Goal: Task Accomplishment & Management: Manage account settings

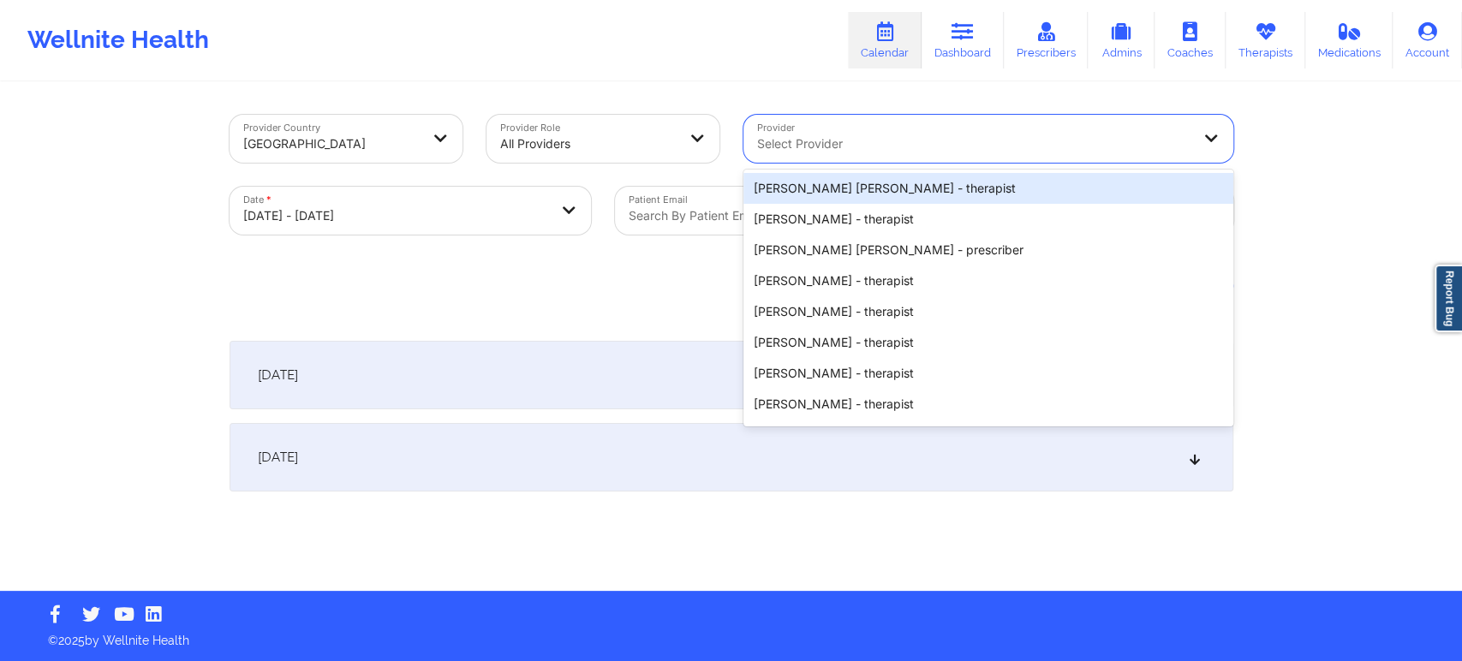
click at [959, 148] on div at bounding box center [973, 144] width 433 height 21
paste input "Kelli Walker -"
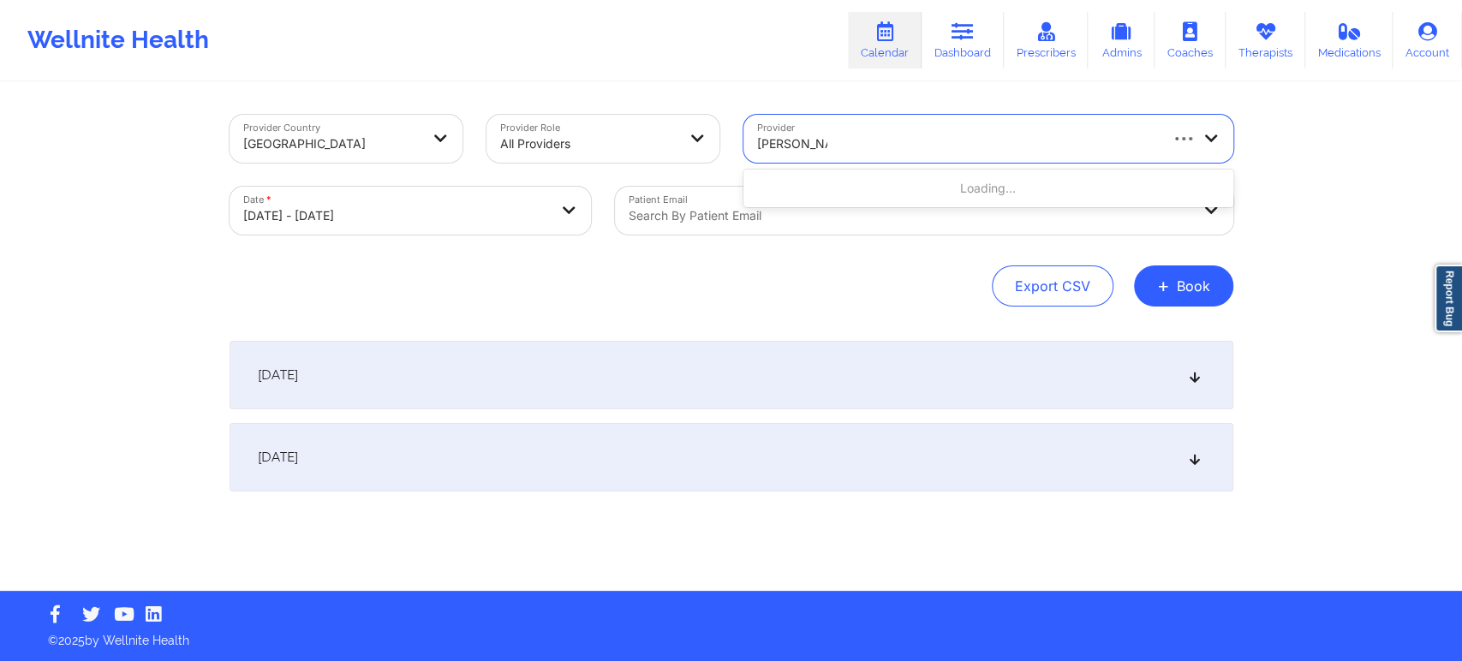
type input "[PERSON_NAME]"
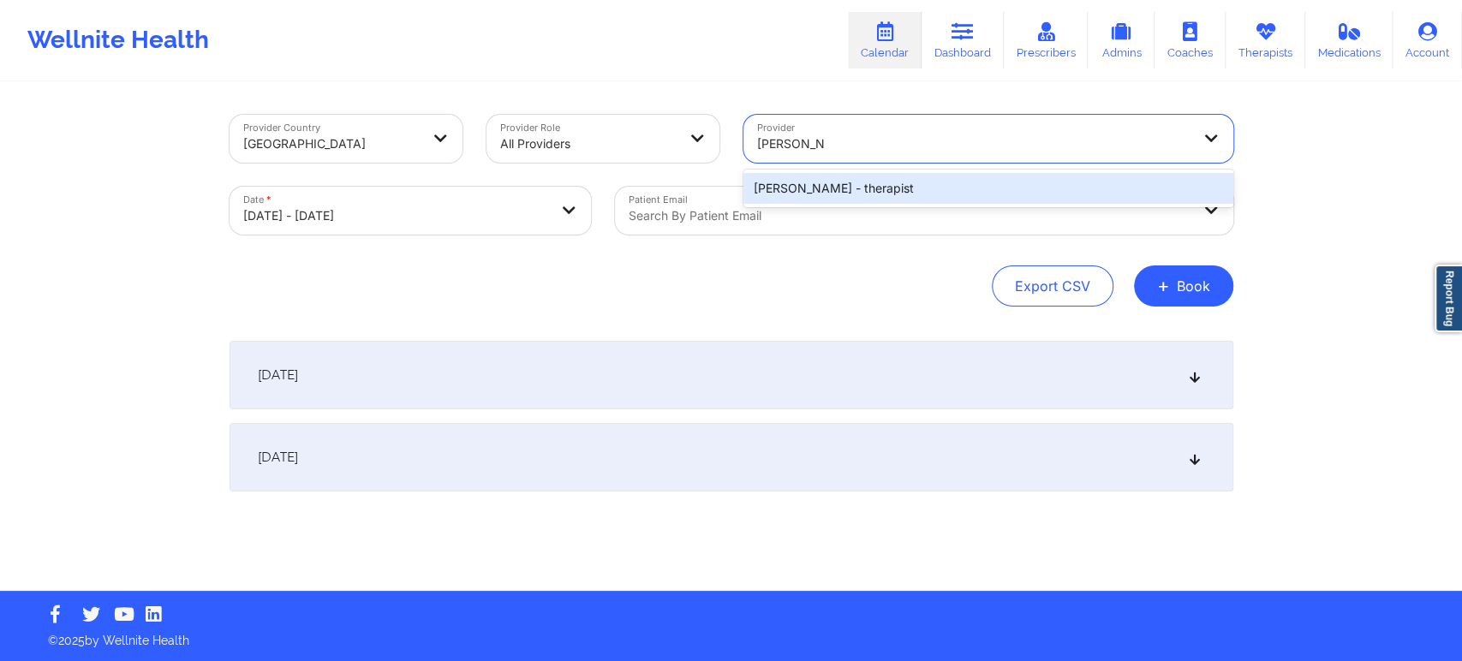
click at [884, 179] on div "Kelli Walker - therapist" at bounding box center [989, 188] width 490 height 31
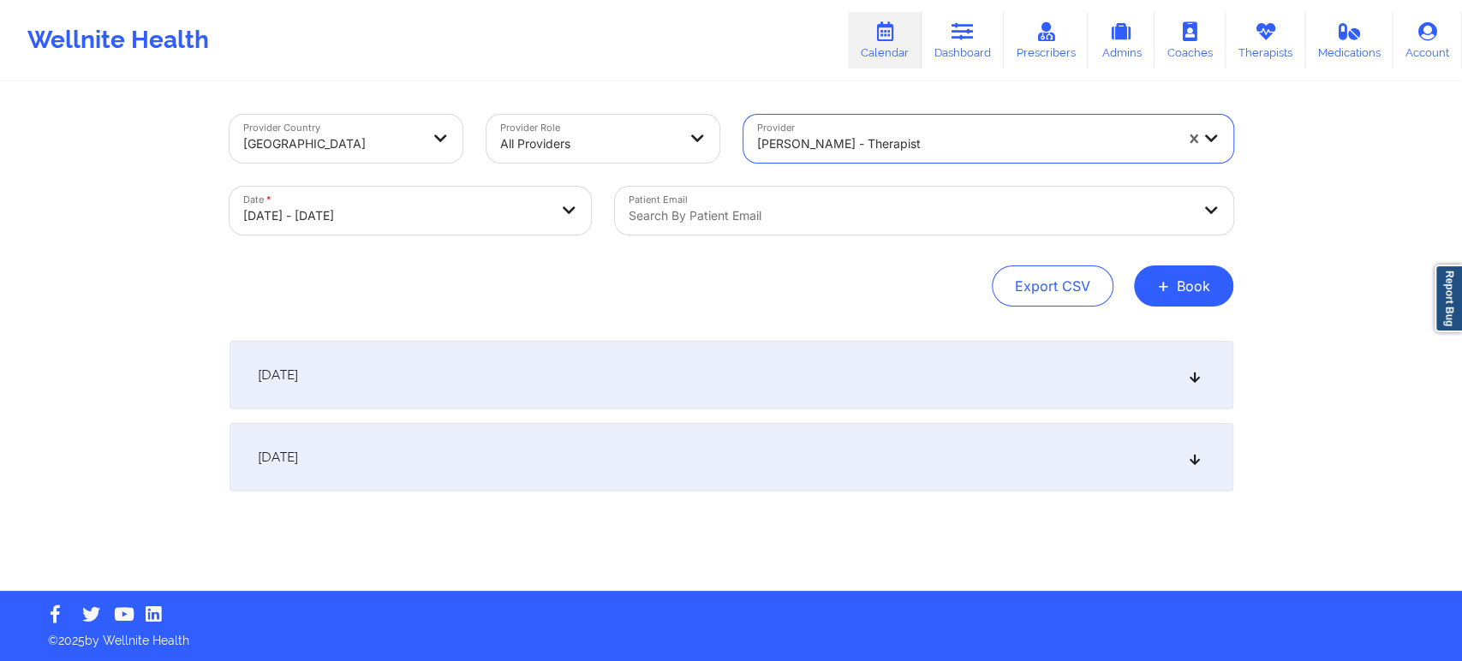
click at [535, 217] on body "Wellnite Health Calendar Dashboard Prescribers Admins Coaches Therapists Medica…" at bounding box center [731, 330] width 1462 height 661
select select "2025-9"
select select "2025-10"
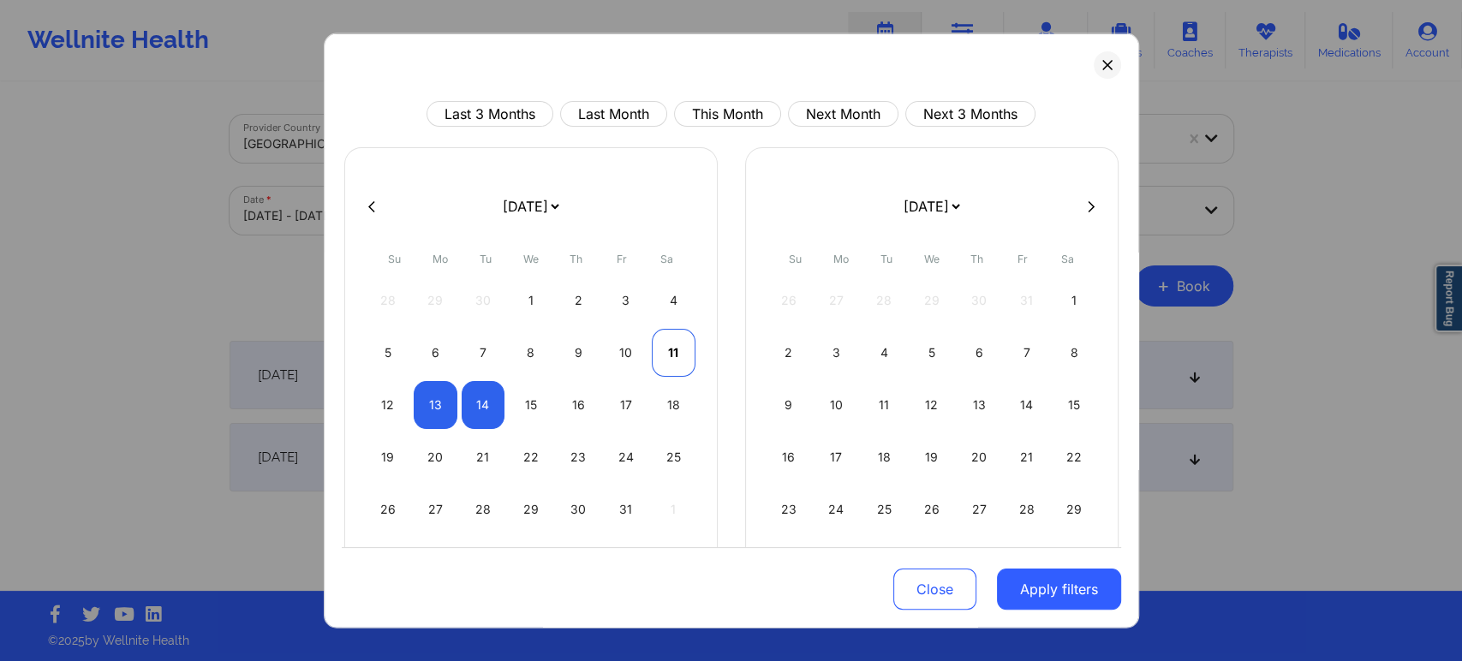
click at [665, 351] on div "11" at bounding box center [674, 353] width 44 height 48
select select "2025-9"
select select "2025-10"
click at [666, 349] on div "11" at bounding box center [674, 353] width 44 height 48
select select "2025-9"
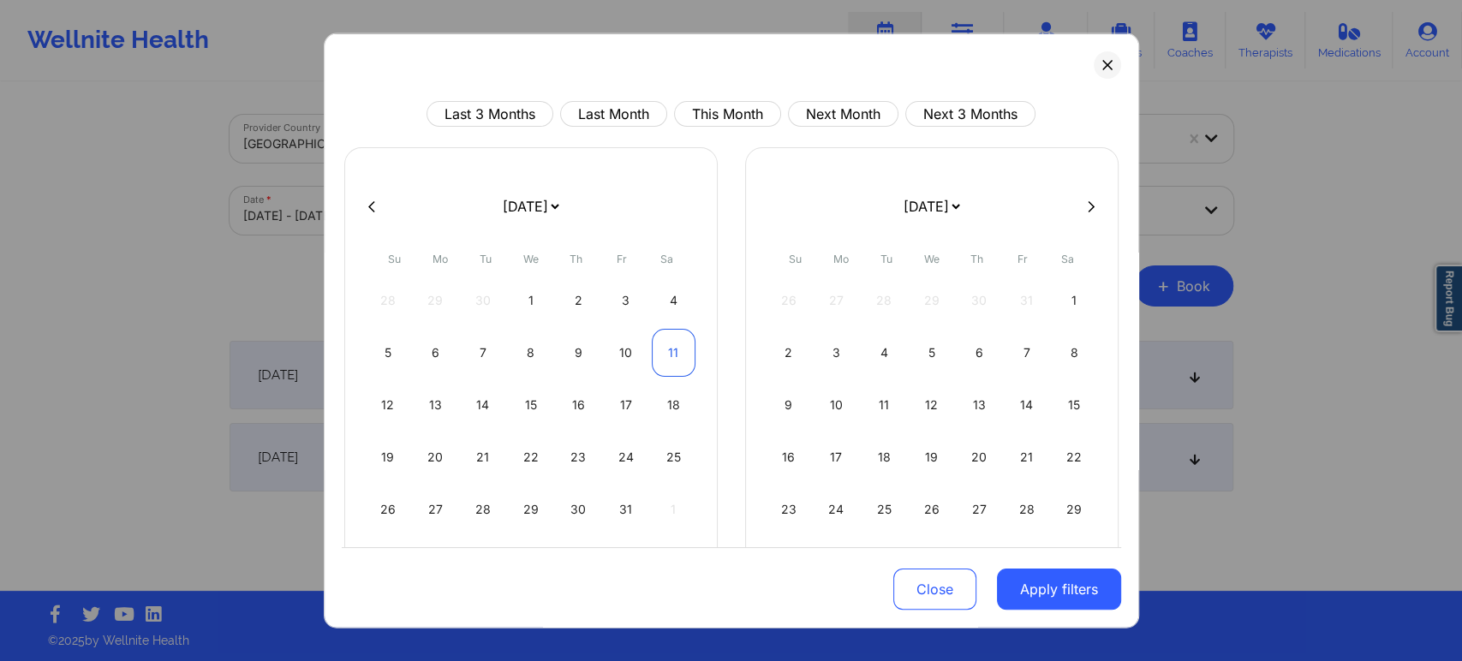
select select "2025-10"
click at [1071, 583] on button "Apply filters" at bounding box center [1059, 589] width 124 height 41
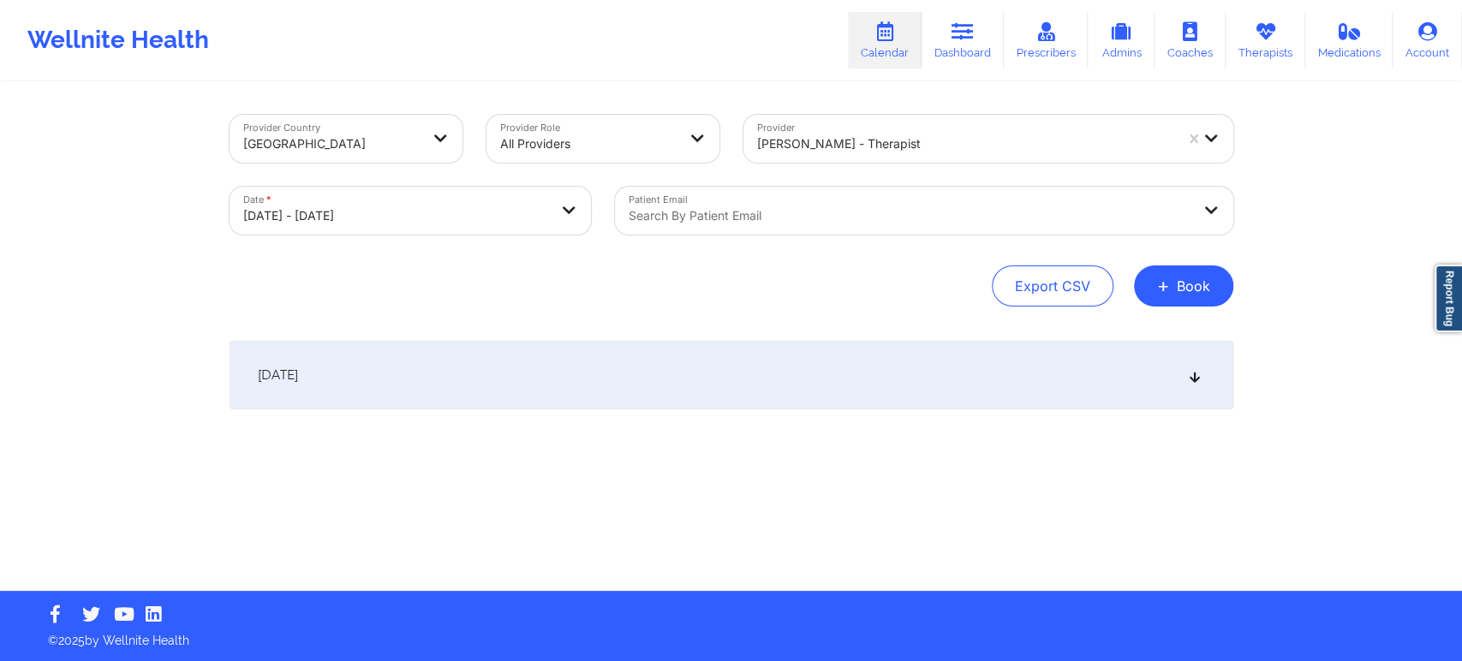
click at [1188, 386] on div "October 11, 2025" at bounding box center [732, 375] width 1004 height 69
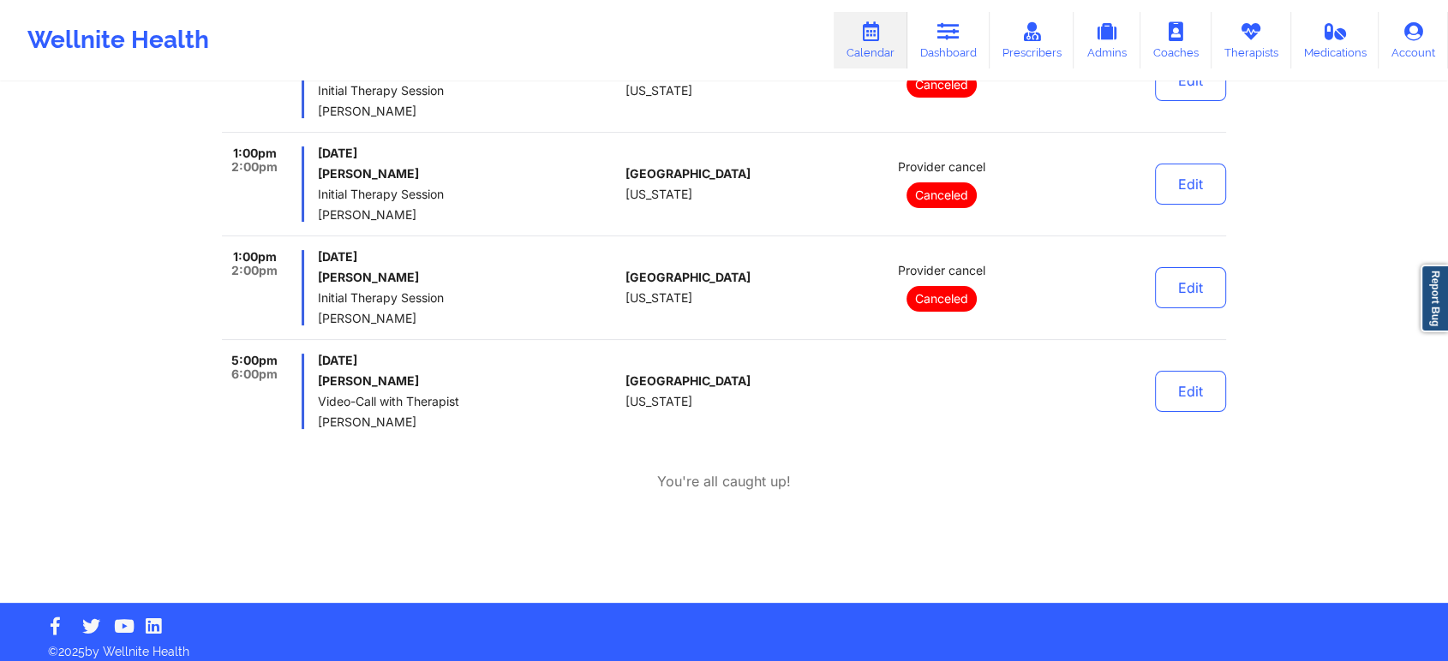
scroll to position [285, 0]
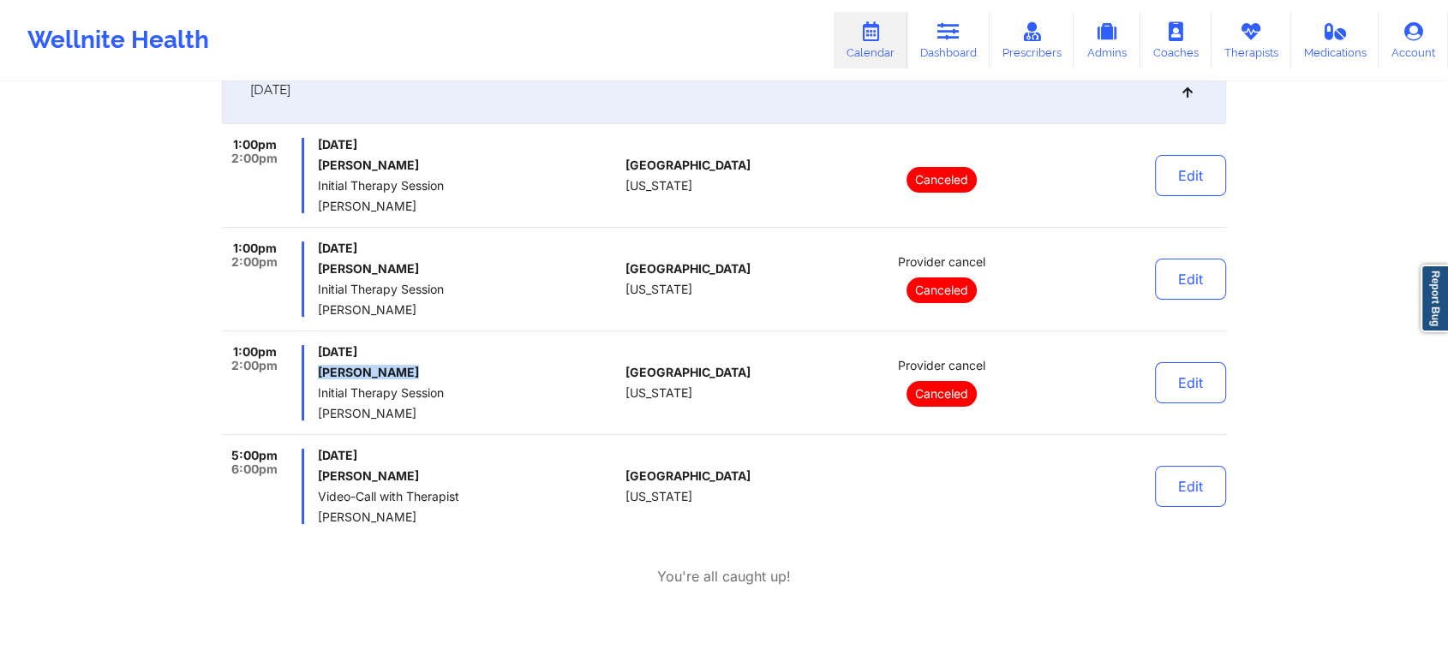
drag, startPoint x: 421, startPoint y: 372, endPoint x: 319, endPoint y: 367, distance: 102.9
click at [319, 367] on h6 "[PERSON_NAME]" at bounding box center [468, 373] width 301 height 14
copy h6 "[PERSON_NAME]"
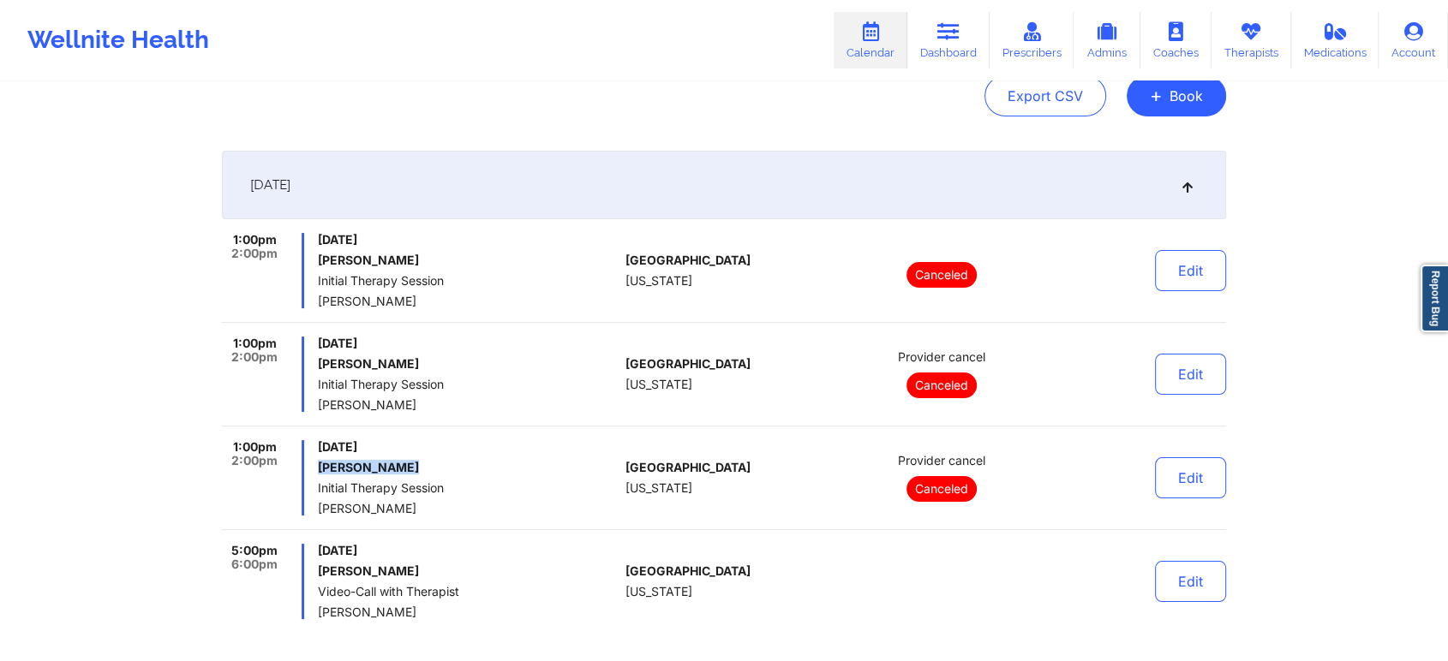
copy h6 "[PERSON_NAME]"
click at [1175, 95] on button "+ Book" at bounding box center [1175, 95] width 99 height 41
click at [1164, 148] on button "Therapy Session" at bounding box center [1147, 150] width 131 height 28
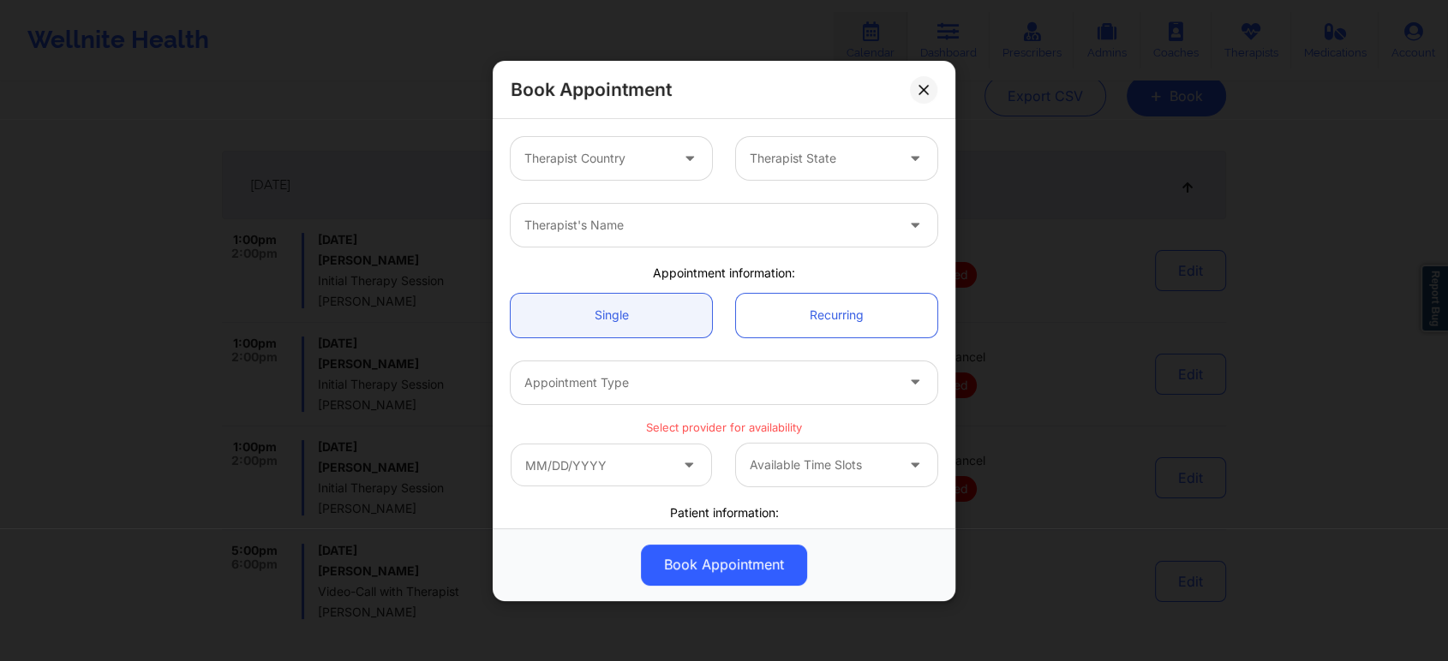
click at [633, 164] on div at bounding box center [596, 158] width 145 height 21
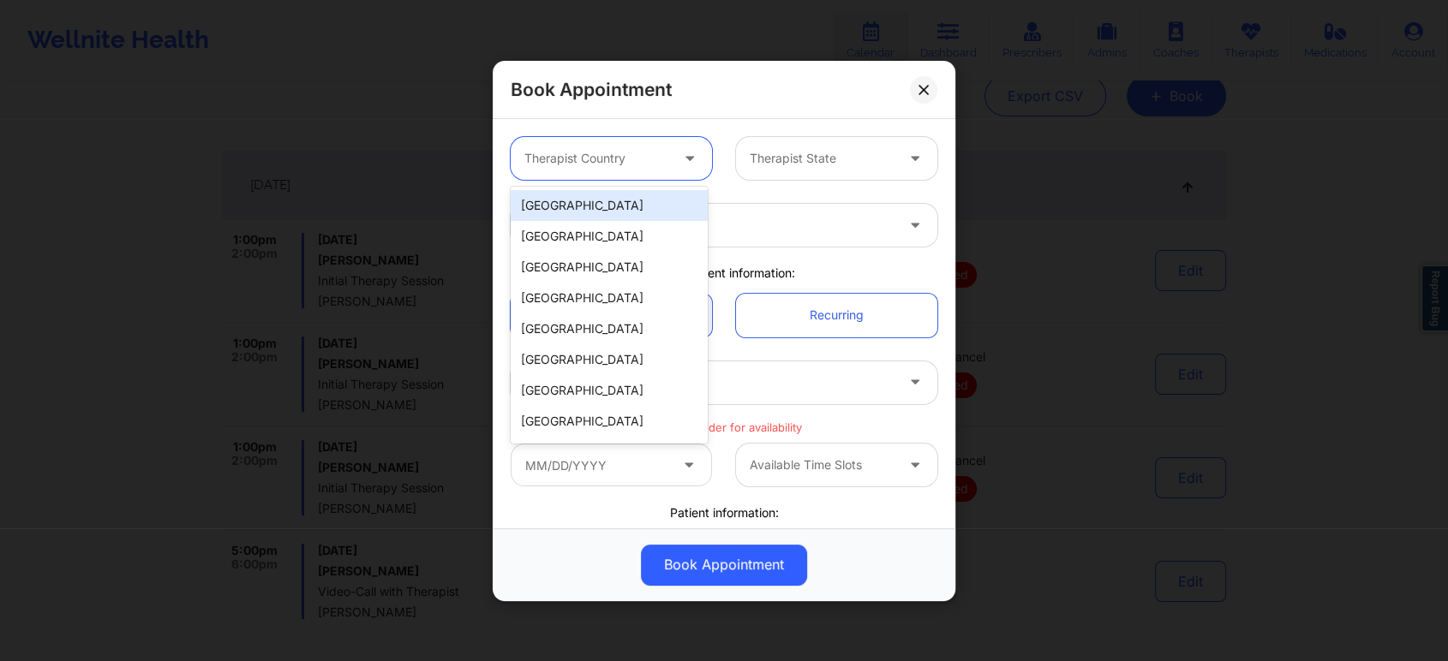
click at [617, 203] on div "[GEOGRAPHIC_DATA]" at bounding box center [609, 205] width 197 height 31
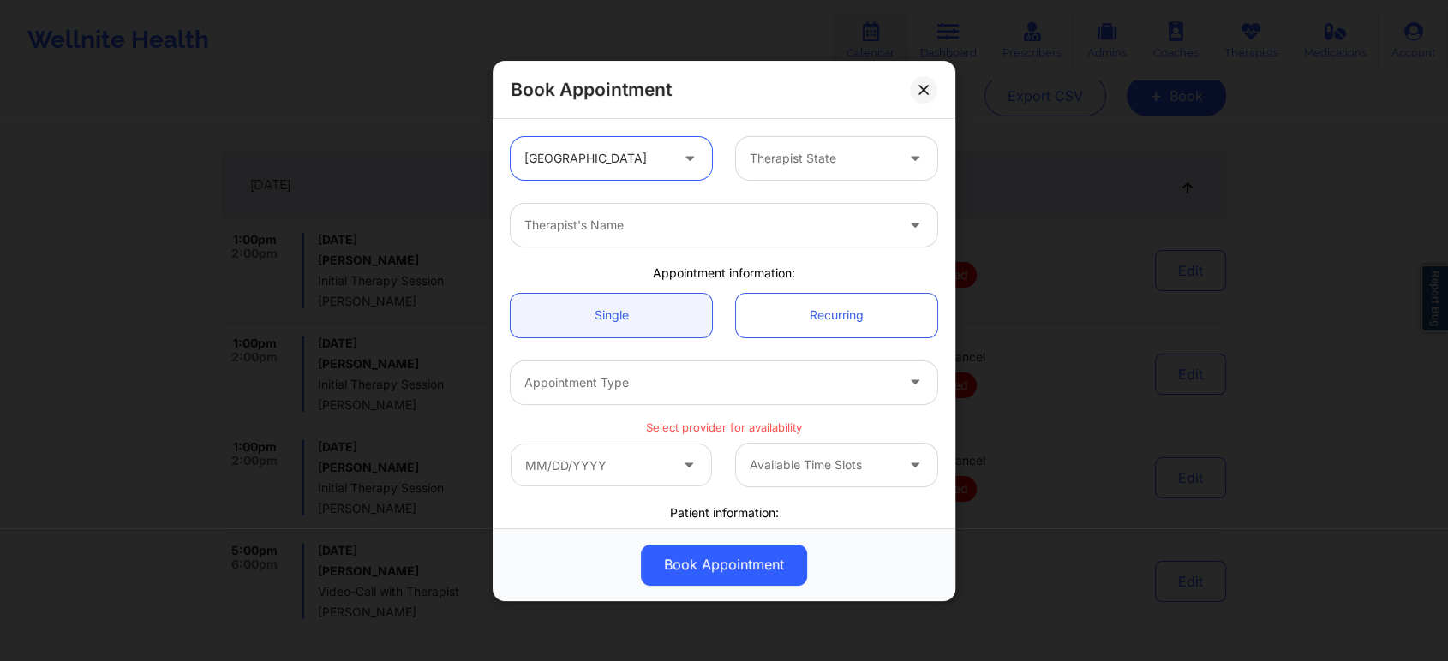
click at [794, 152] on div at bounding box center [822, 158] width 145 height 21
type input "fl"
click at [815, 236] on div "Therapist's Name" at bounding box center [703, 225] width 385 height 43
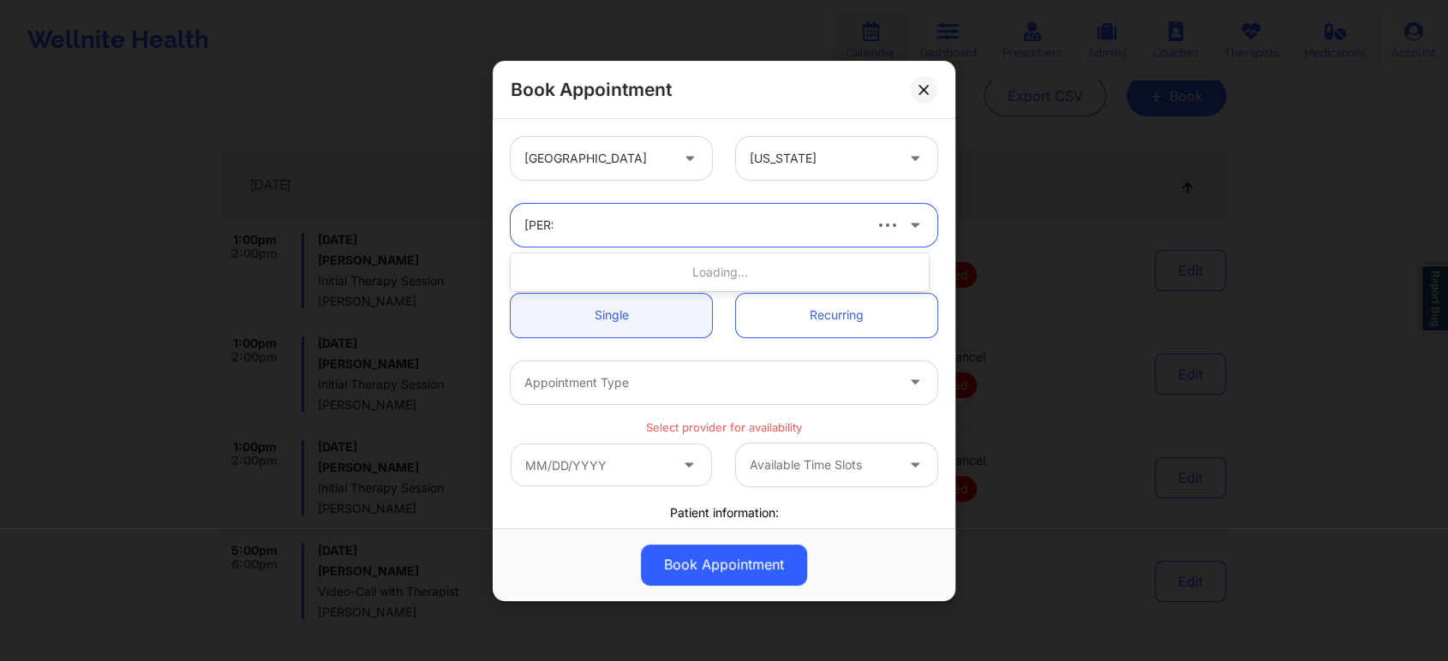
type input "kelli wa"
click at [702, 277] on div "[PERSON_NAME]" at bounding box center [720, 272] width 418 height 31
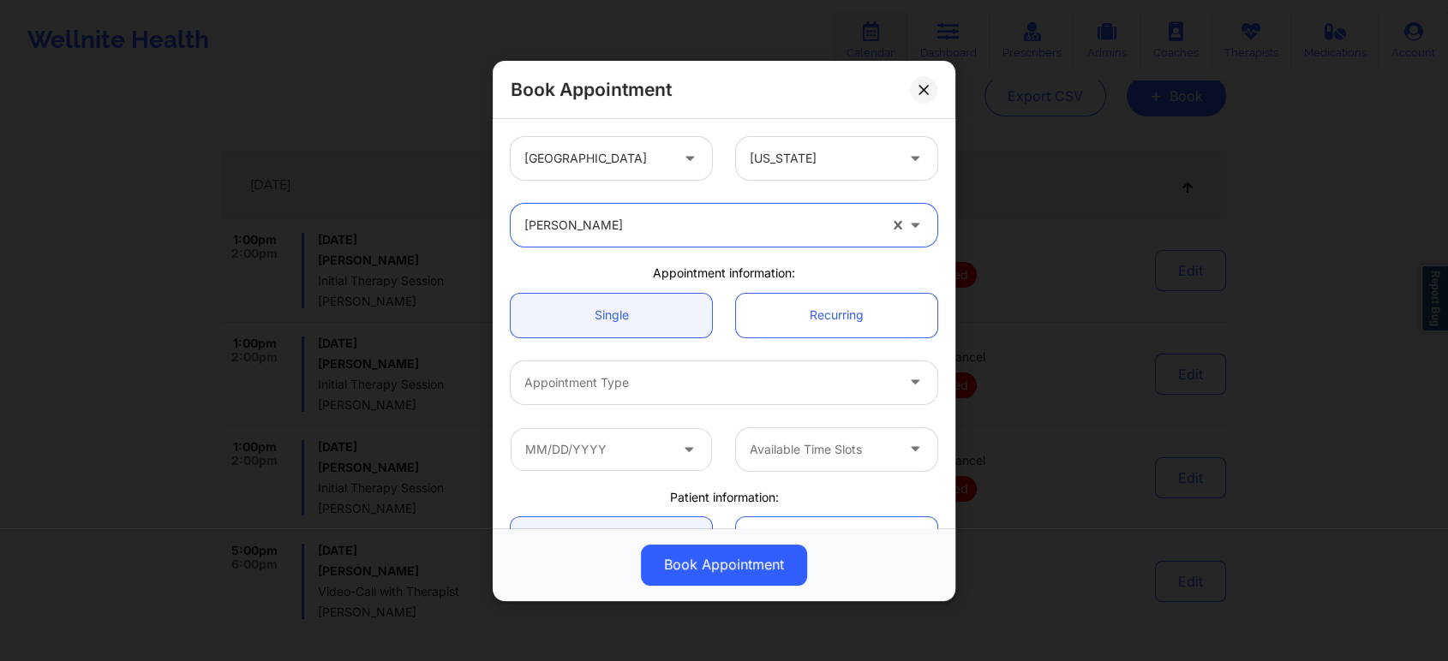
click at [711, 392] on div "Appointment Type" at bounding box center [703, 382] width 385 height 43
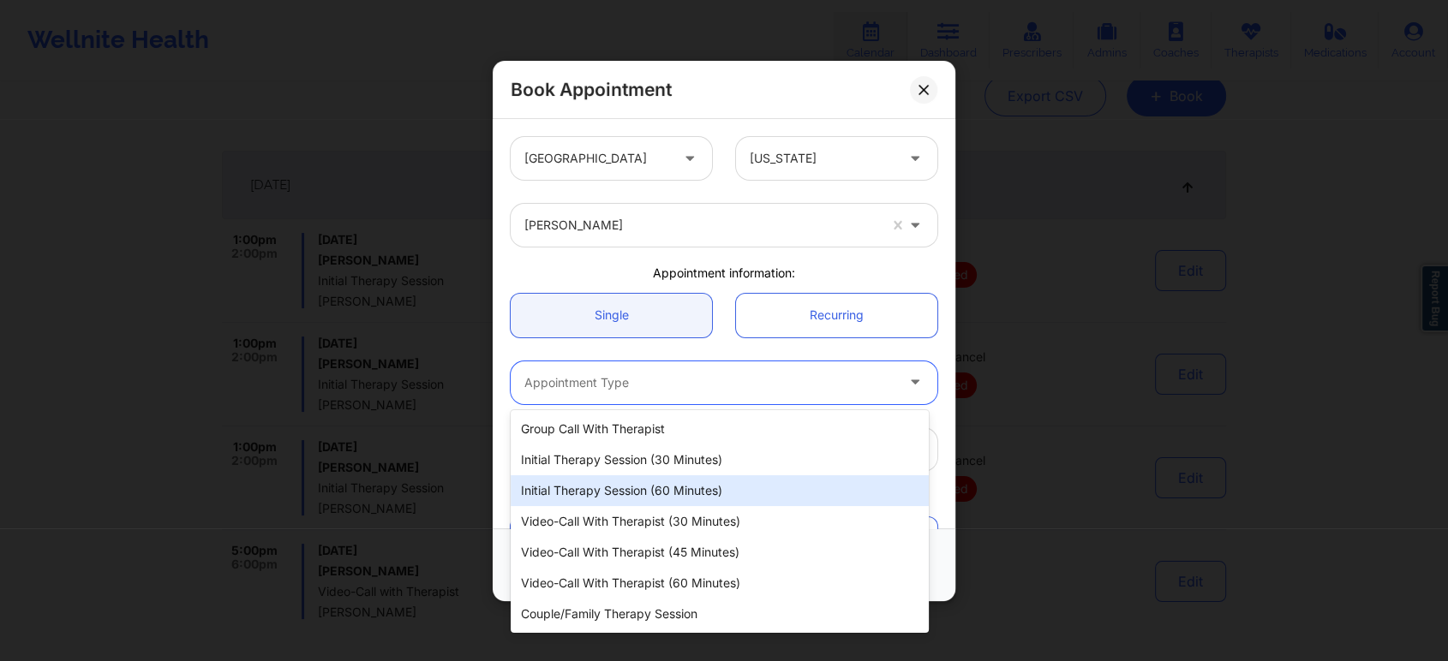
click at [710, 484] on div "Initial Therapy Session (60 minutes)" at bounding box center [720, 490] width 418 height 31
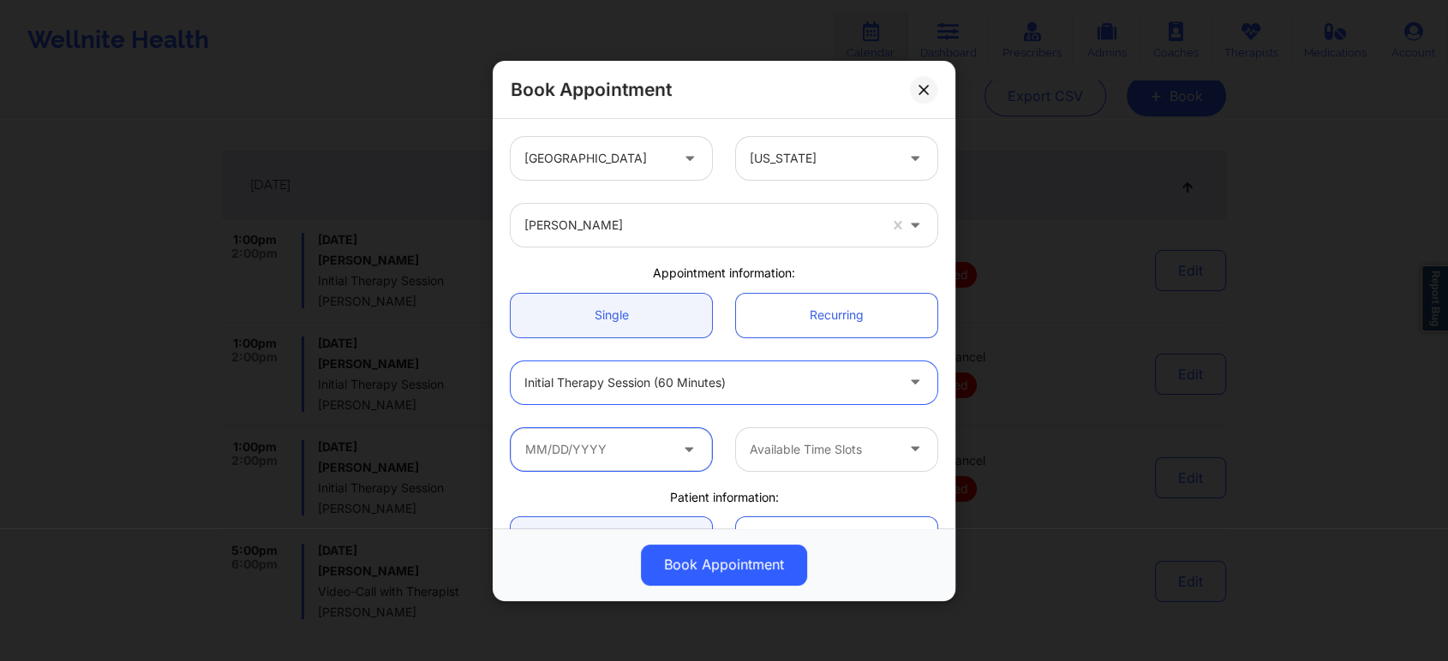
click at [631, 442] on input "text" at bounding box center [611, 448] width 201 height 43
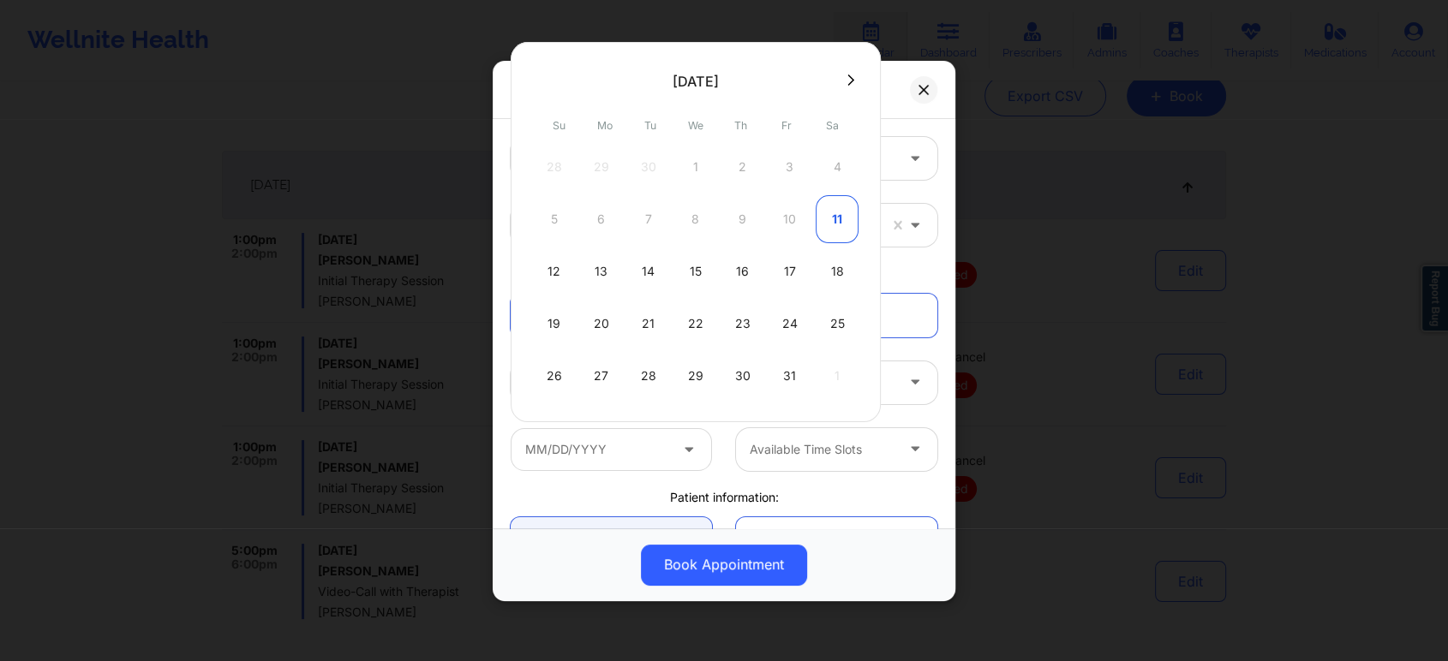
click at [821, 212] on div "11" at bounding box center [836, 219] width 43 height 48
type input "10/11/2025"
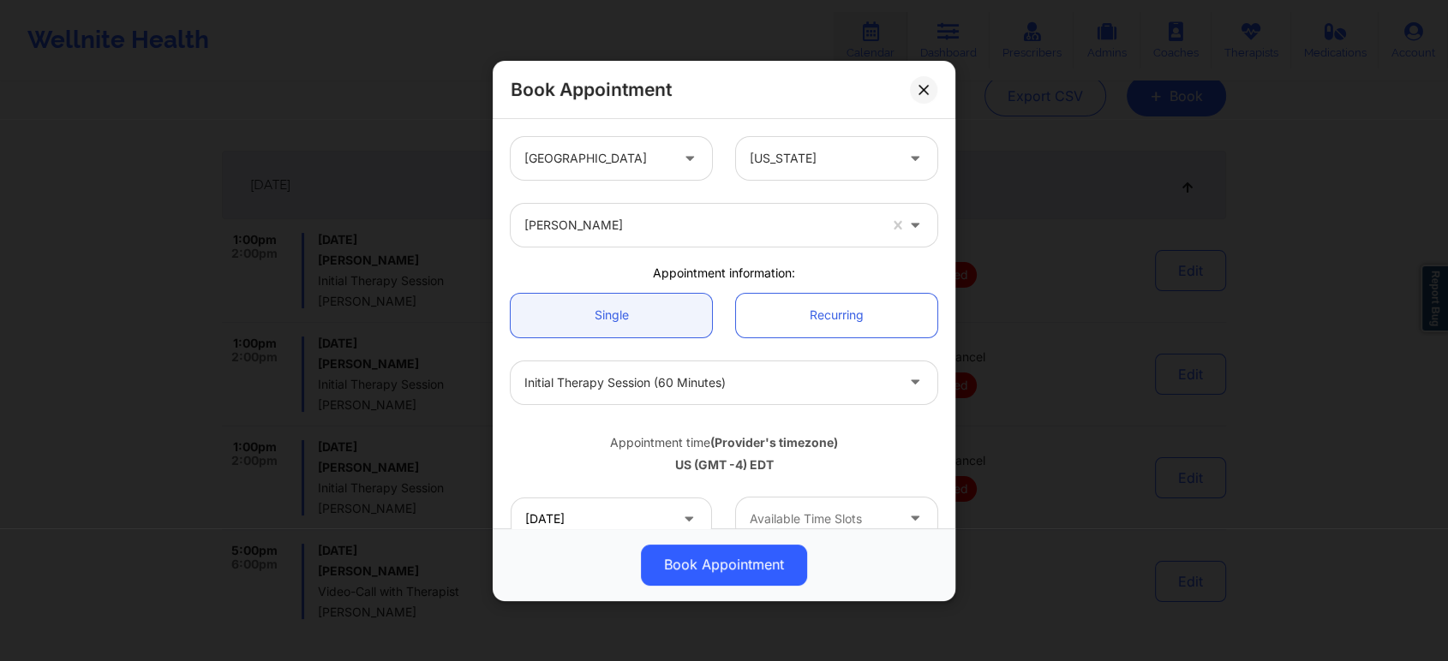
scroll to position [95, 0]
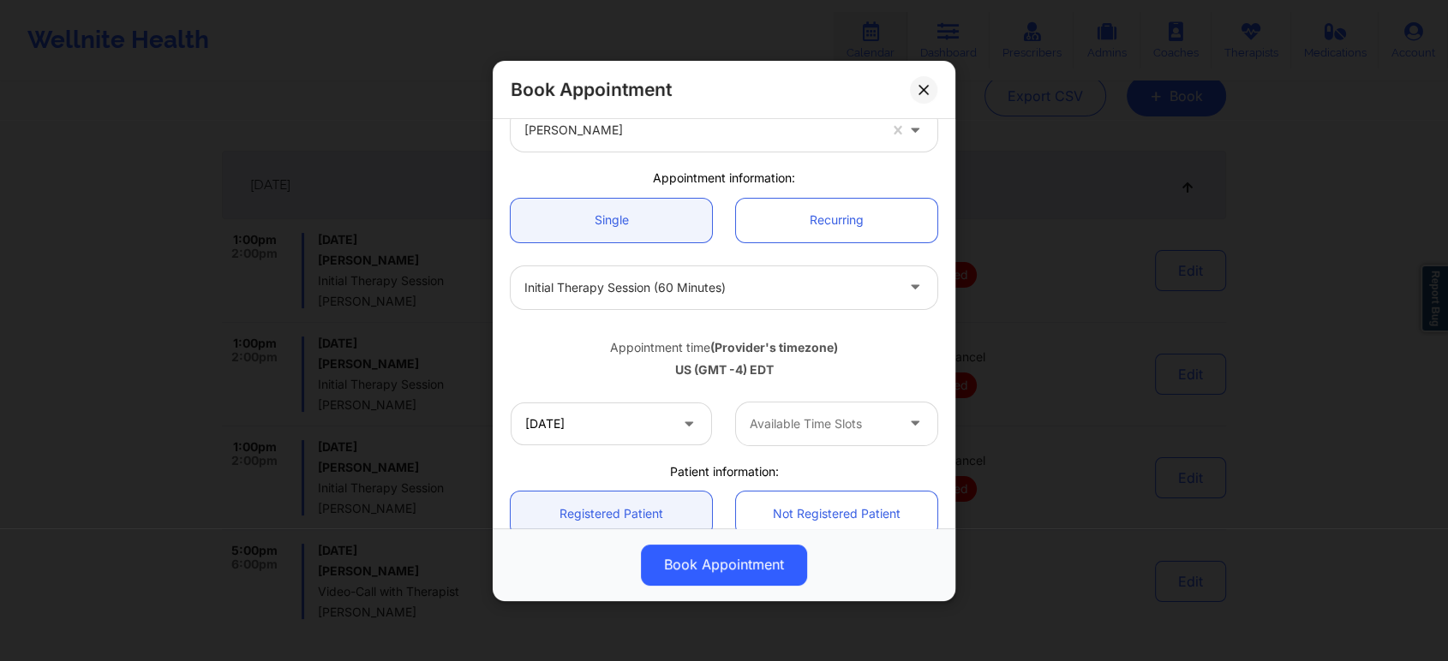
click at [896, 416] on div at bounding box center [916, 423] width 41 height 43
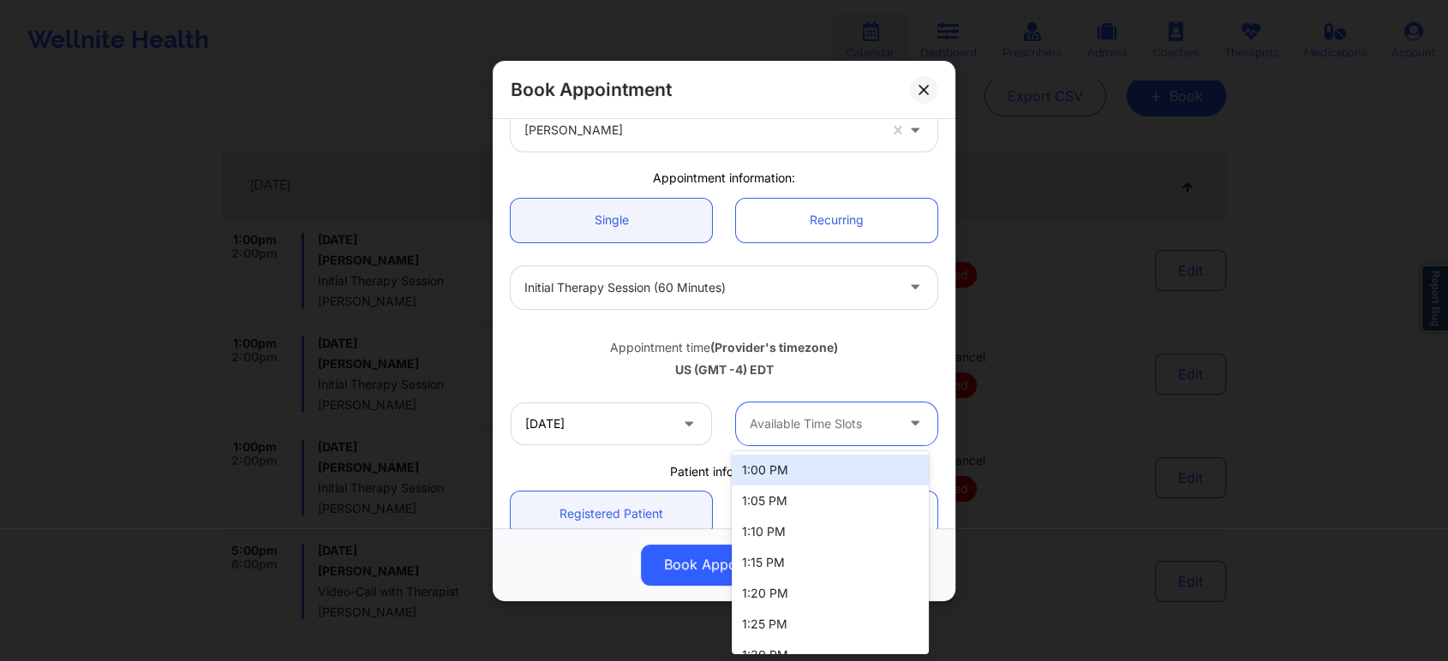
click at [841, 466] on div "1:00 PM" at bounding box center [830, 470] width 197 height 31
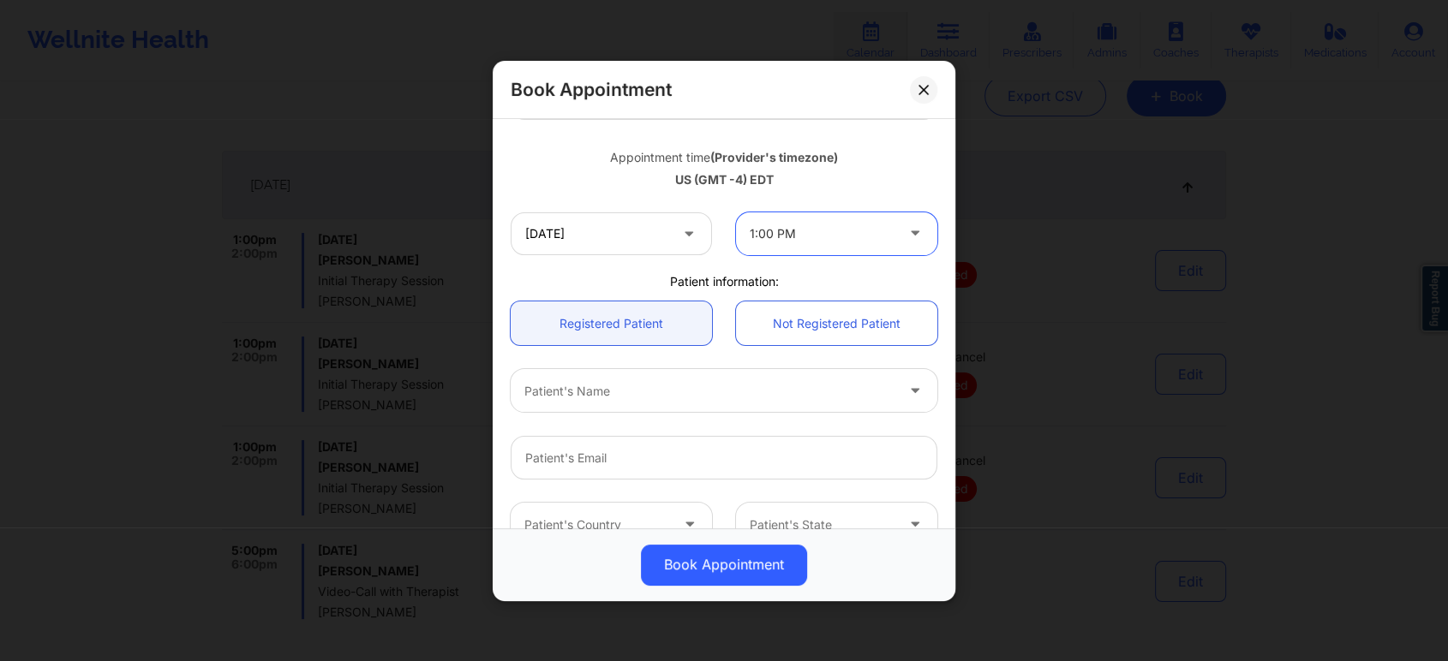
scroll to position [380, 0]
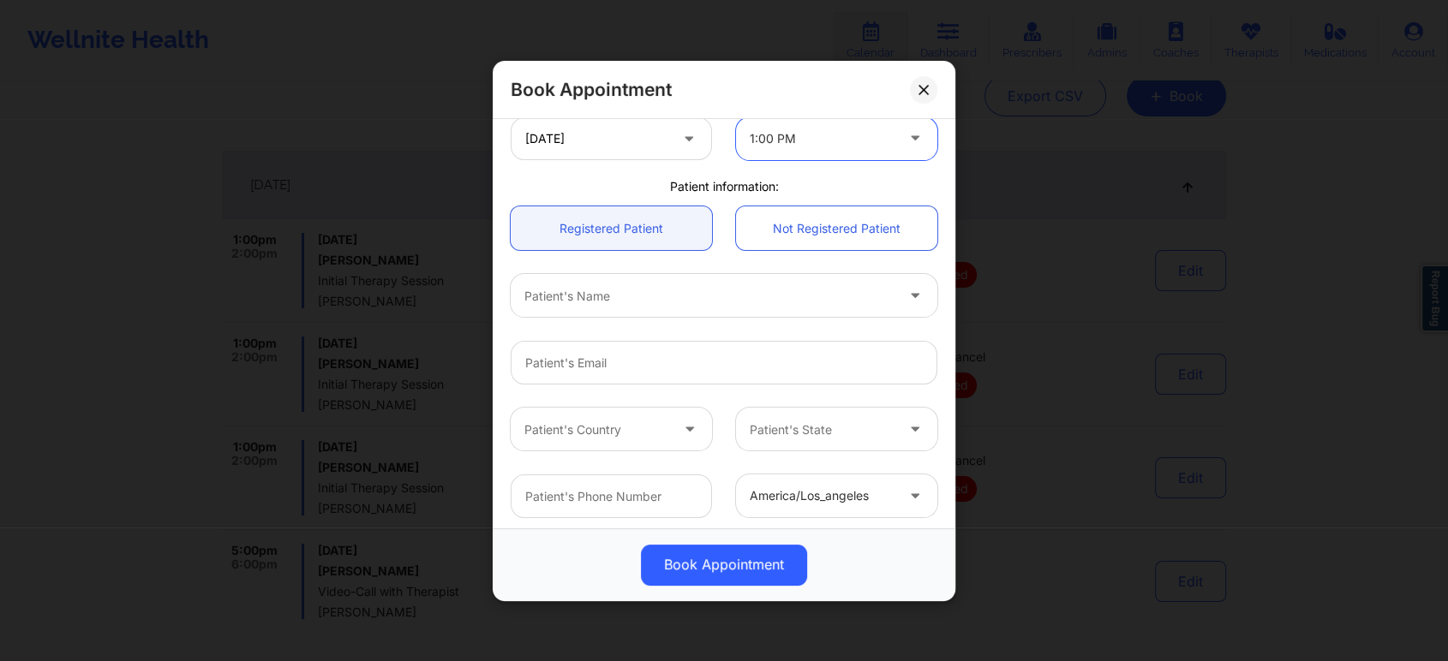
click at [730, 316] on div "Patient's Name" at bounding box center [703, 295] width 385 height 43
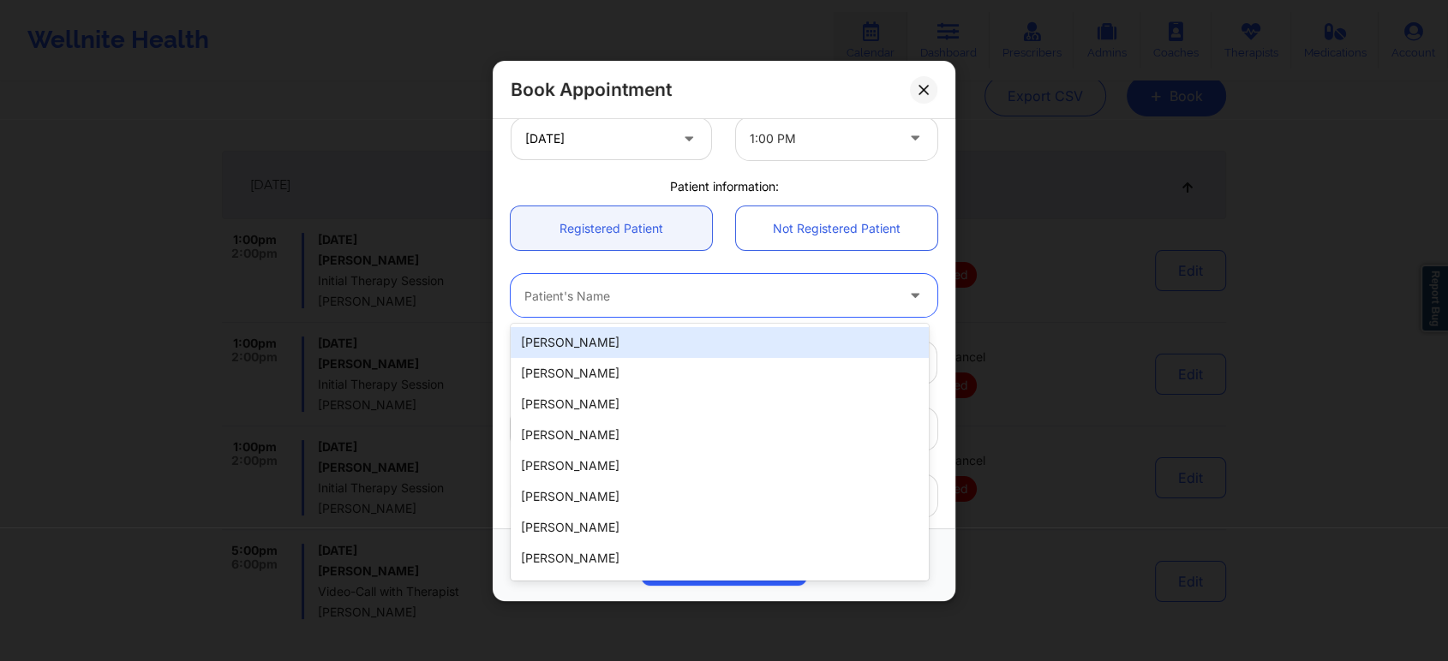
paste input "[PERSON_NAME]"
type input "[PERSON_NAME]"
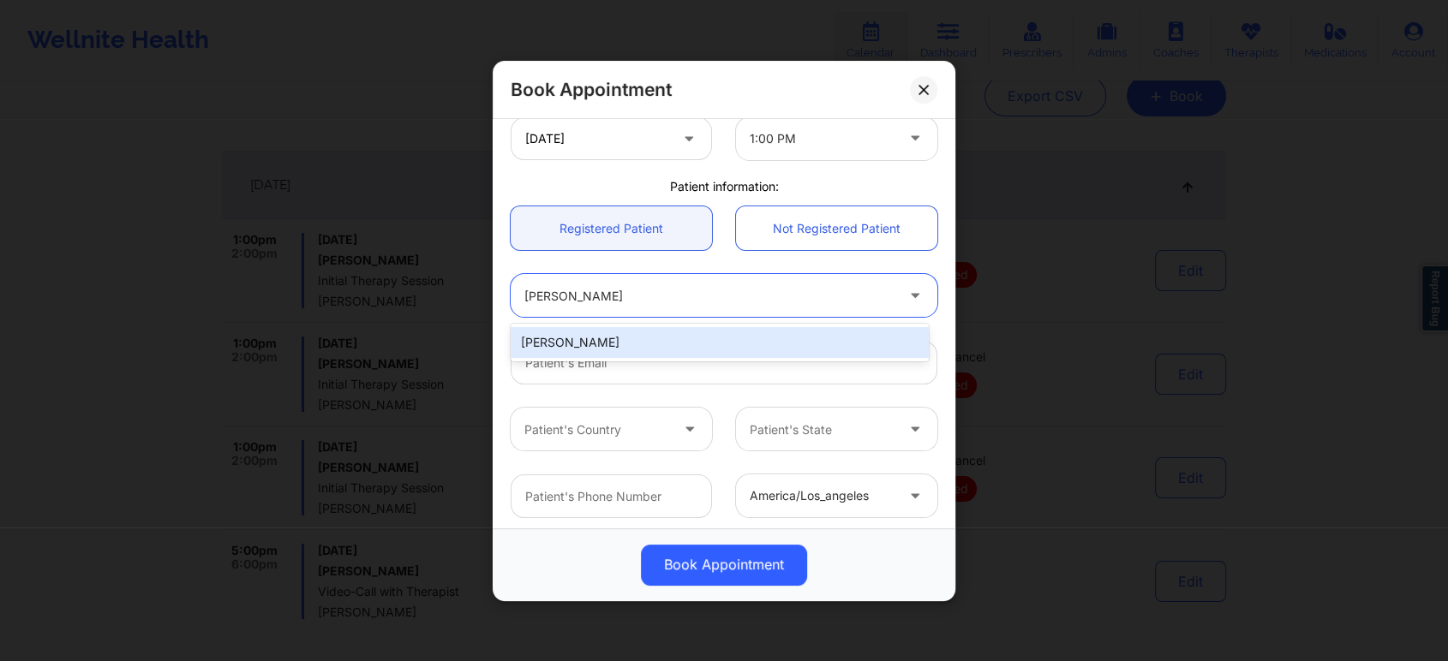
click at [690, 347] on div "[PERSON_NAME]" at bounding box center [720, 342] width 418 height 31
type input "[EMAIL_ADDRESS][DOMAIN_NAME]"
type input "4072425935"
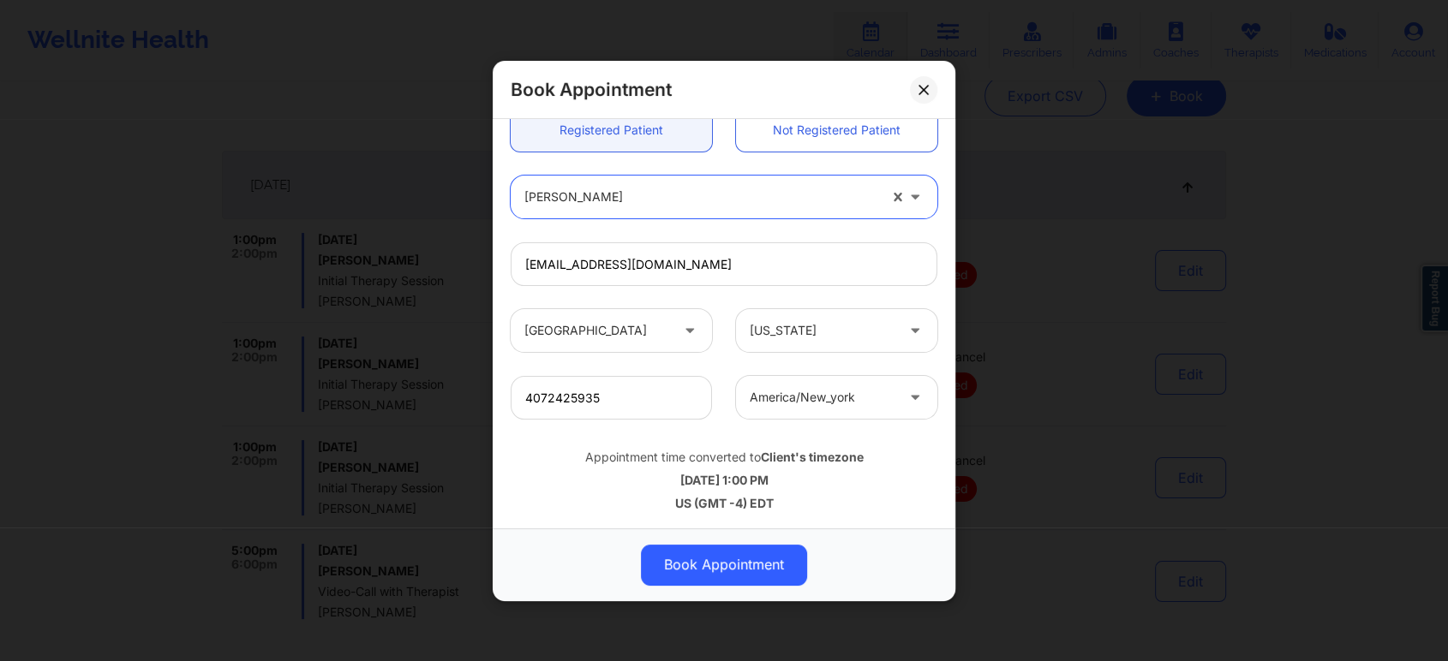
scroll to position [480, 0]
click at [750, 565] on button "Book Appointment" at bounding box center [724, 564] width 166 height 41
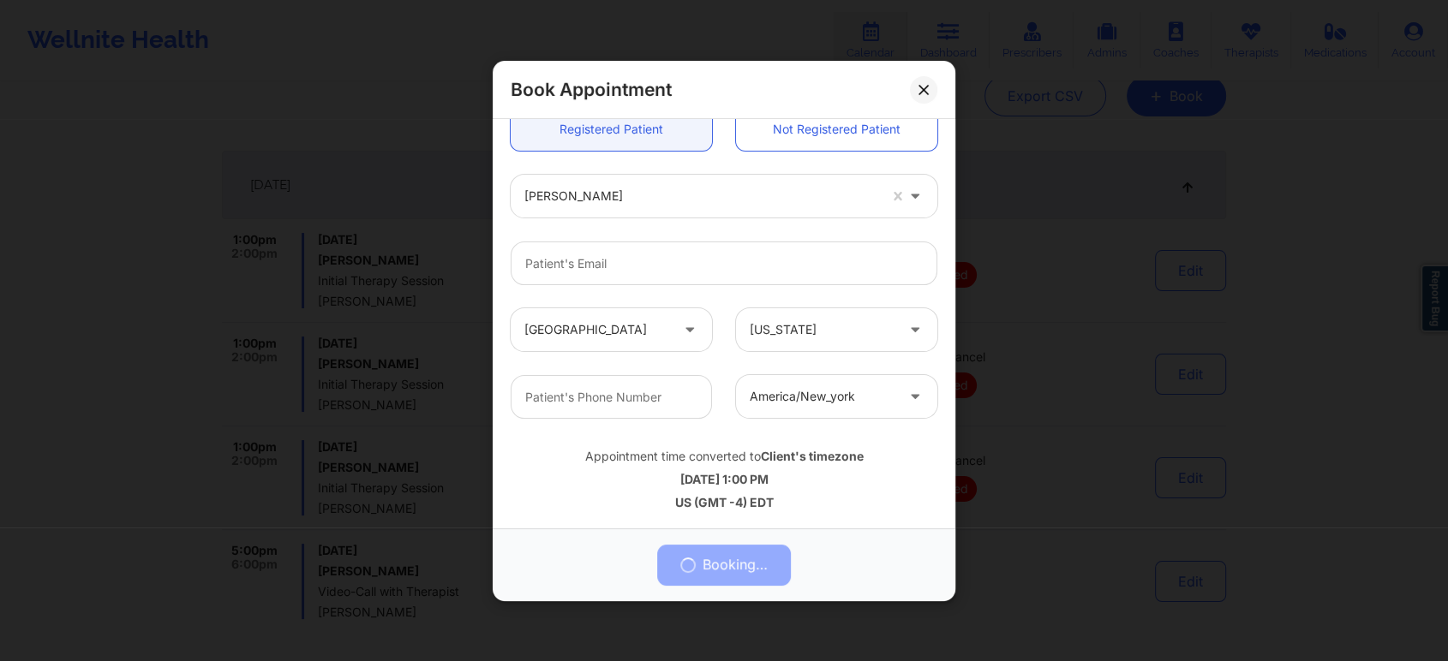
scroll to position [0, 0]
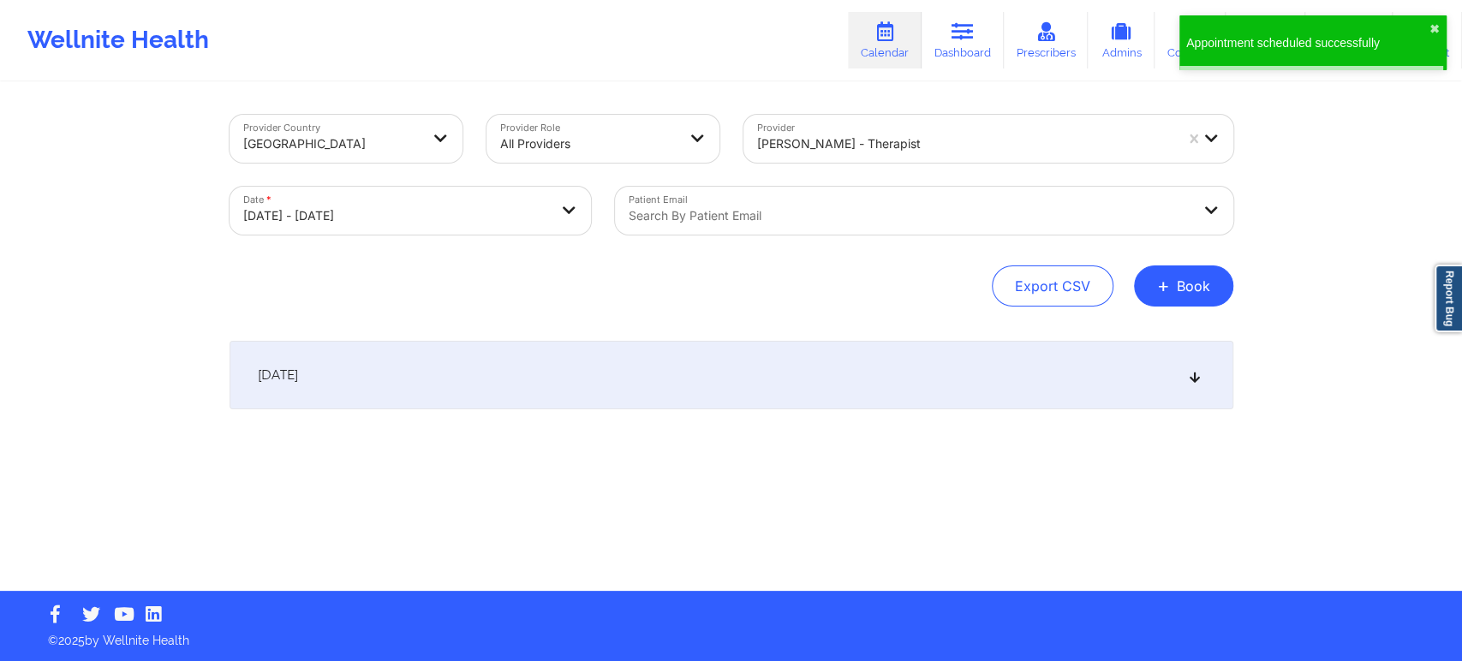
click at [913, 364] on div "October 11, 2025" at bounding box center [732, 375] width 1004 height 69
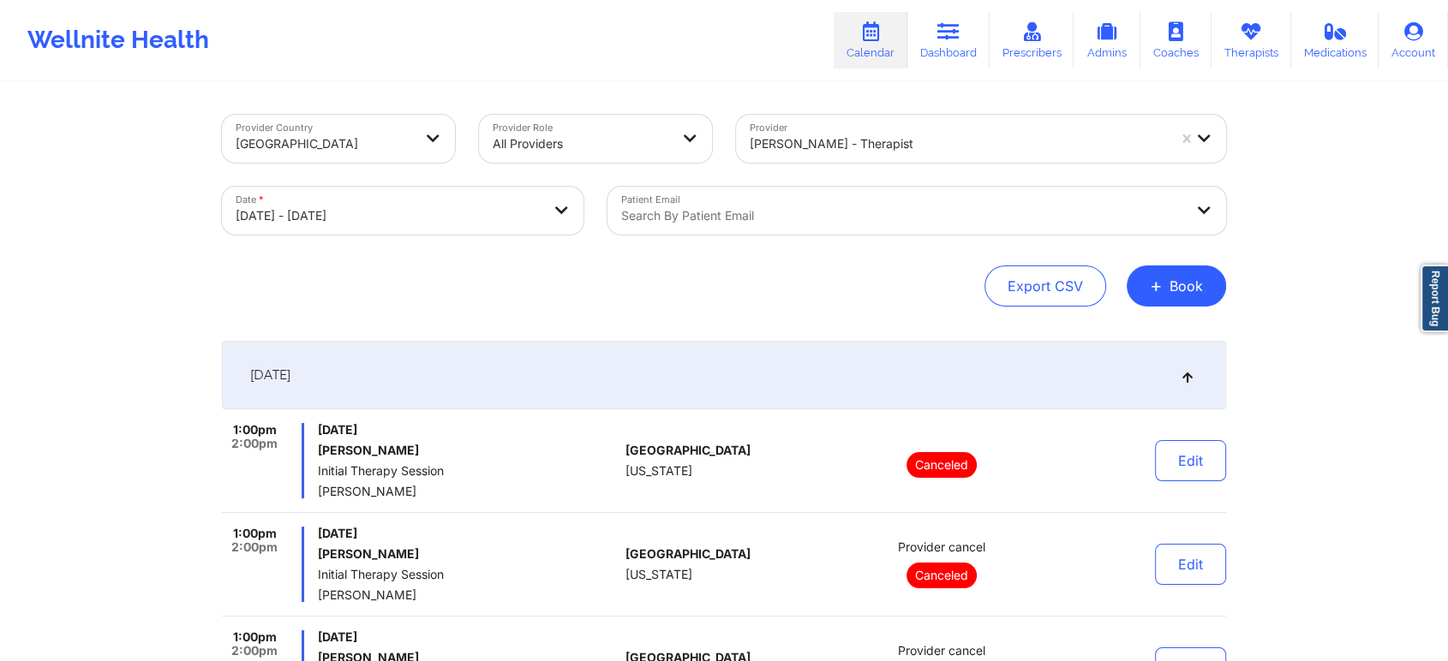
select select "2025-9"
select select "2025-10"
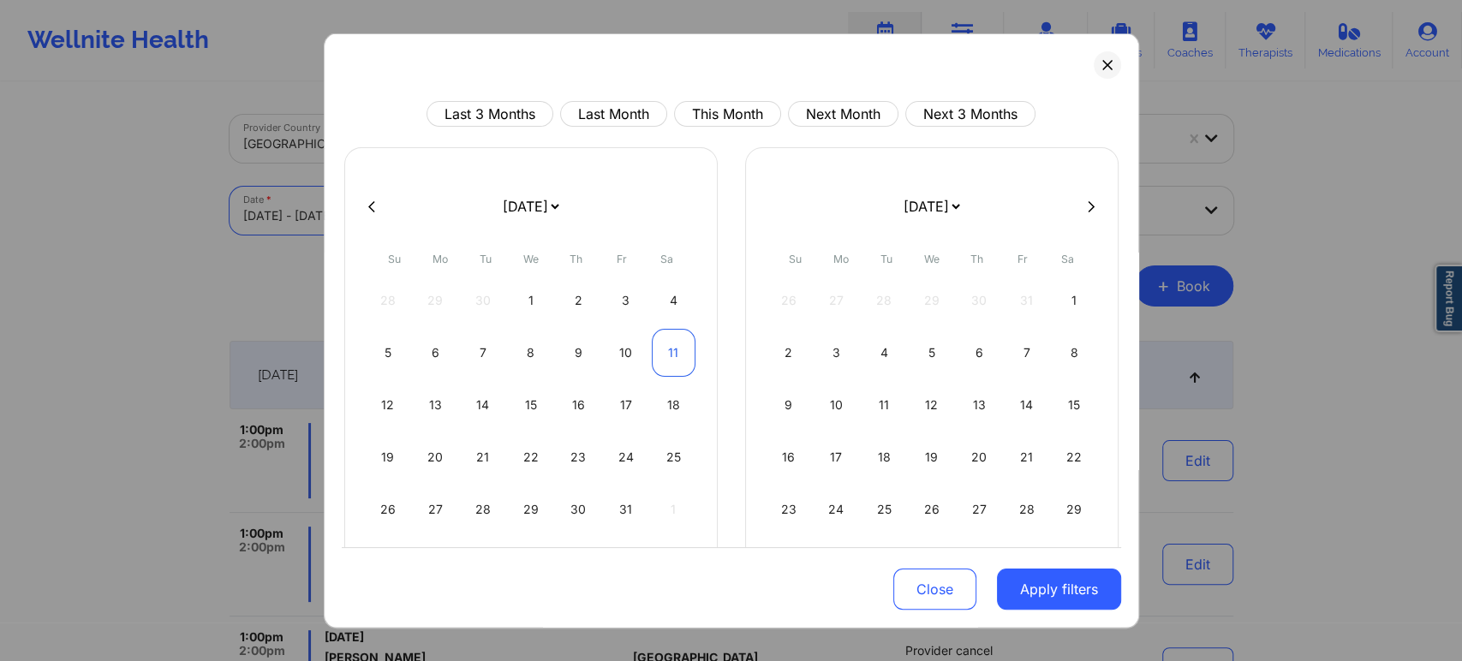
click at [667, 356] on div "11" at bounding box center [674, 353] width 44 height 48
select select "2025-9"
select select "2025-10"
select select "2025-9"
select select "2025-10"
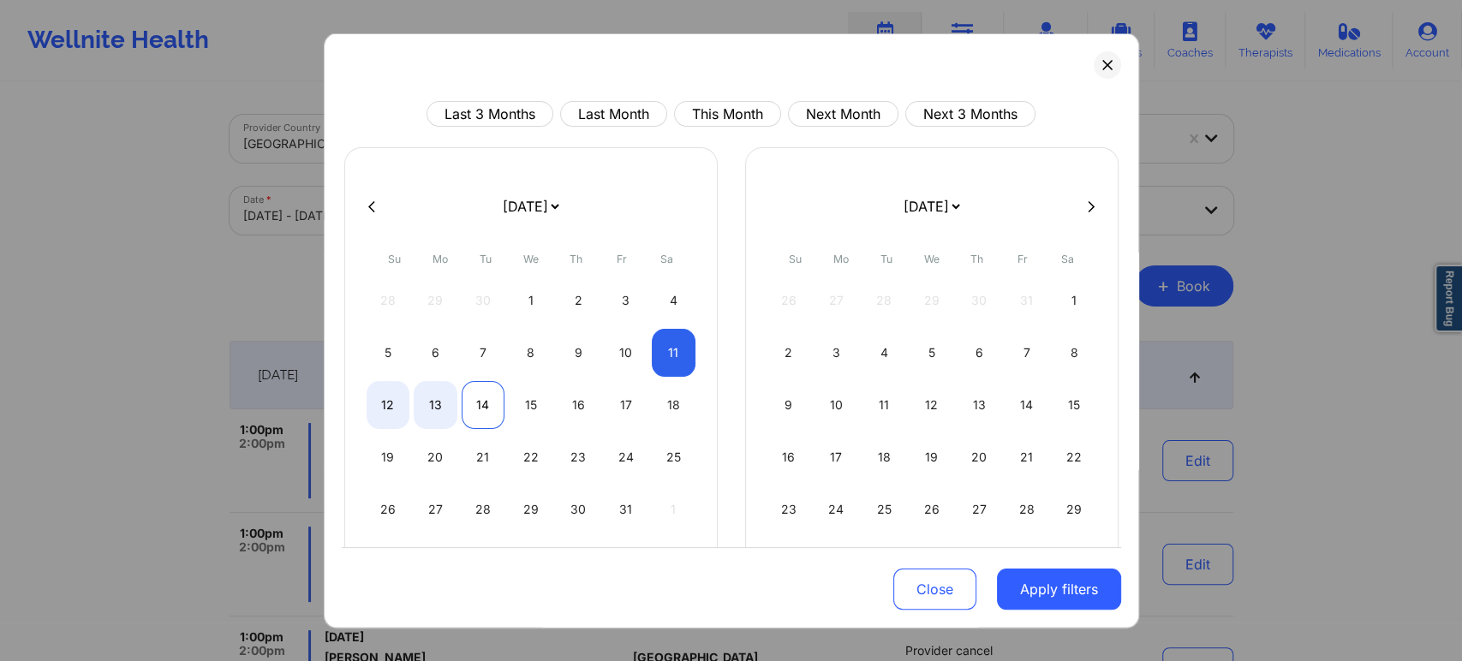
click at [480, 406] on div "14" at bounding box center [484, 405] width 44 height 48
select select "2025-9"
select select "2025-10"
click at [1027, 602] on button "Apply filters" at bounding box center [1059, 589] width 124 height 41
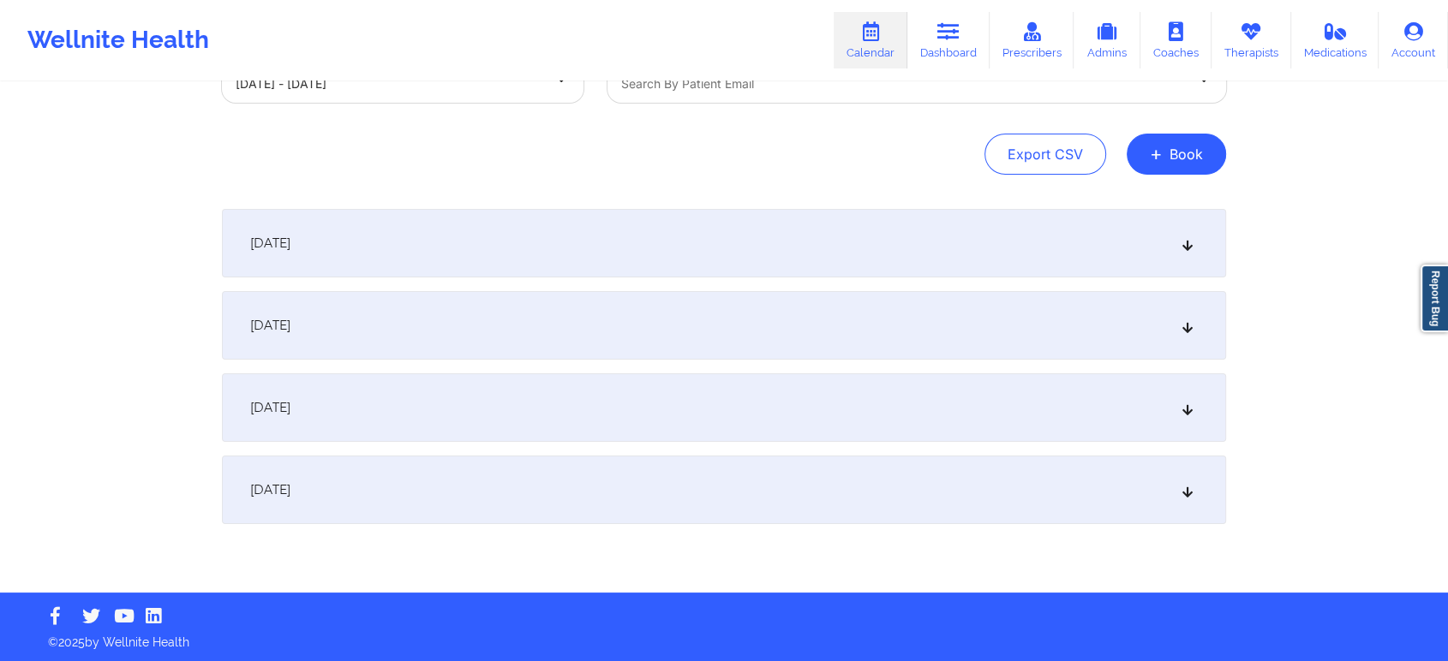
scroll to position [133, 0]
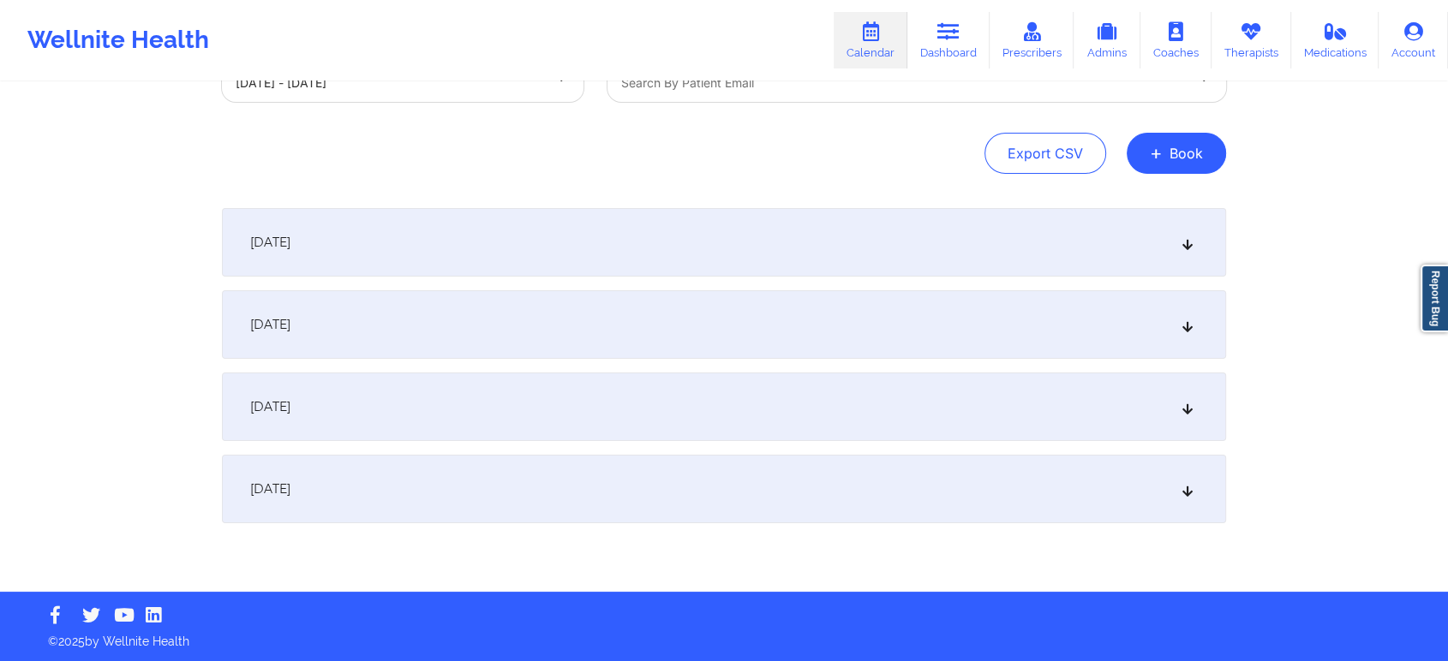
click at [903, 474] on div "October 14, 2025" at bounding box center [724, 489] width 1004 height 69
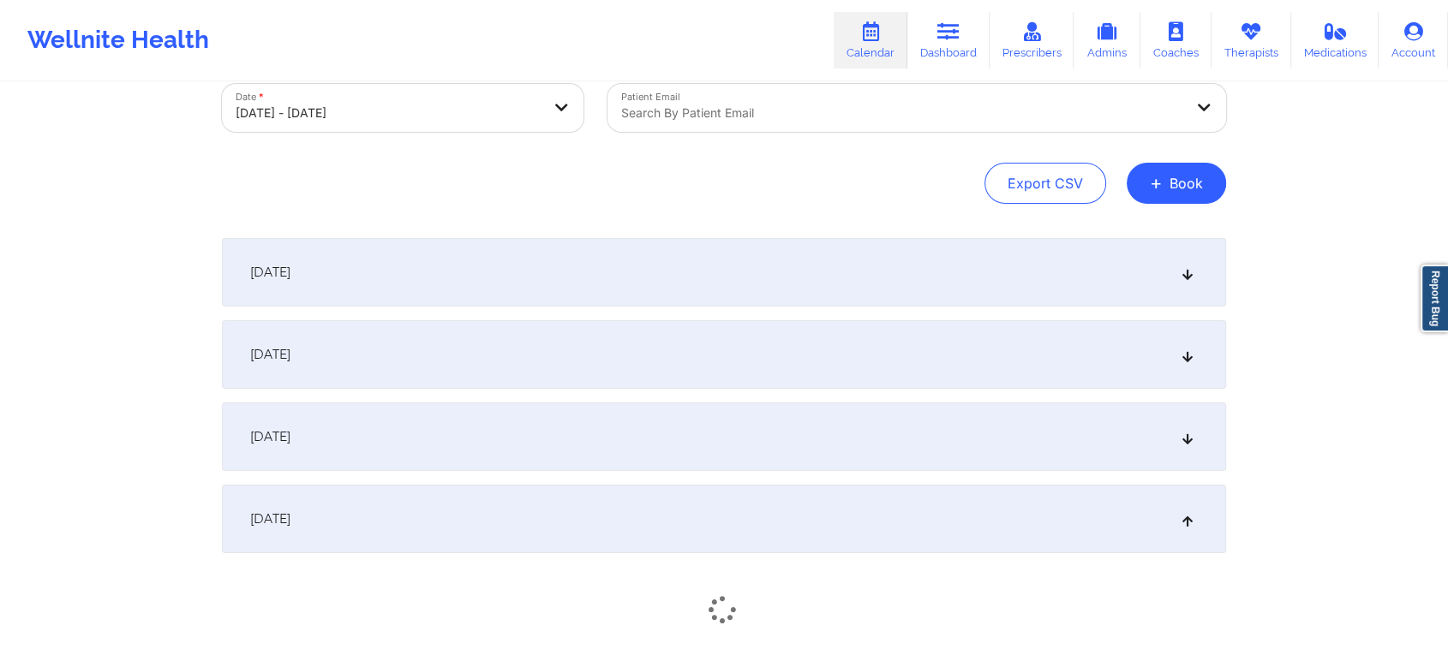
scroll to position [0, 0]
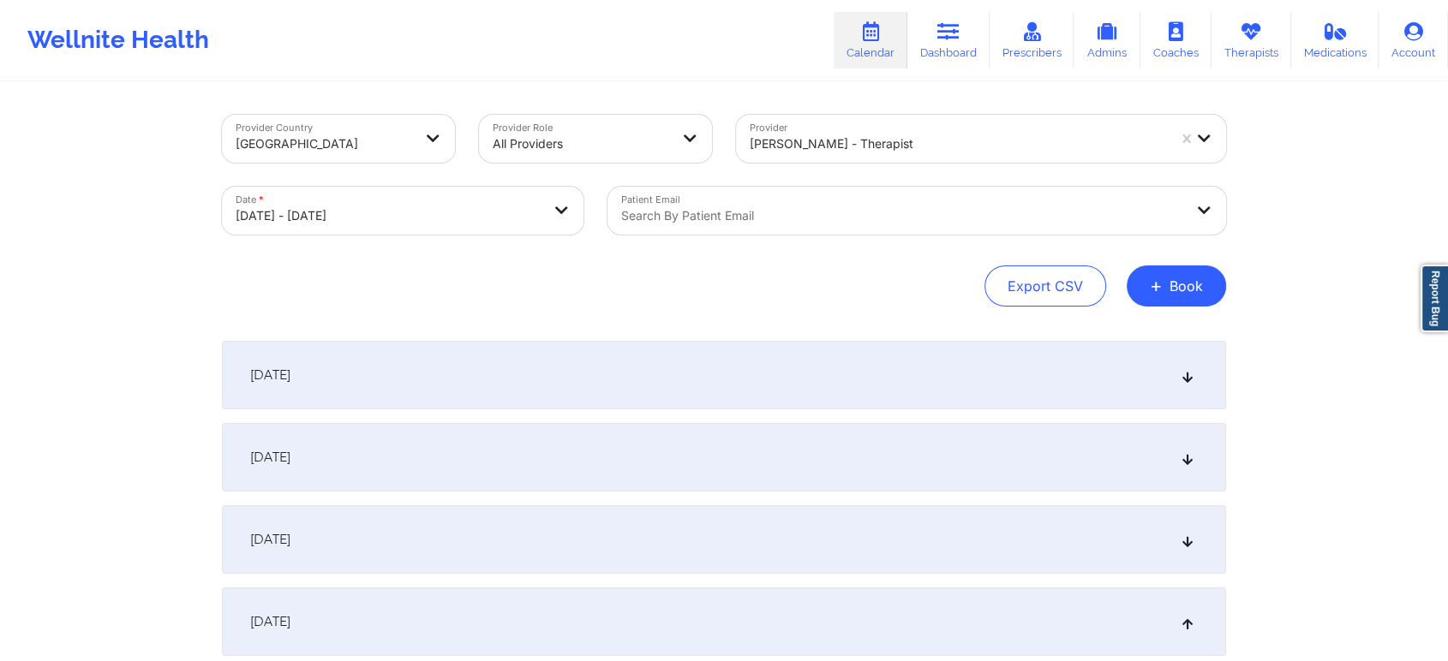
click at [822, 212] on div at bounding box center [902, 216] width 562 height 21
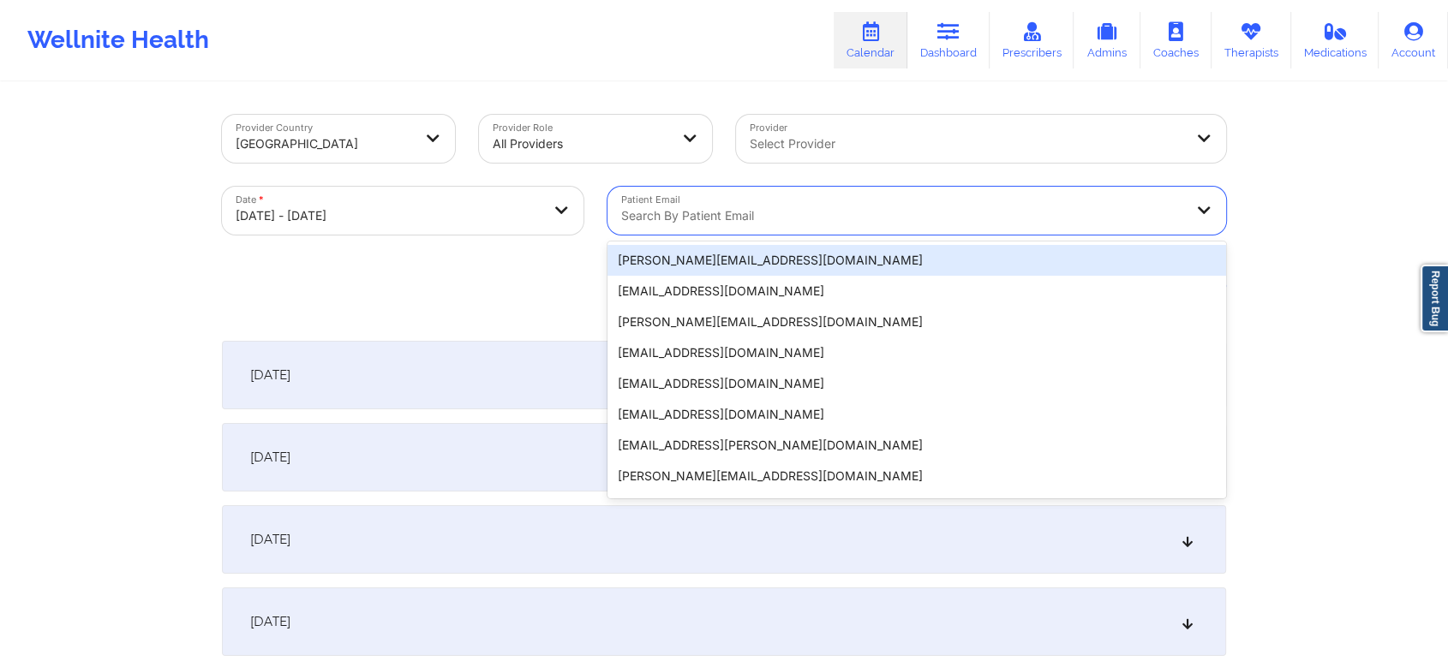
click at [825, 224] on div at bounding box center [902, 216] width 562 height 21
paste input "savybarfield@gmail.com"
type input "savybarfield@gmail.com"
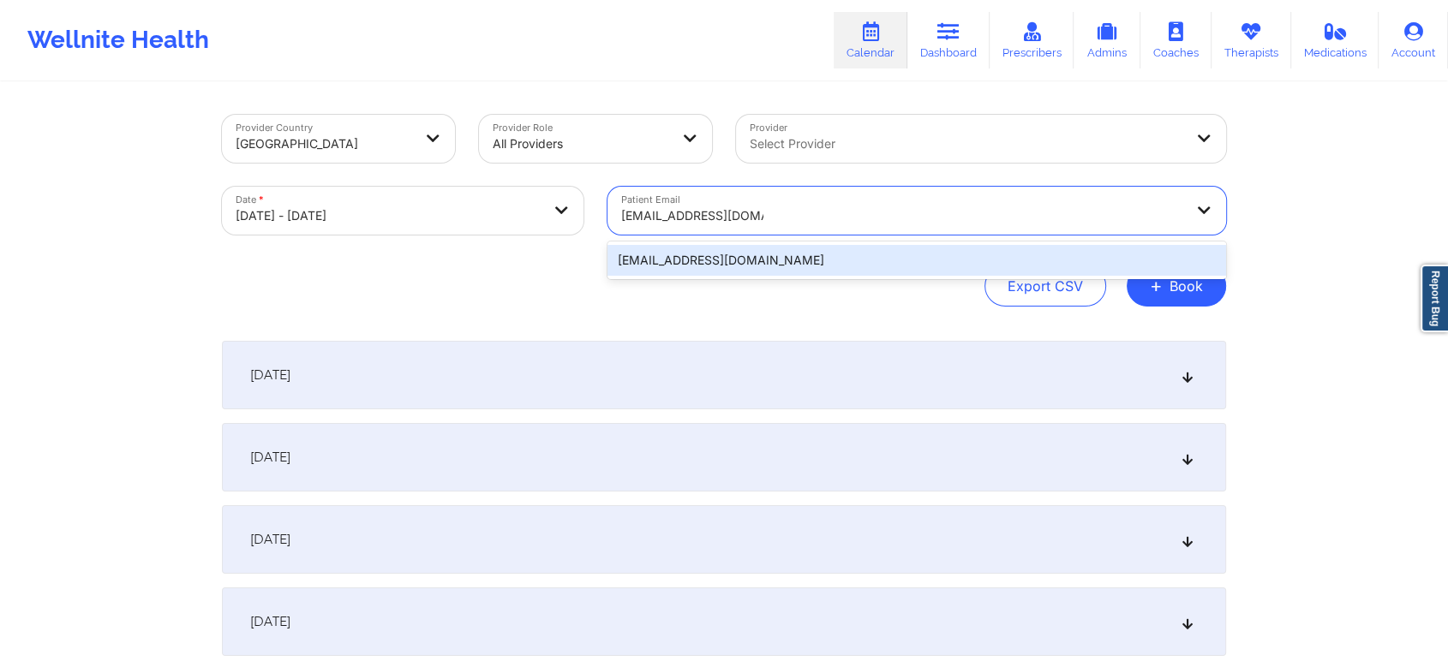
click at [796, 266] on div "savybarfield@gmail.com" at bounding box center [916, 260] width 618 height 31
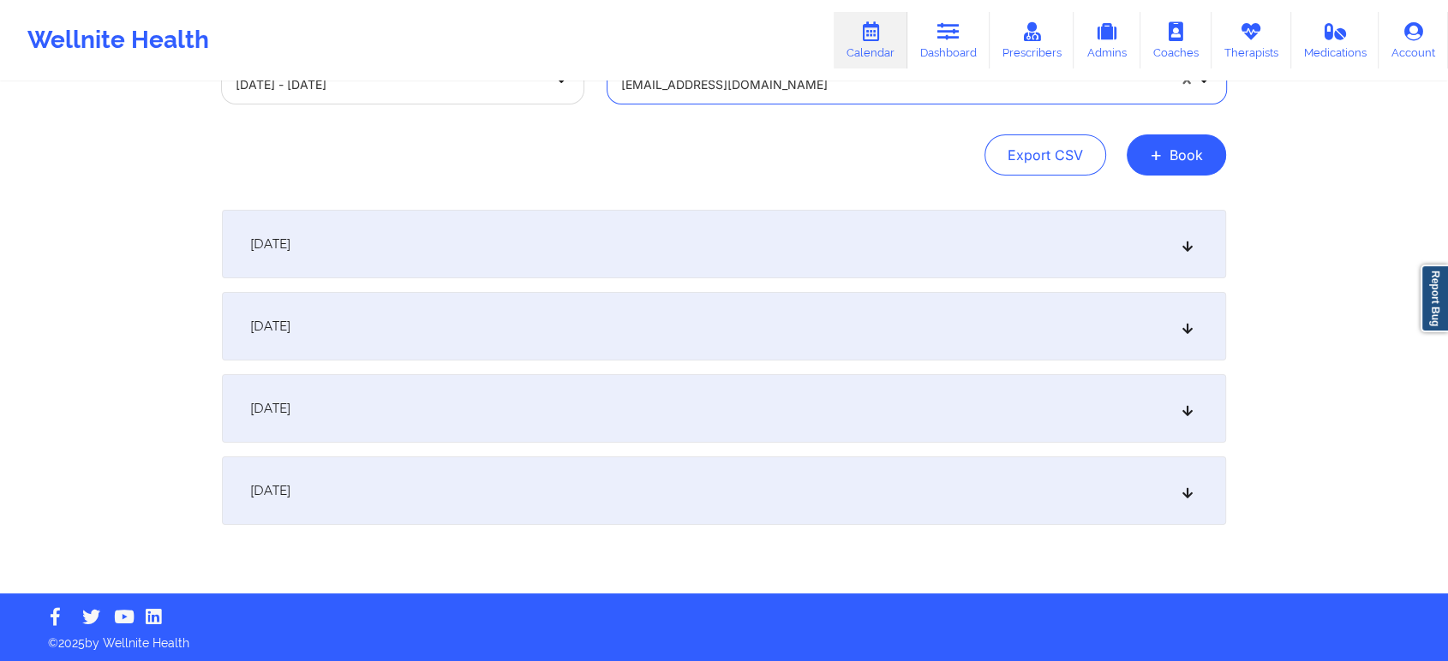
scroll to position [133, 0]
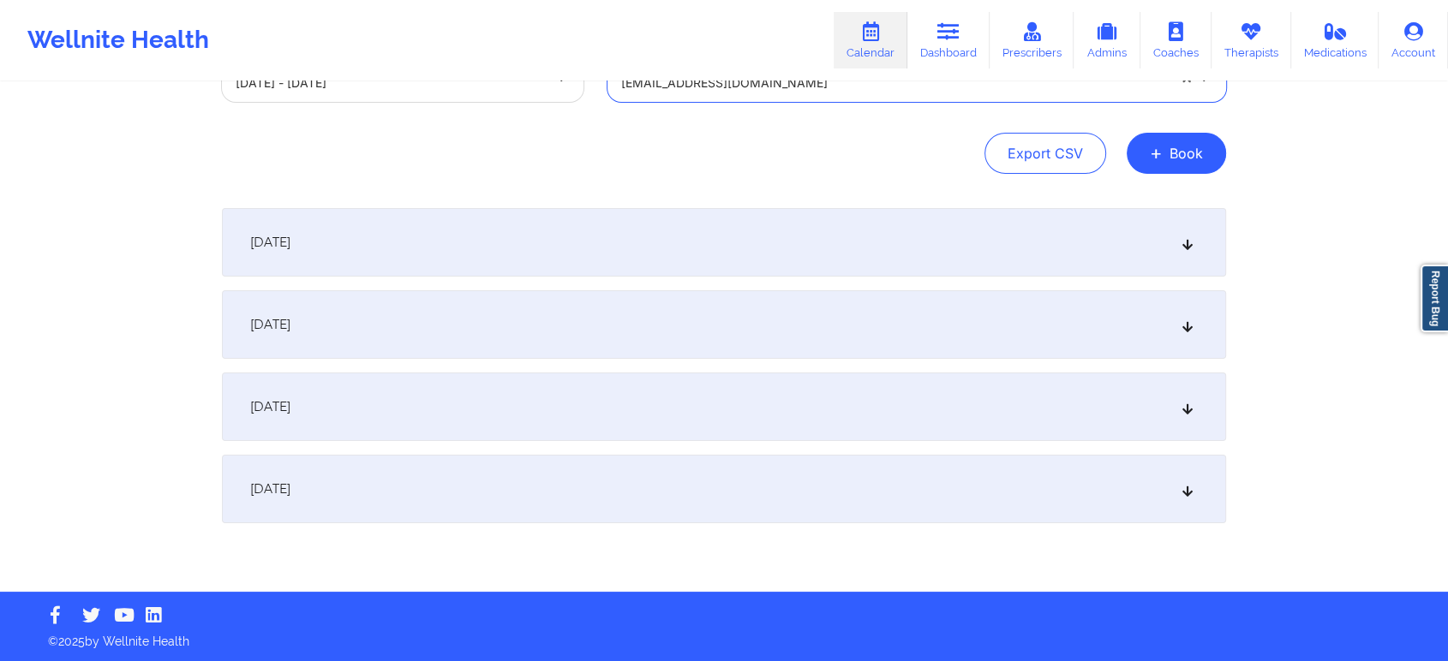
click at [1001, 505] on div "October 14, 2025" at bounding box center [724, 489] width 1004 height 69
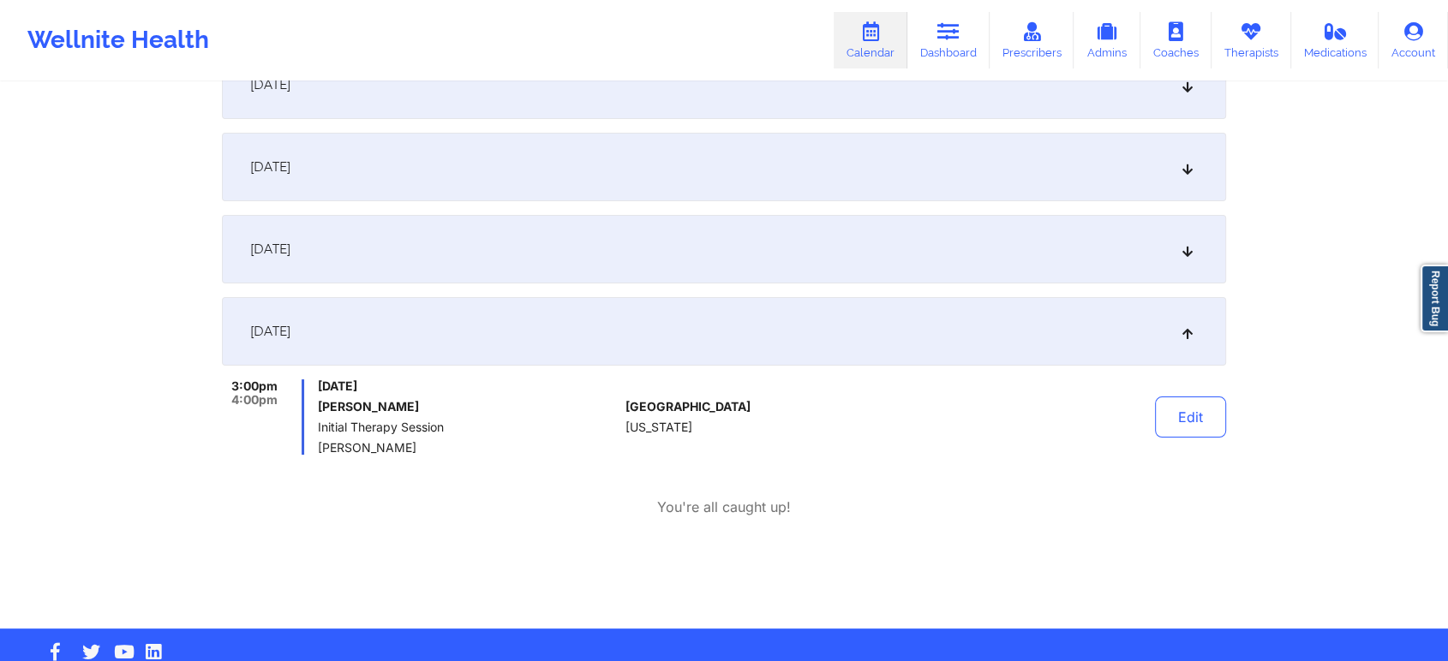
scroll to position [327, 0]
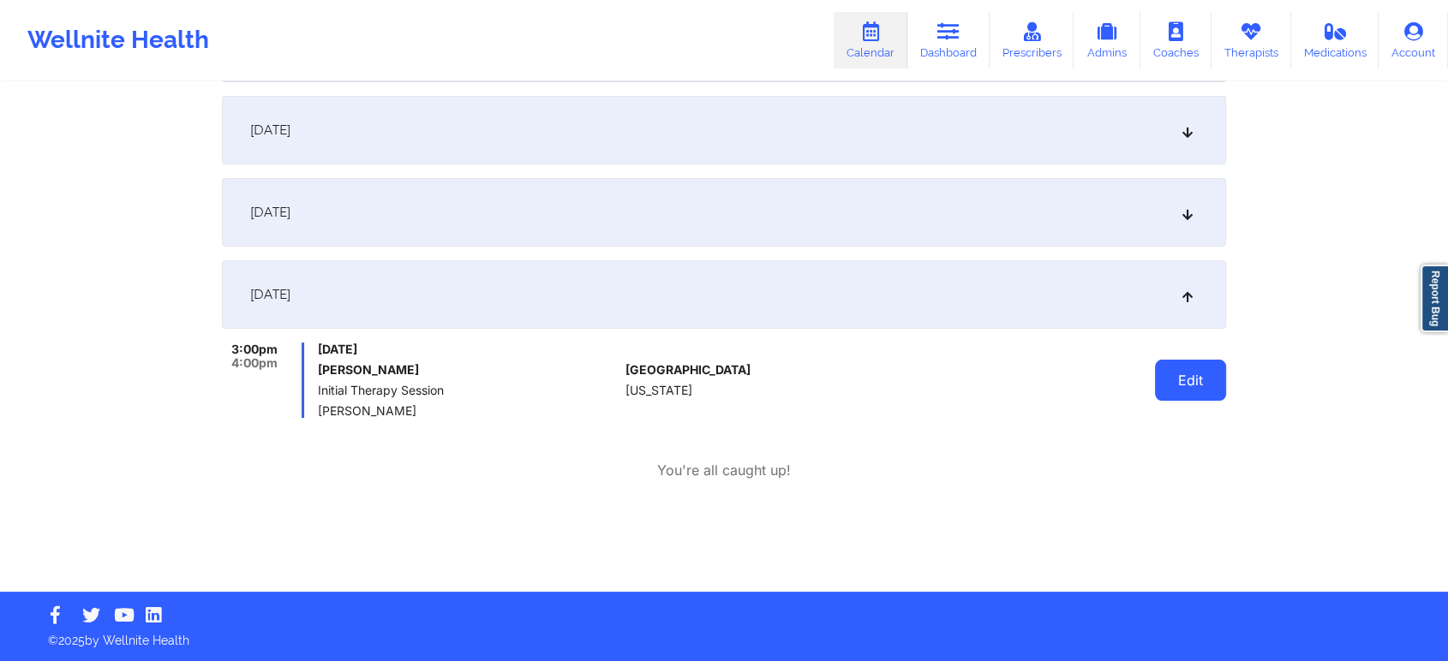
click at [1191, 384] on button "Edit" at bounding box center [1190, 380] width 71 height 41
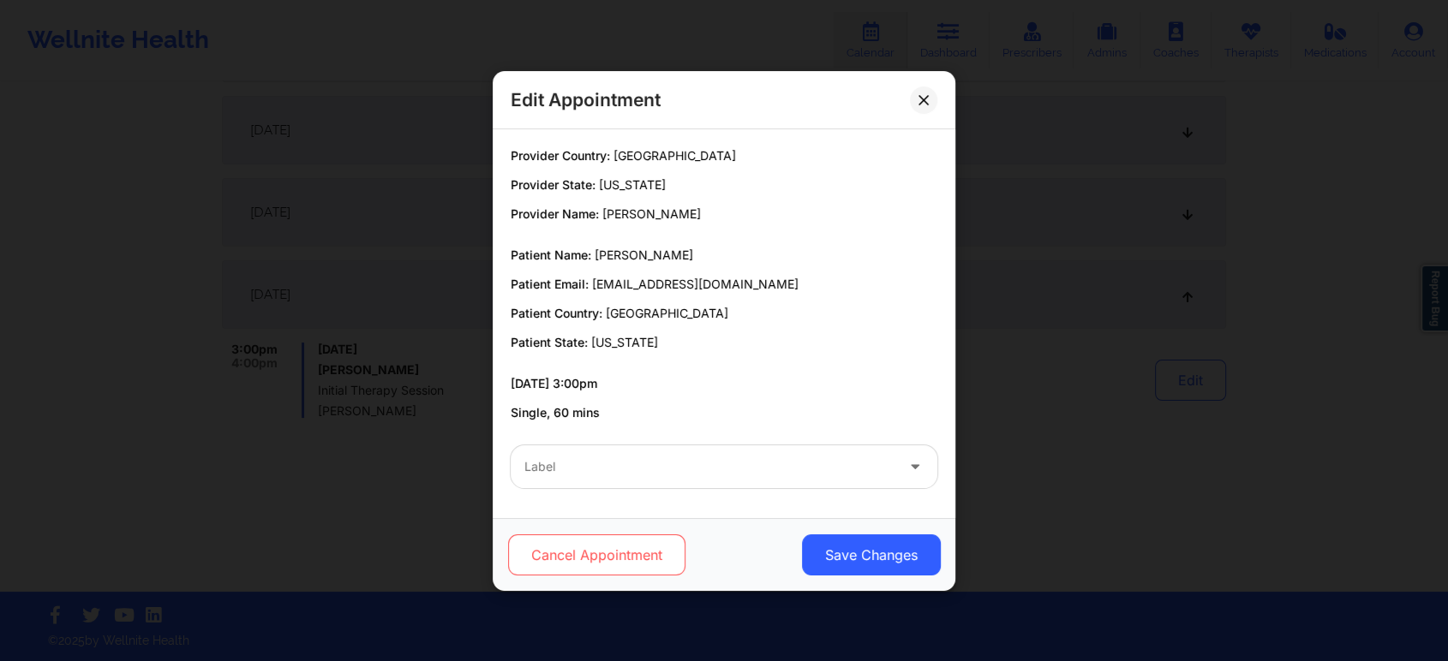
click at [590, 558] on button "Cancel Appointment" at bounding box center [596, 555] width 177 height 41
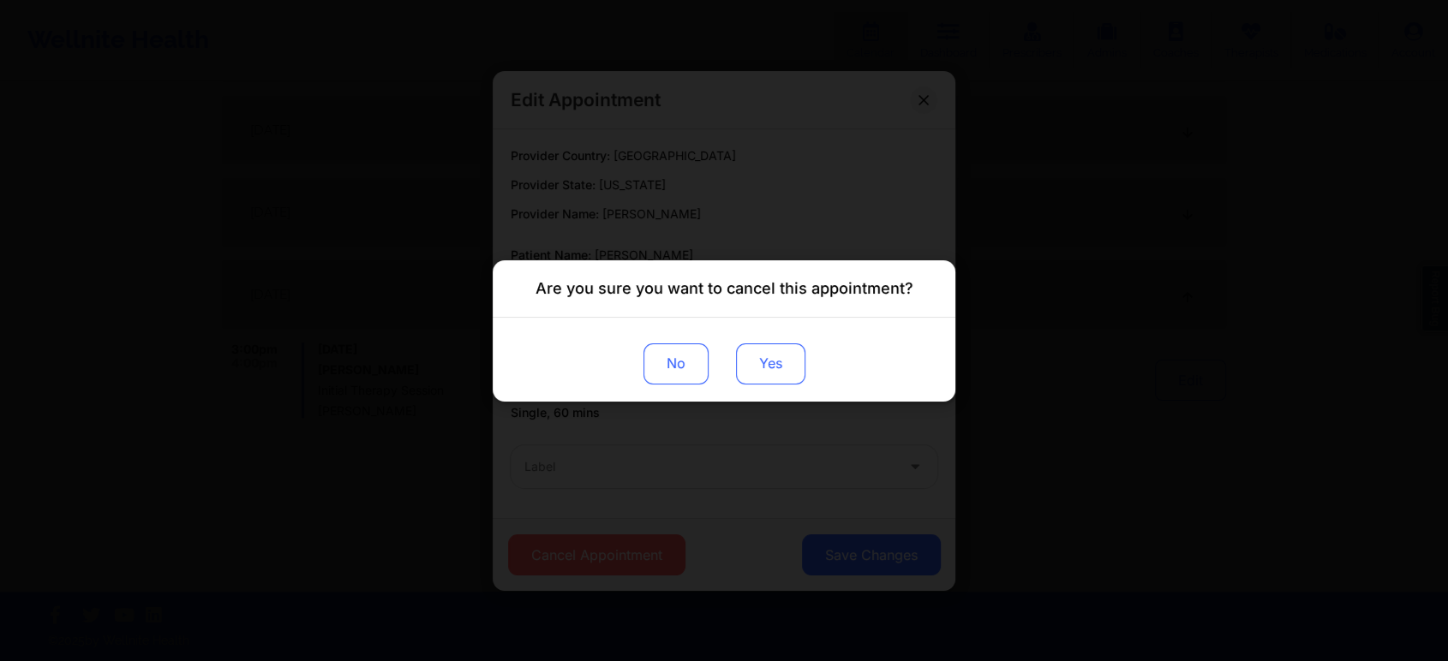
click at [773, 372] on button "Yes" at bounding box center [770, 363] width 69 height 41
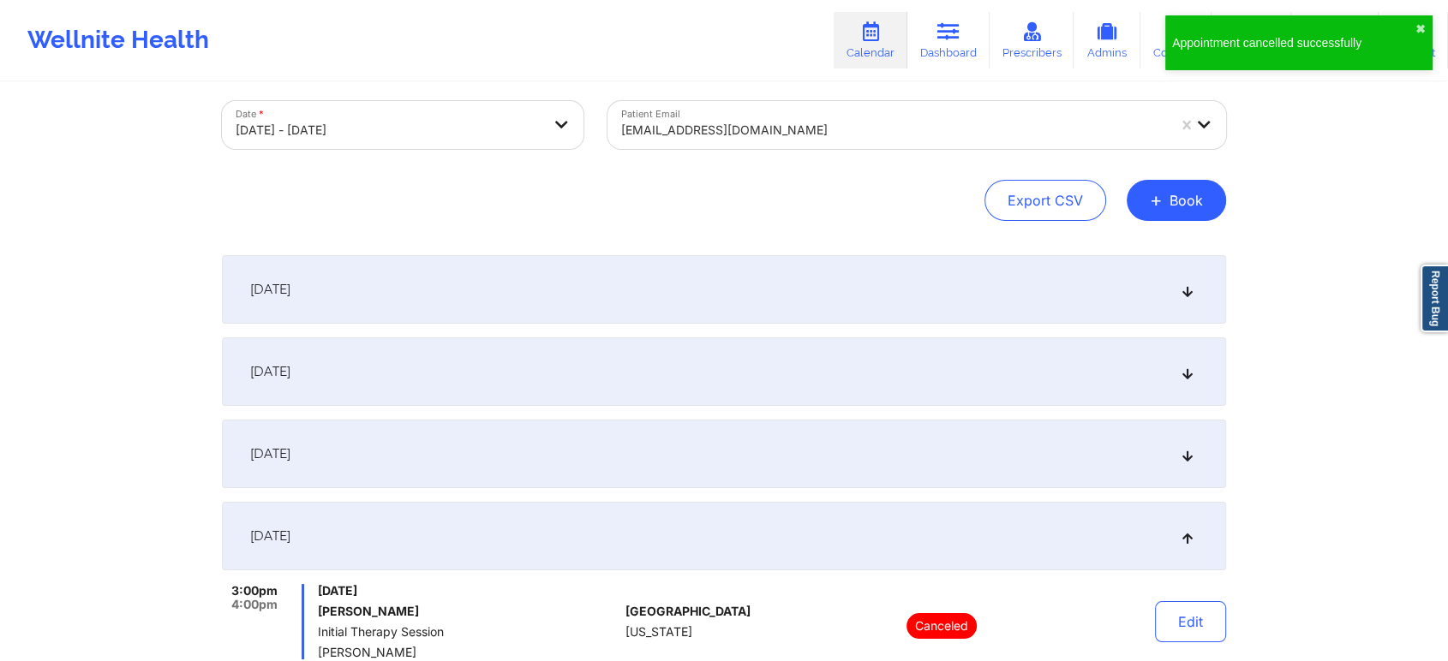
scroll to position [0, 0]
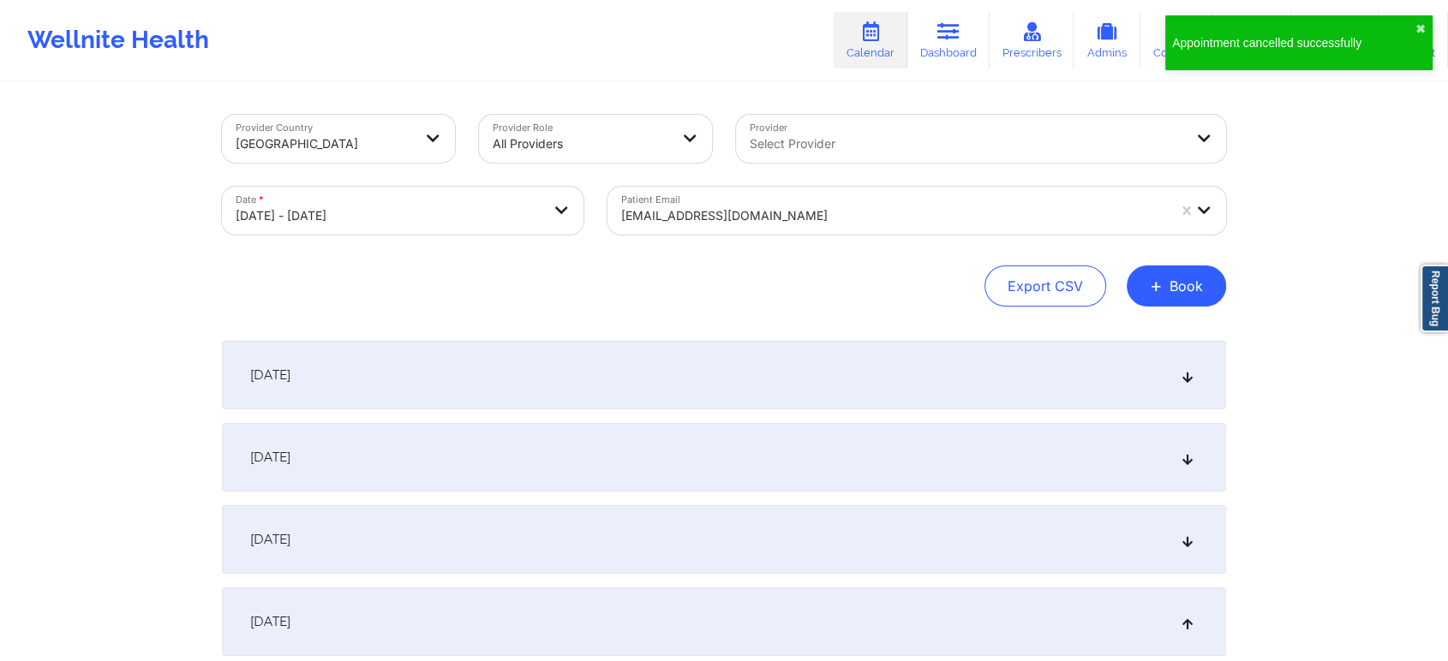
click at [495, 201] on body "Appointment cancelled successfully ✖︎ Wellnite Health Calendar Dashboard Prescr…" at bounding box center [724, 330] width 1448 height 661
select select "2025-9"
select select "2025-10"
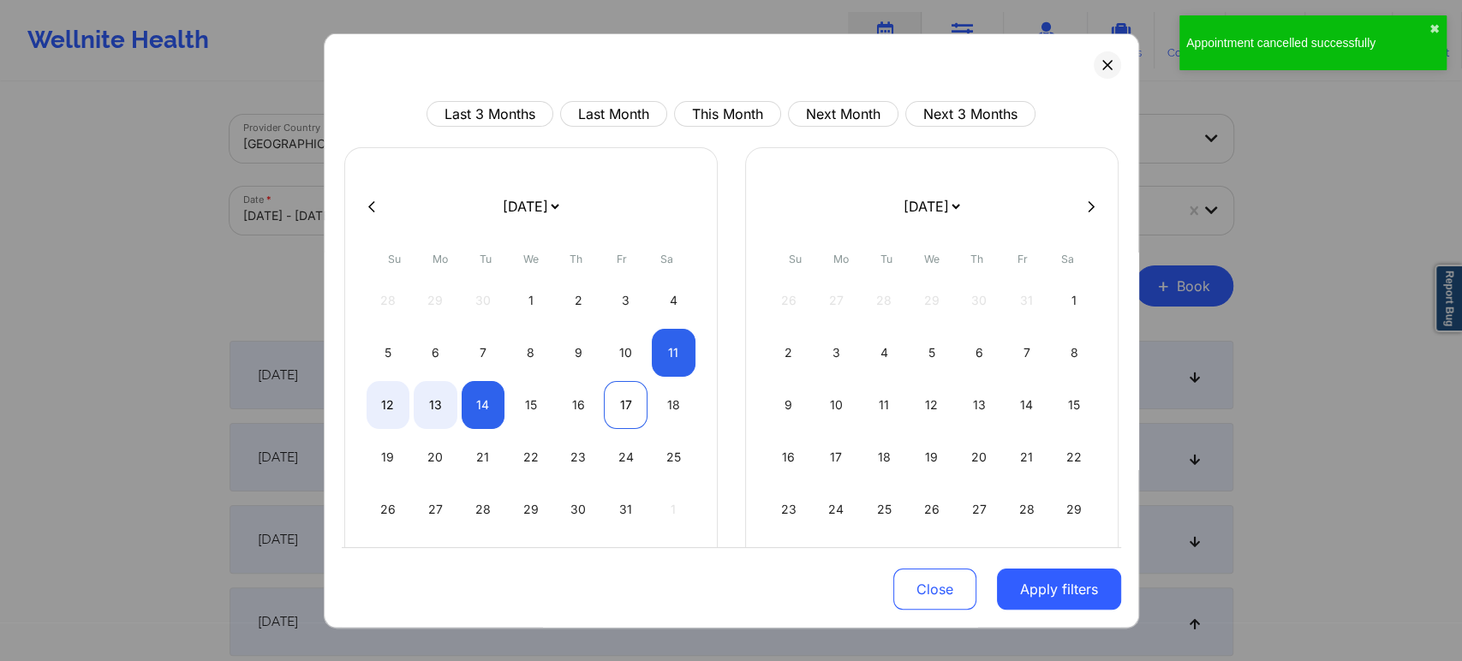
click at [624, 397] on div "17" at bounding box center [626, 405] width 44 height 48
select select "2025-9"
select select "2025-10"
click at [626, 408] on div "17" at bounding box center [626, 405] width 44 height 48
select select "2025-9"
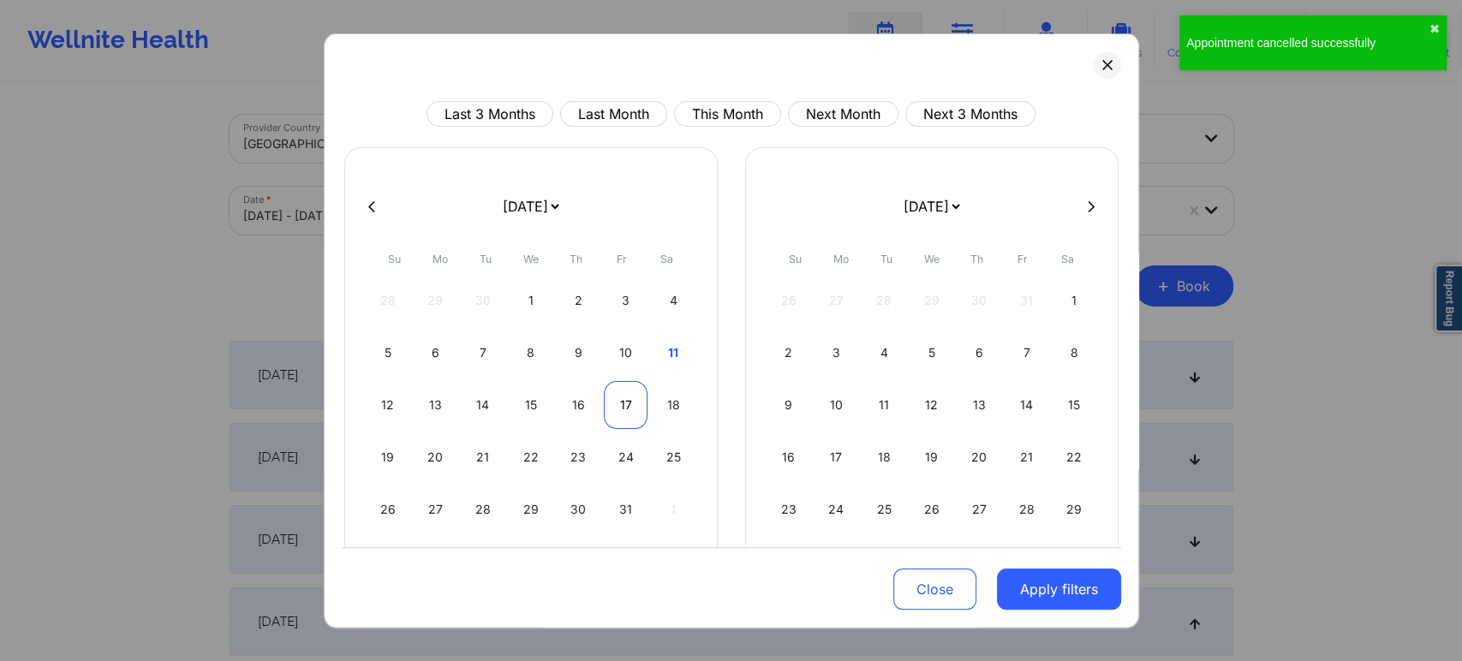
select select "2025-10"
click at [1069, 584] on button "Apply filters" at bounding box center [1059, 589] width 124 height 41
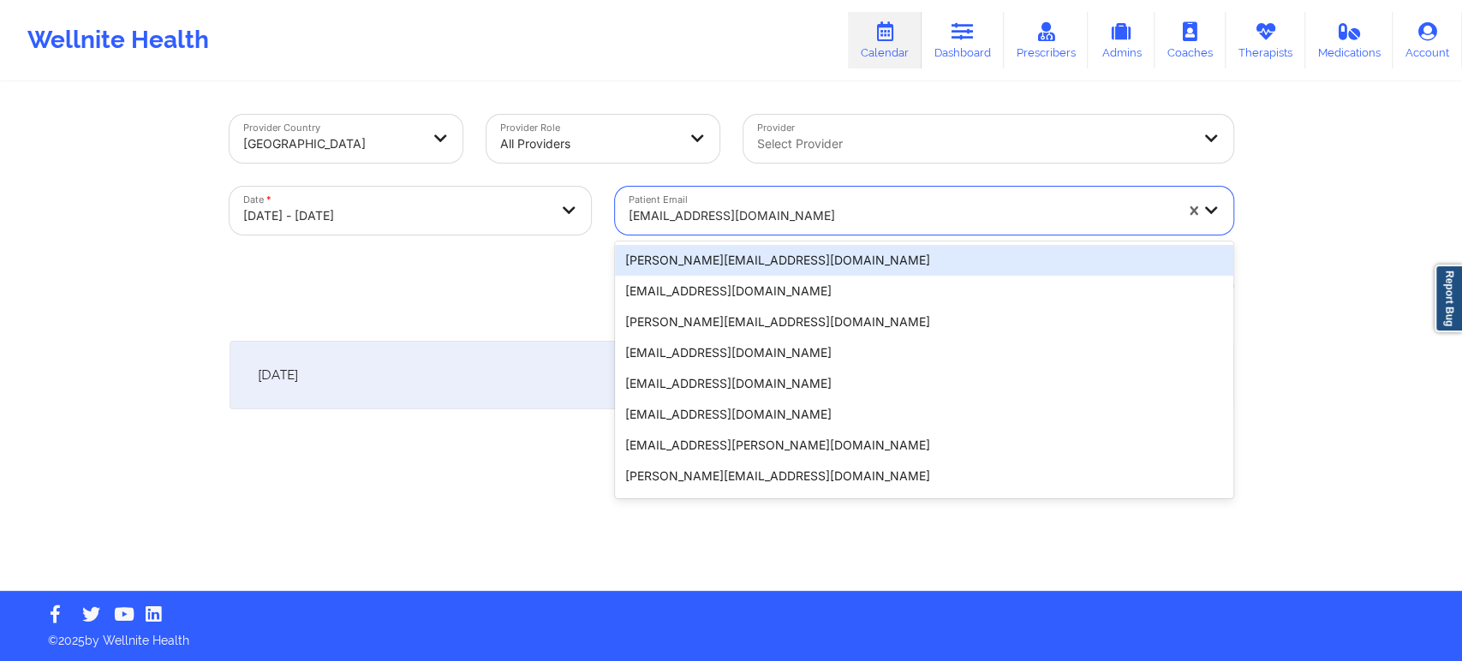
click at [921, 225] on div at bounding box center [901, 216] width 545 height 21
paste input "gmdeleon94@gmail.com"
type input "gmdeleon94@gmail.com"
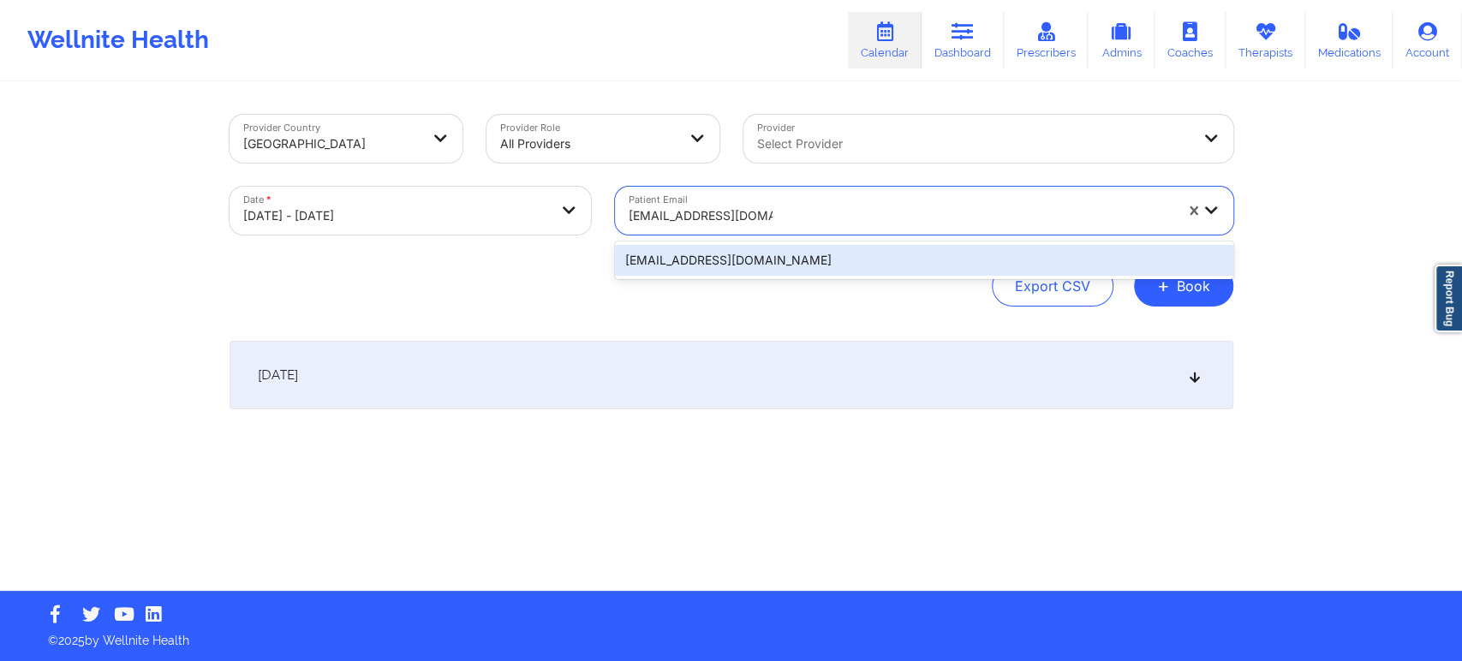
click at [840, 266] on div "gmdeleon94@gmail.com" at bounding box center [924, 260] width 618 height 31
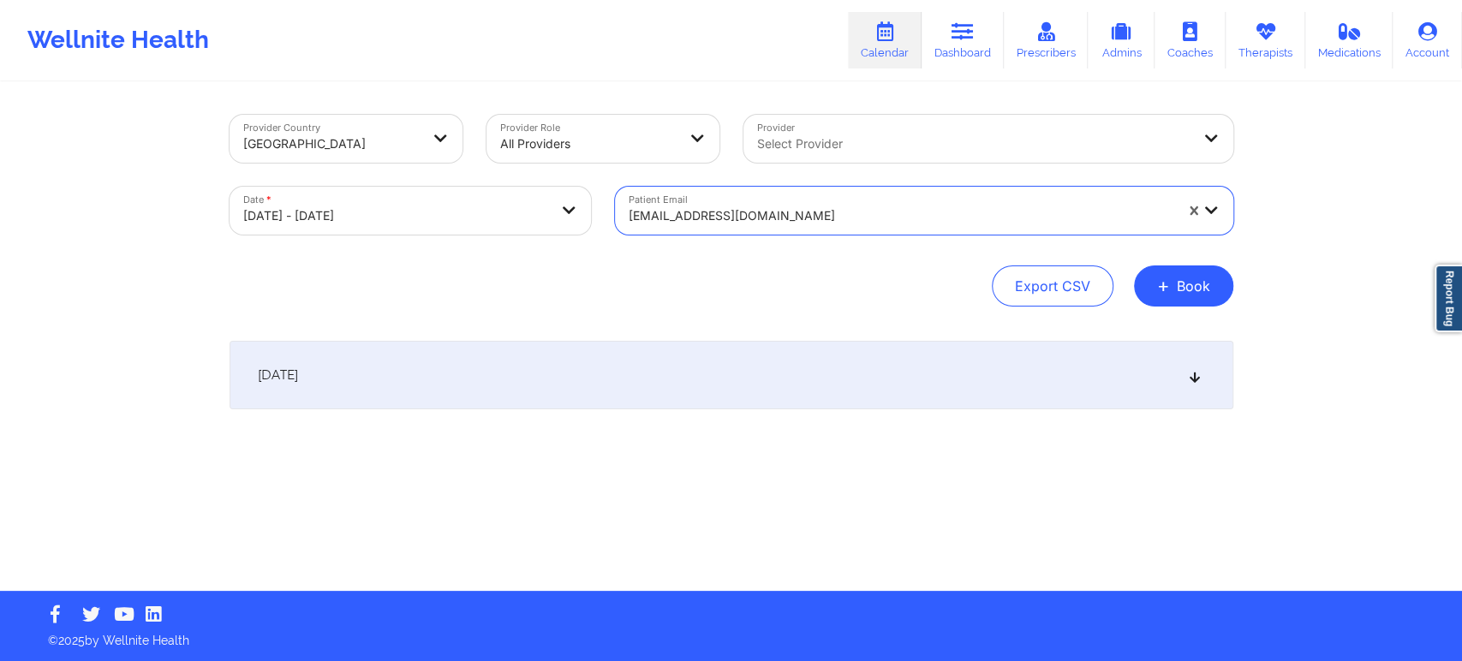
click at [900, 385] on div "October 17, 2025" at bounding box center [732, 375] width 1004 height 69
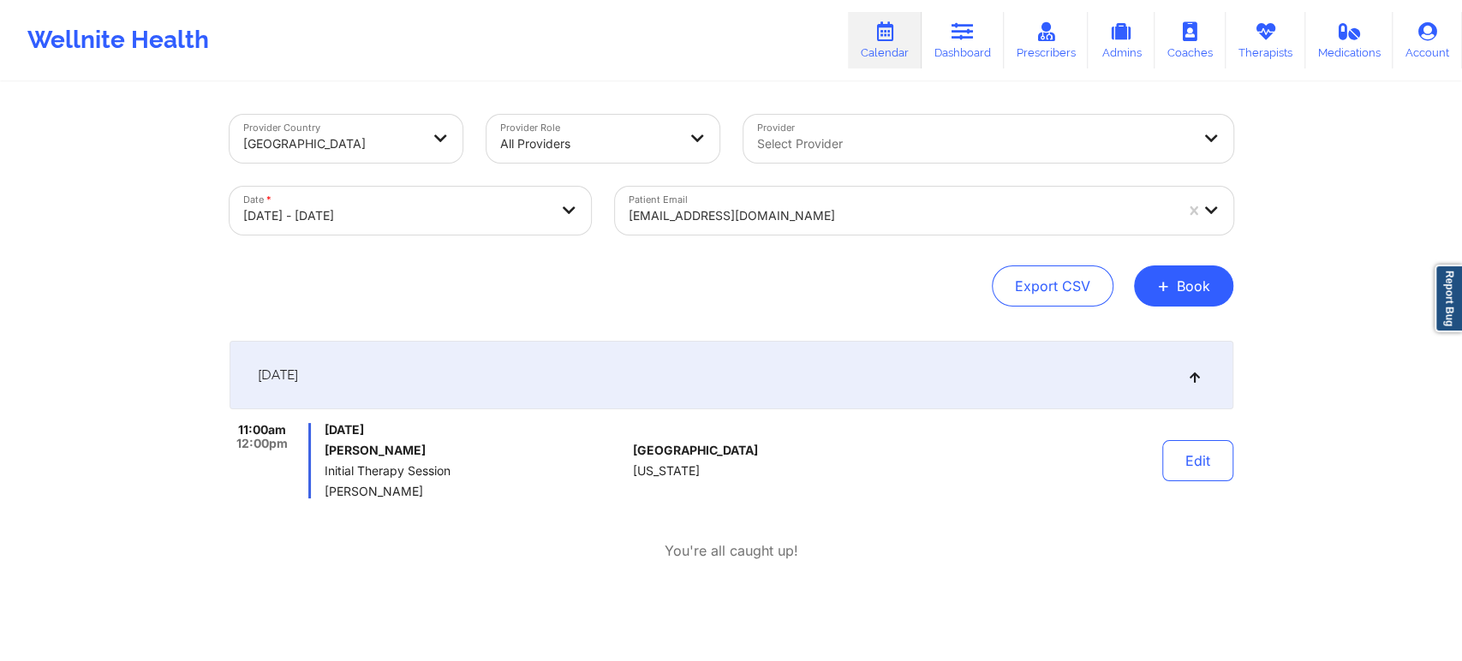
select select "2025-9"
select select "2025-10"
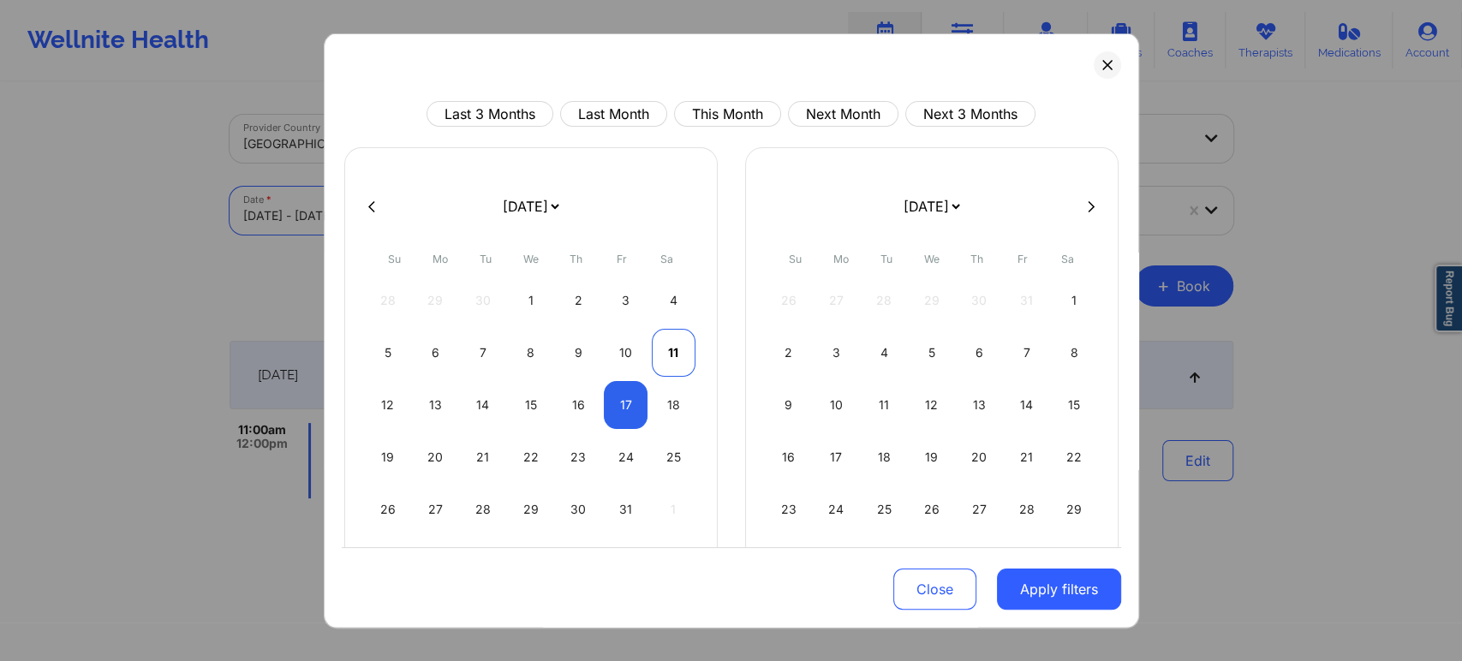
click at [677, 358] on div "11" at bounding box center [674, 353] width 44 height 48
select select "2025-9"
select select "2025-10"
click at [672, 349] on div "11" at bounding box center [674, 353] width 44 height 48
select select "2025-9"
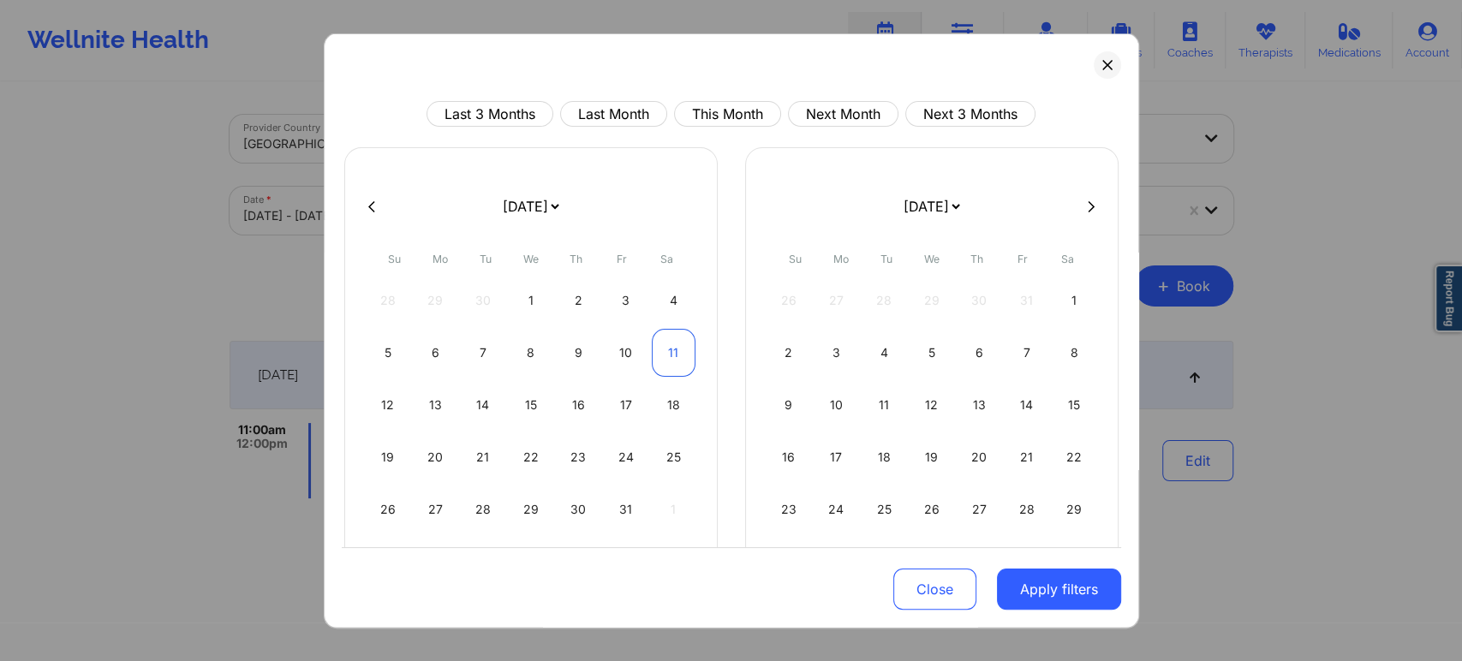
select select "2025-10"
click at [1054, 588] on button "Apply filters" at bounding box center [1059, 589] width 124 height 41
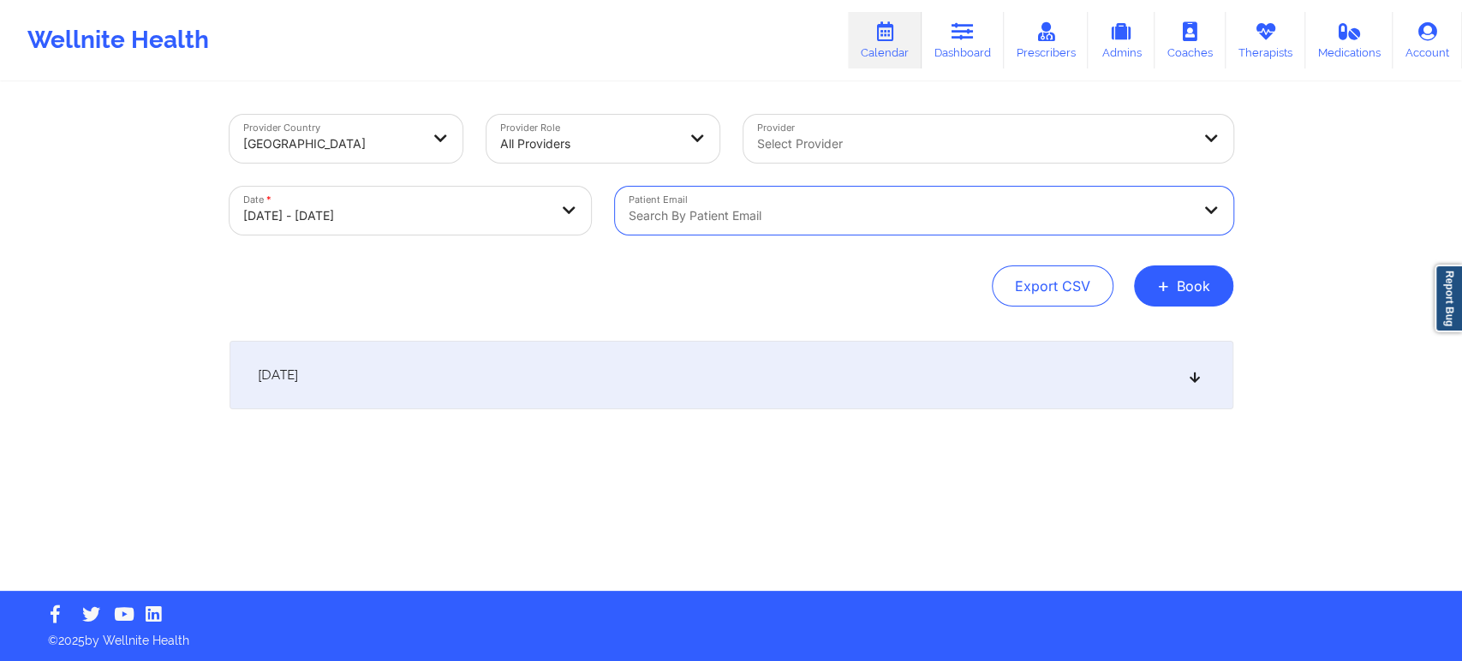
click at [1007, 148] on div at bounding box center [973, 144] width 433 height 21
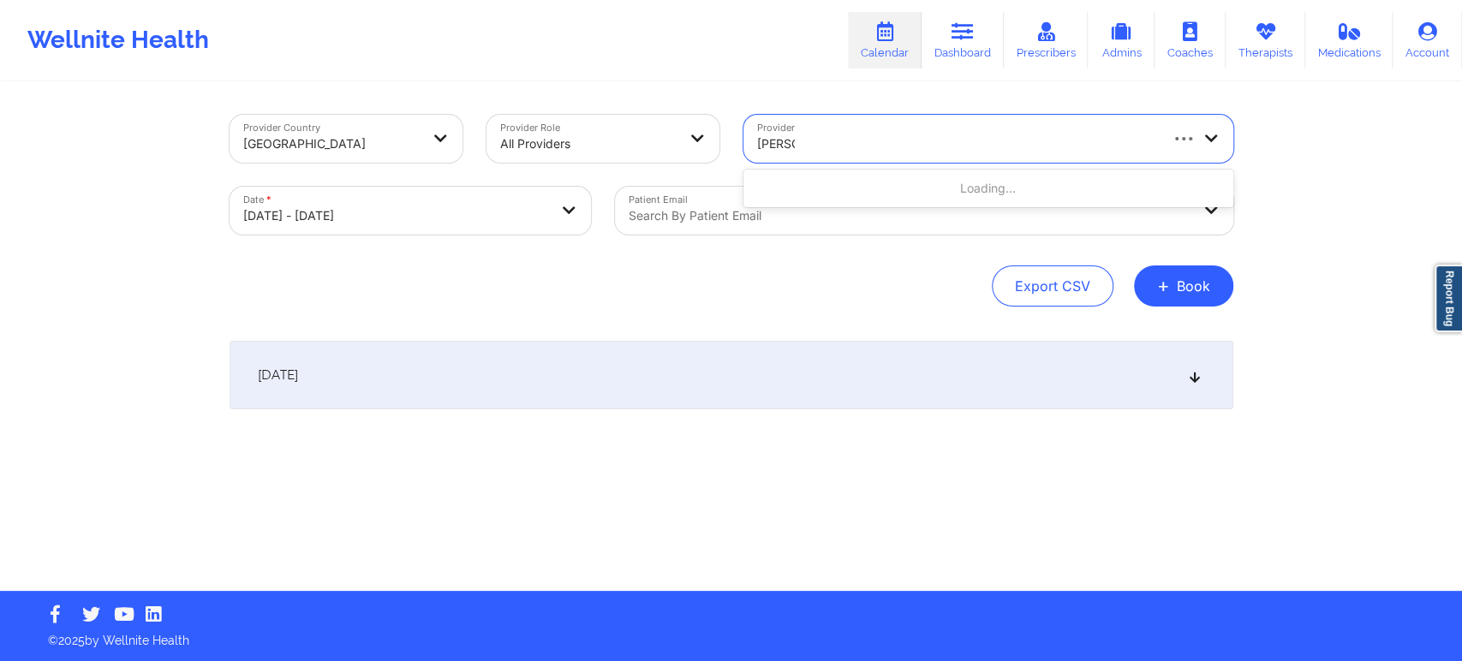
type input "kelli wal"
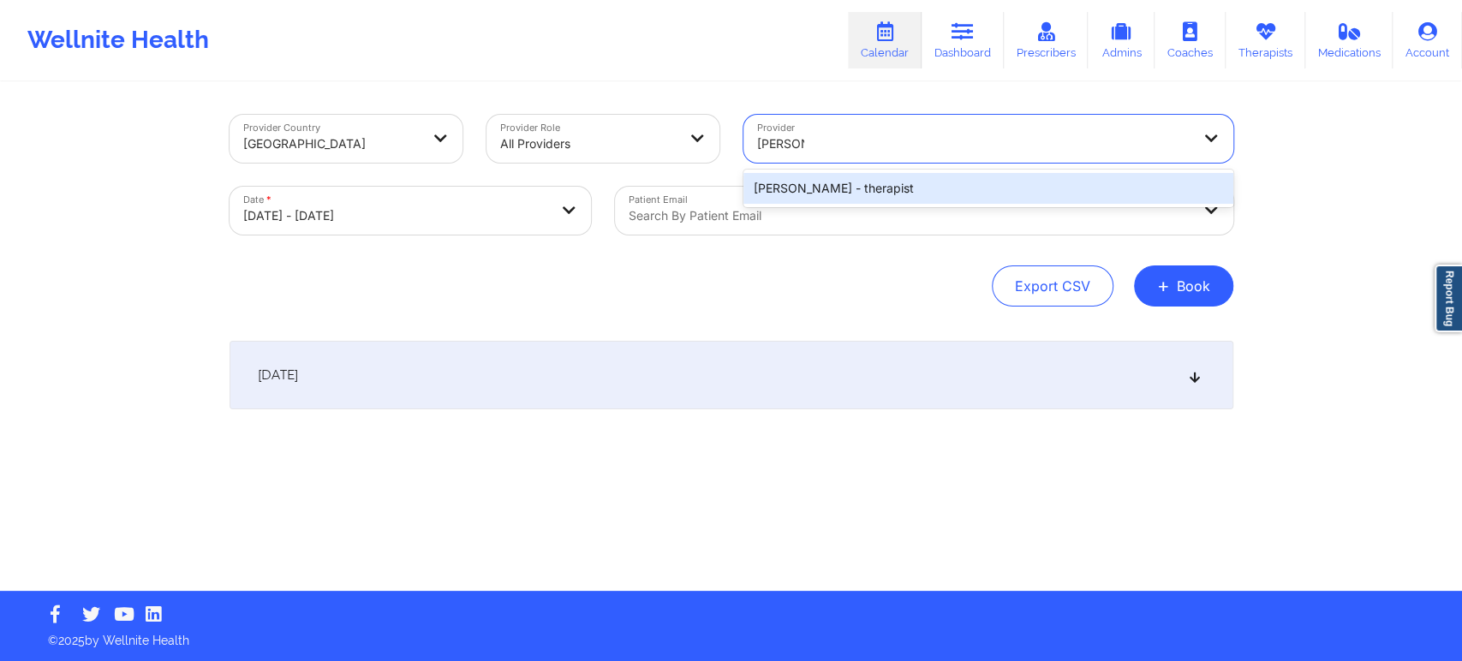
click at [926, 178] on div "Kelli Walker - therapist" at bounding box center [989, 188] width 490 height 31
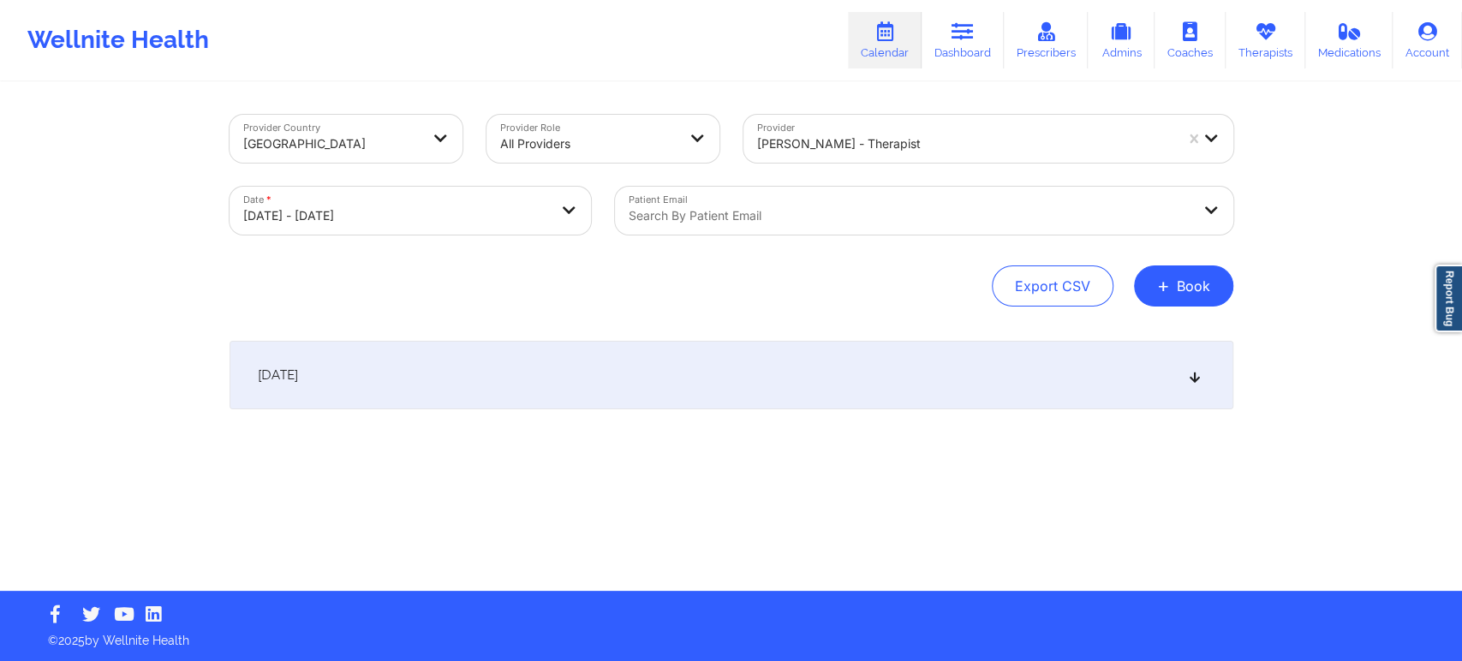
click at [881, 385] on div "October 11, 2025" at bounding box center [732, 375] width 1004 height 69
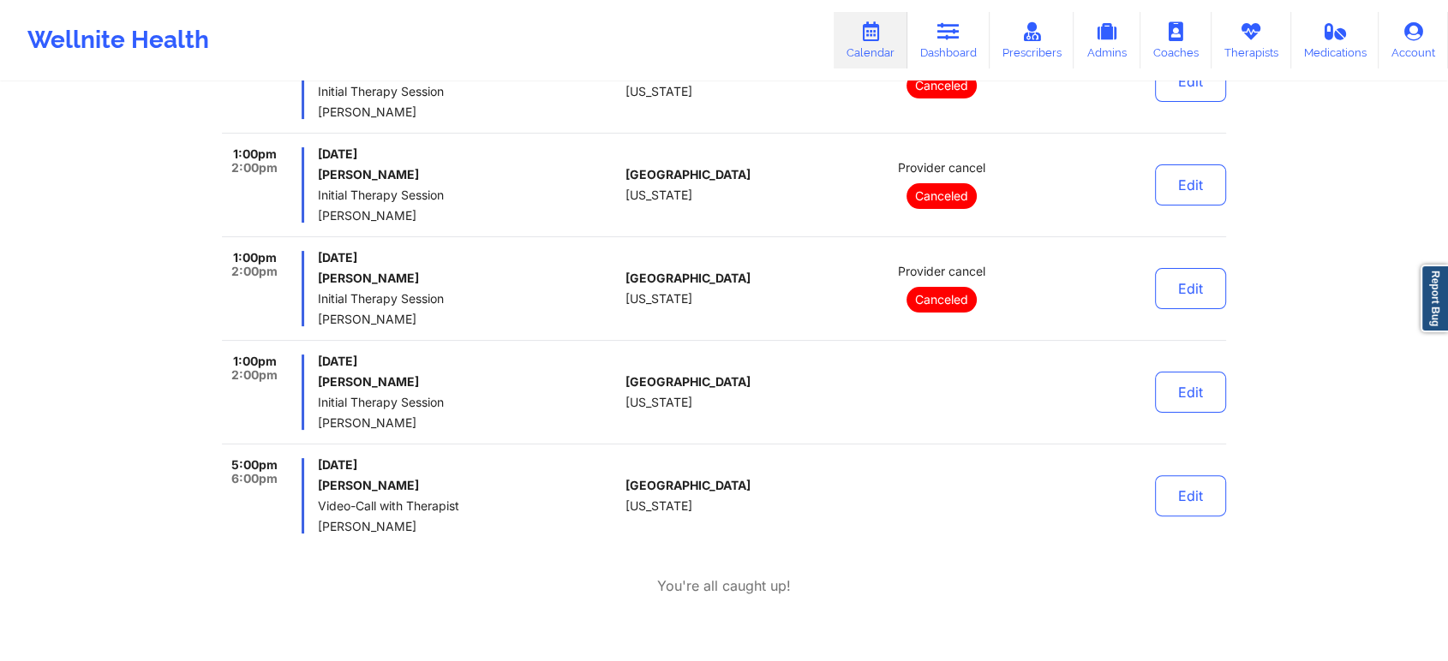
scroll to position [380, 0]
drag, startPoint x: 425, startPoint y: 383, endPoint x: 319, endPoint y: 378, distance: 106.3
click at [319, 378] on h6 "[PERSON_NAME]" at bounding box center [468, 381] width 301 height 14
copy h6 "[PERSON_NAME]"
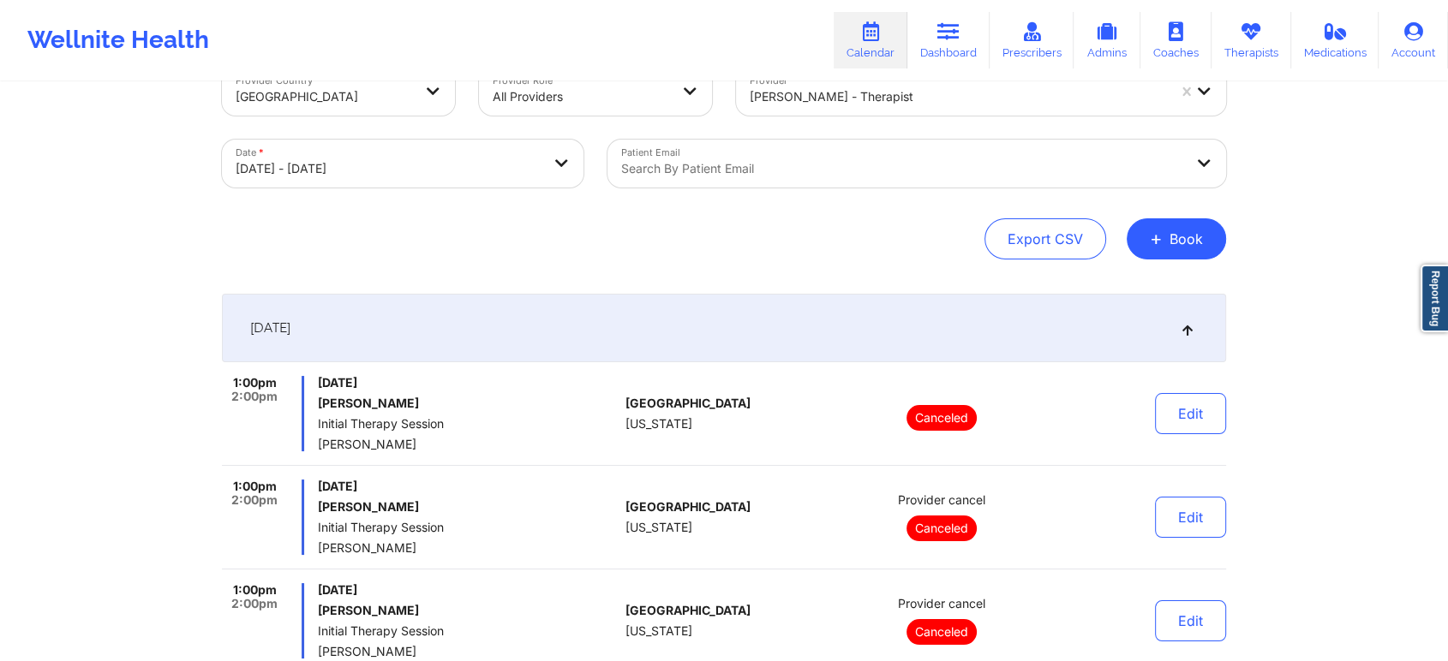
scroll to position [0, 0]
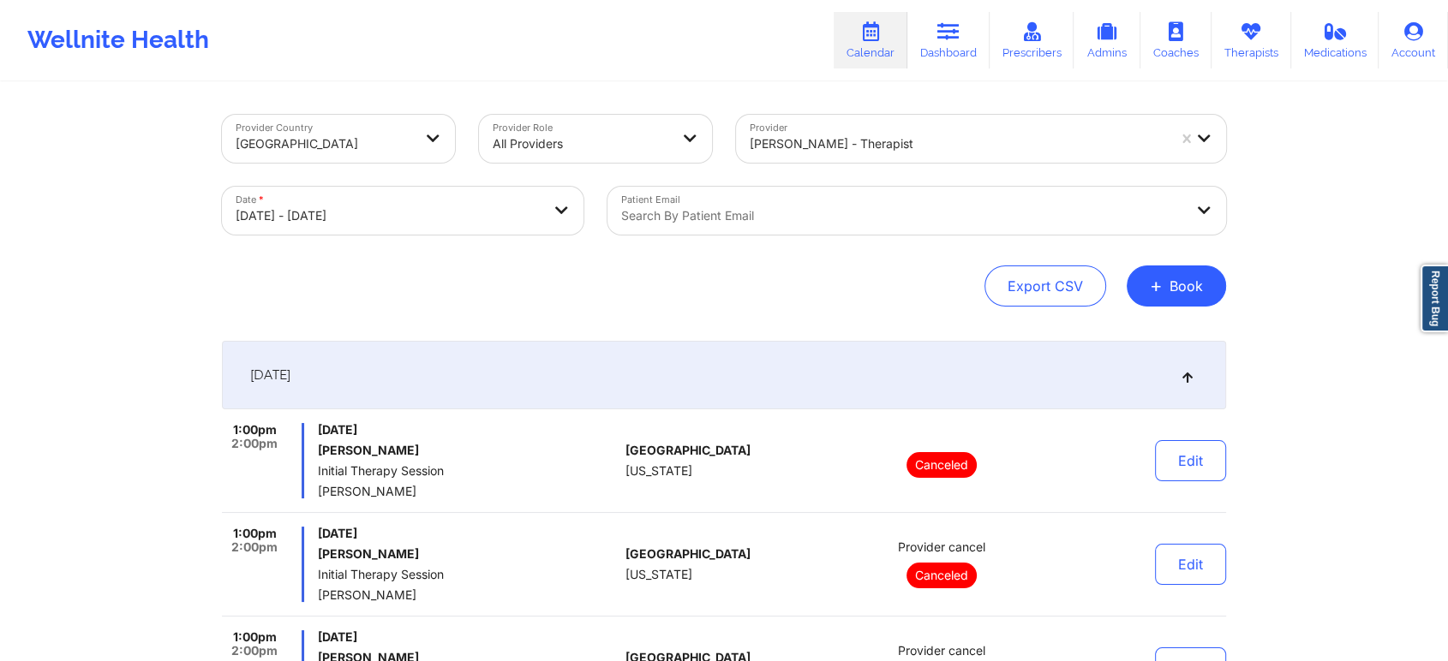
click at [1067, 387] on div "October 11, 2025" at bounding box center [724, 375] width 1004 height 69
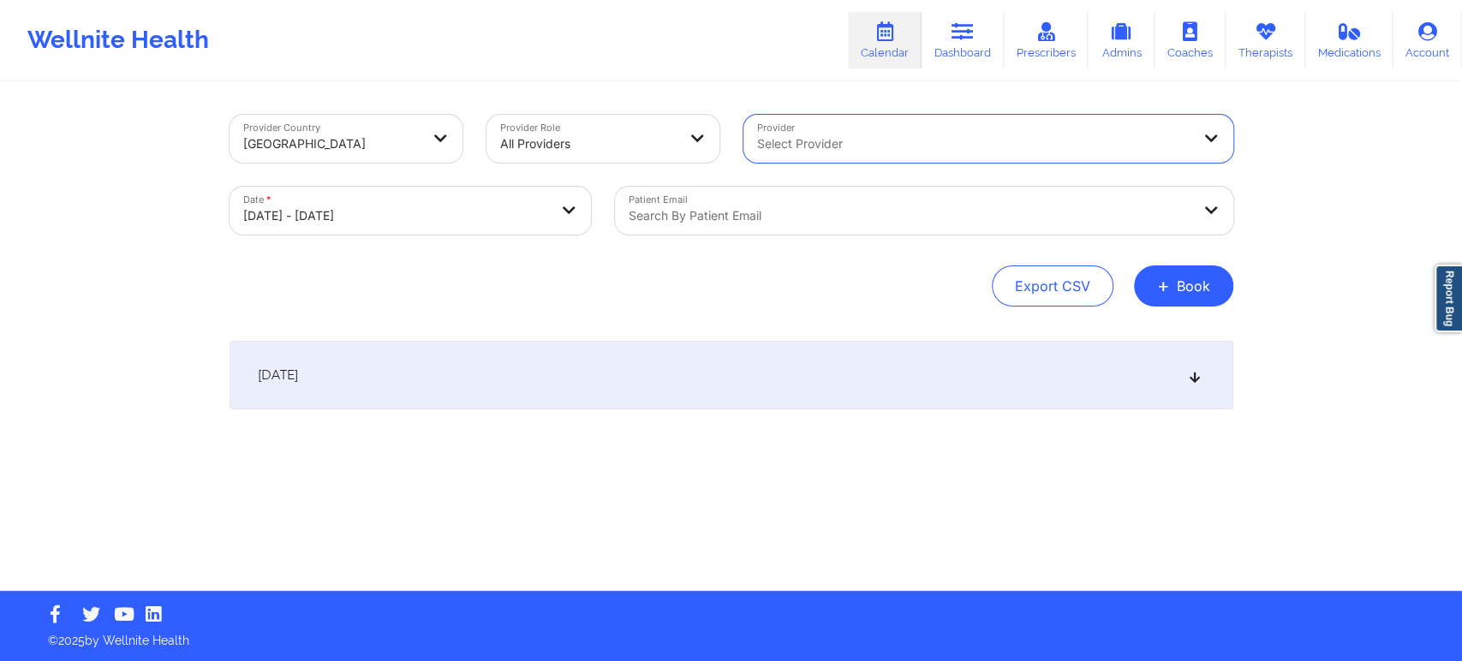
click at [803, 198] on div "Search by patient email" at bounding box center [903, 211] width 577 height 48
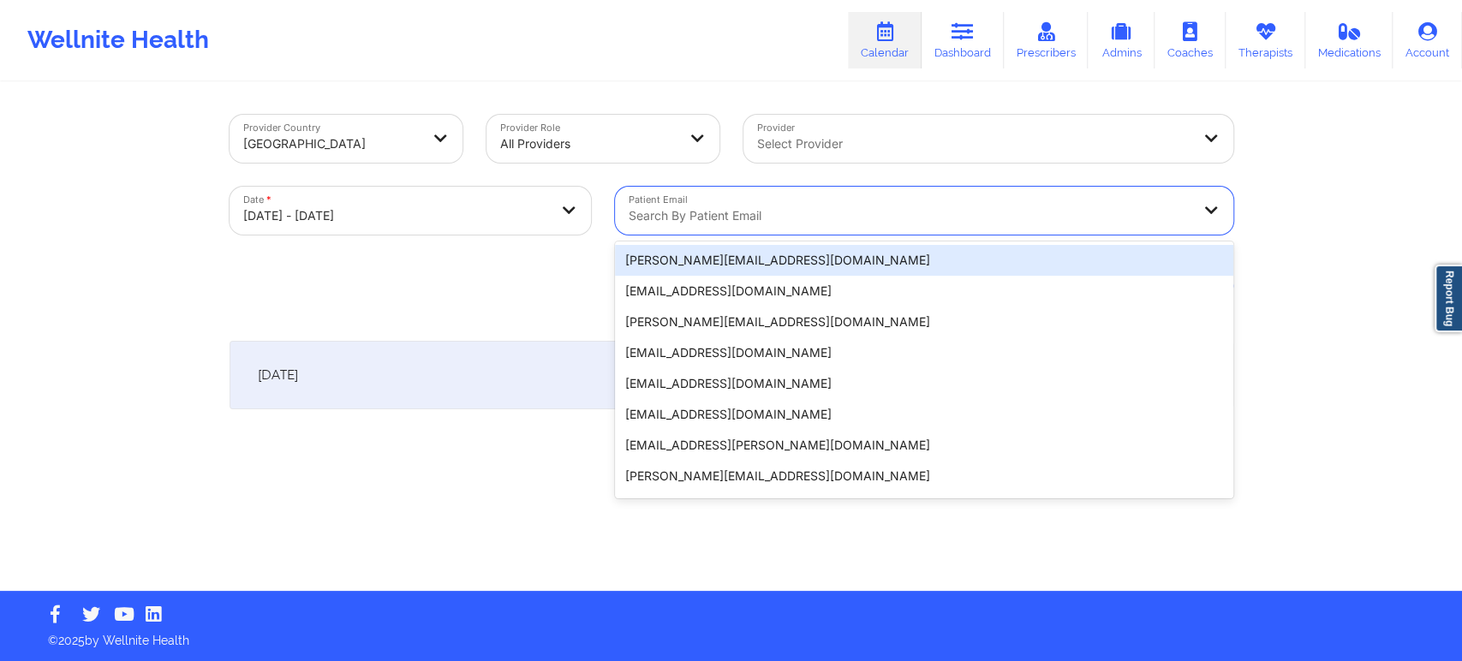
paste input "kjgrussa@gmail.com"
type input "kjgrussa@gmail.com"
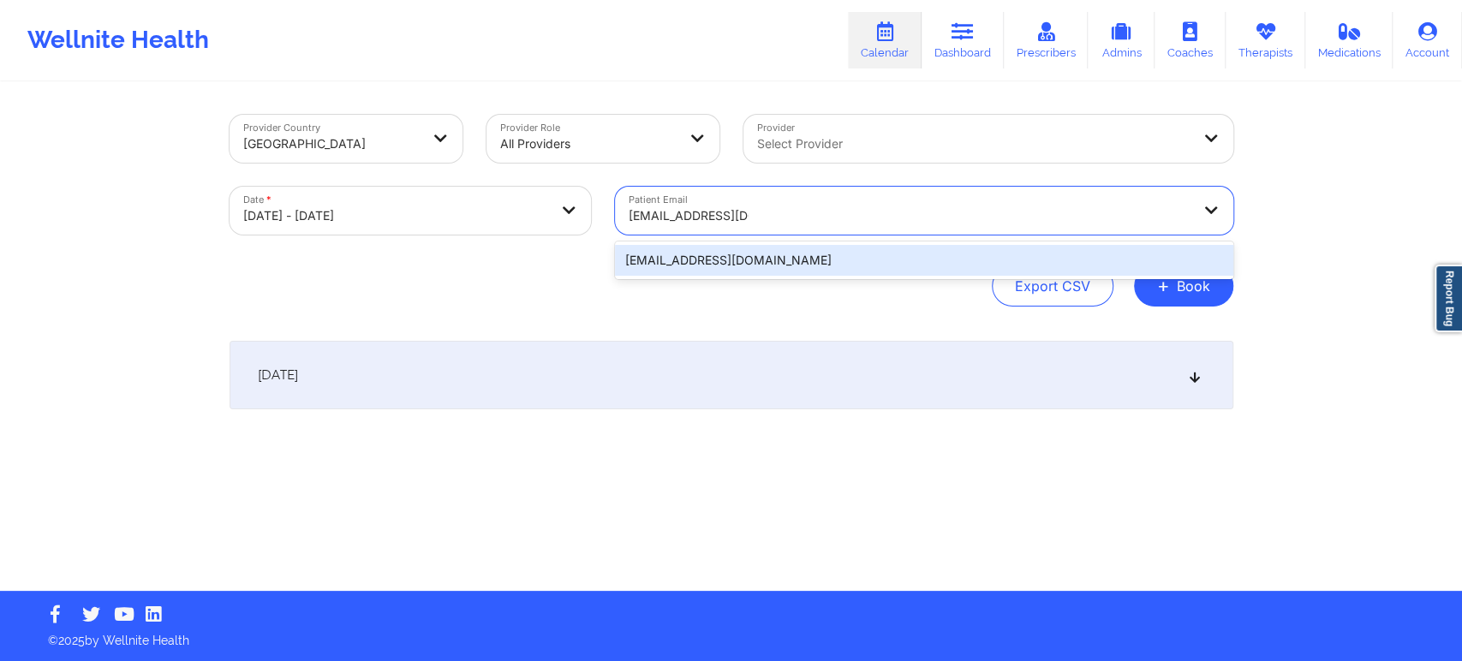
click at [764, 271] on div "kjgrussa@gmail.com" at bounding box center [924, 260] width 618 height 31
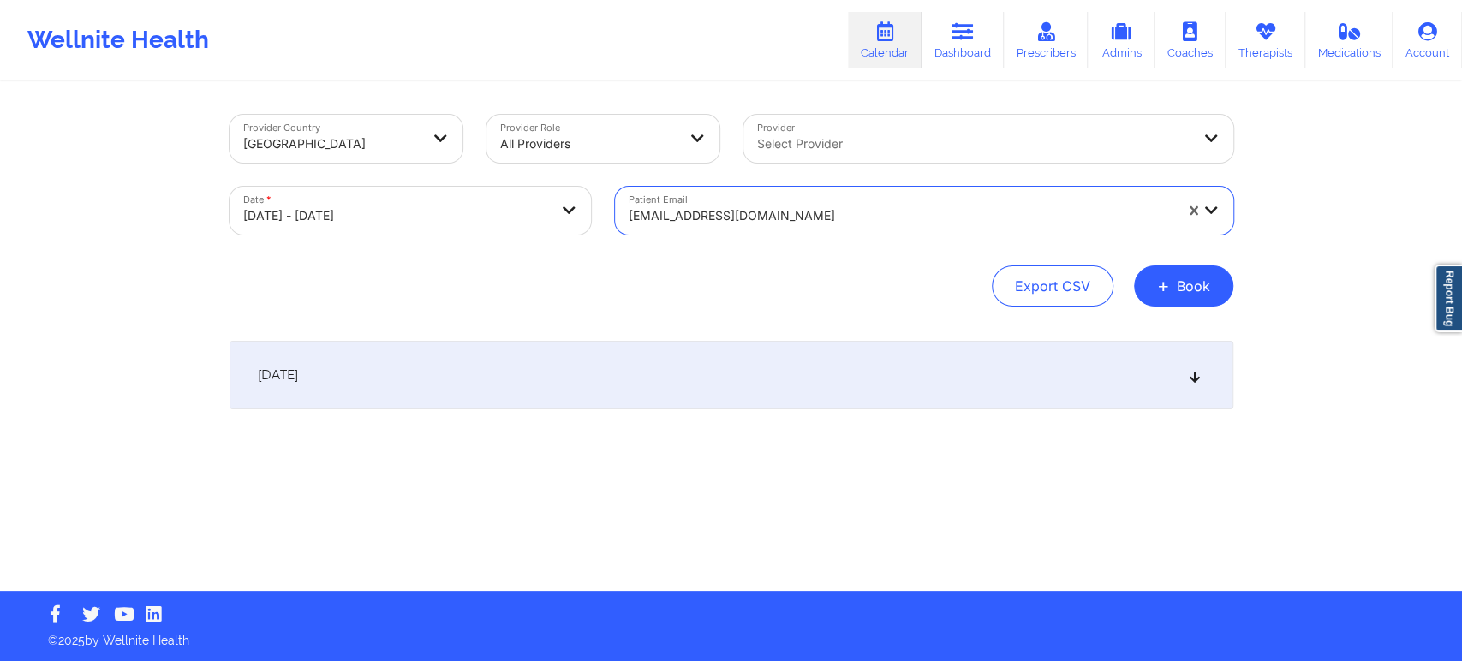
select select "2025-9"
select select "2025-10"
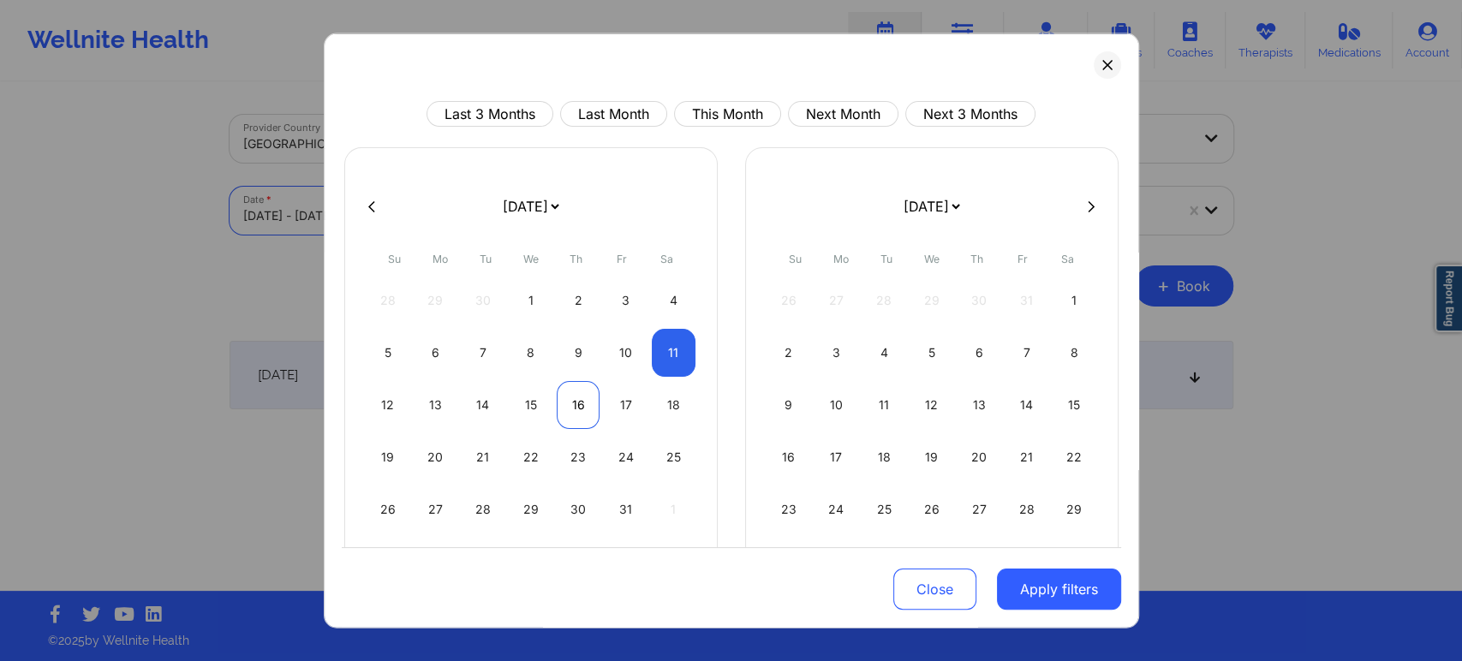
click at [576, 403] on div "16" at bounding box center [579, 405] width 44 height 48
select select "2025-9"
select select "2025-10"
click at [576, 398] on div "16" at bounding box center [579, 405] width 44 height 48
select select "2025-9"
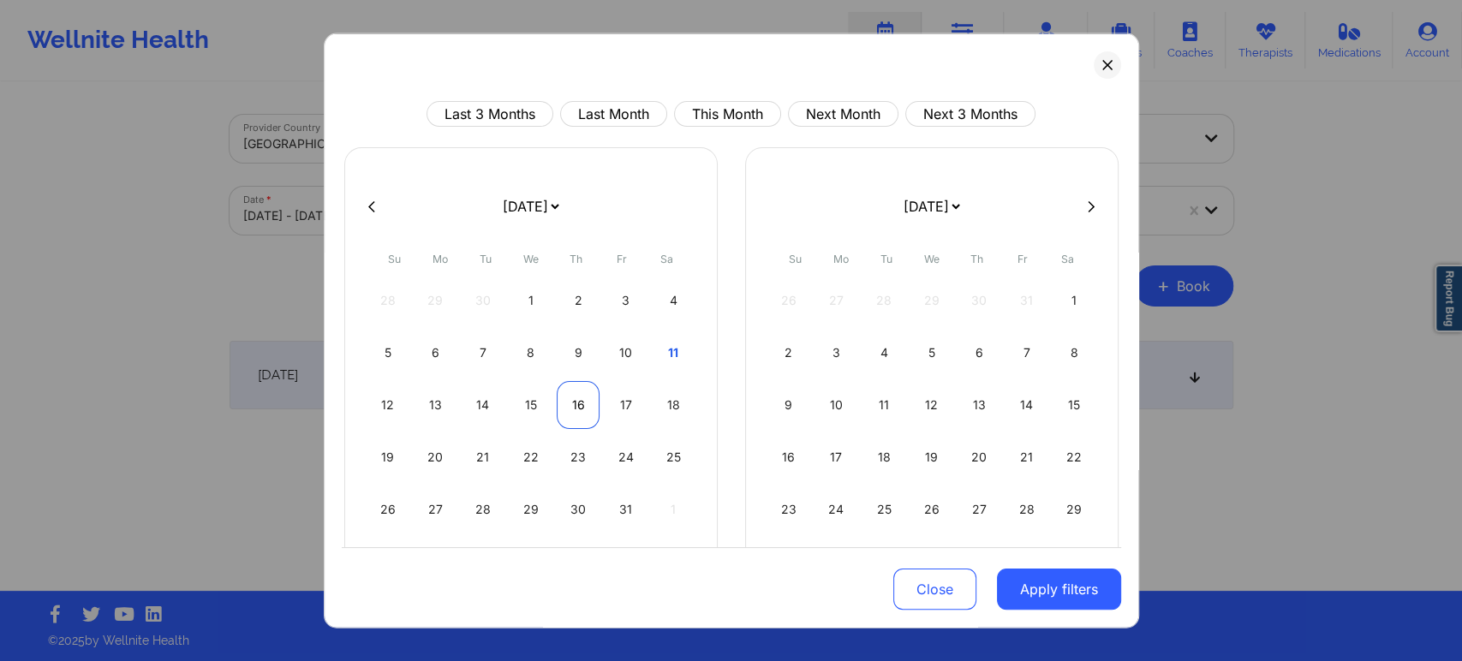
select select "2025-10"
click at [1047, 582] on button "Apply filters" at bounding box center [1059, 589] width 124 height 41
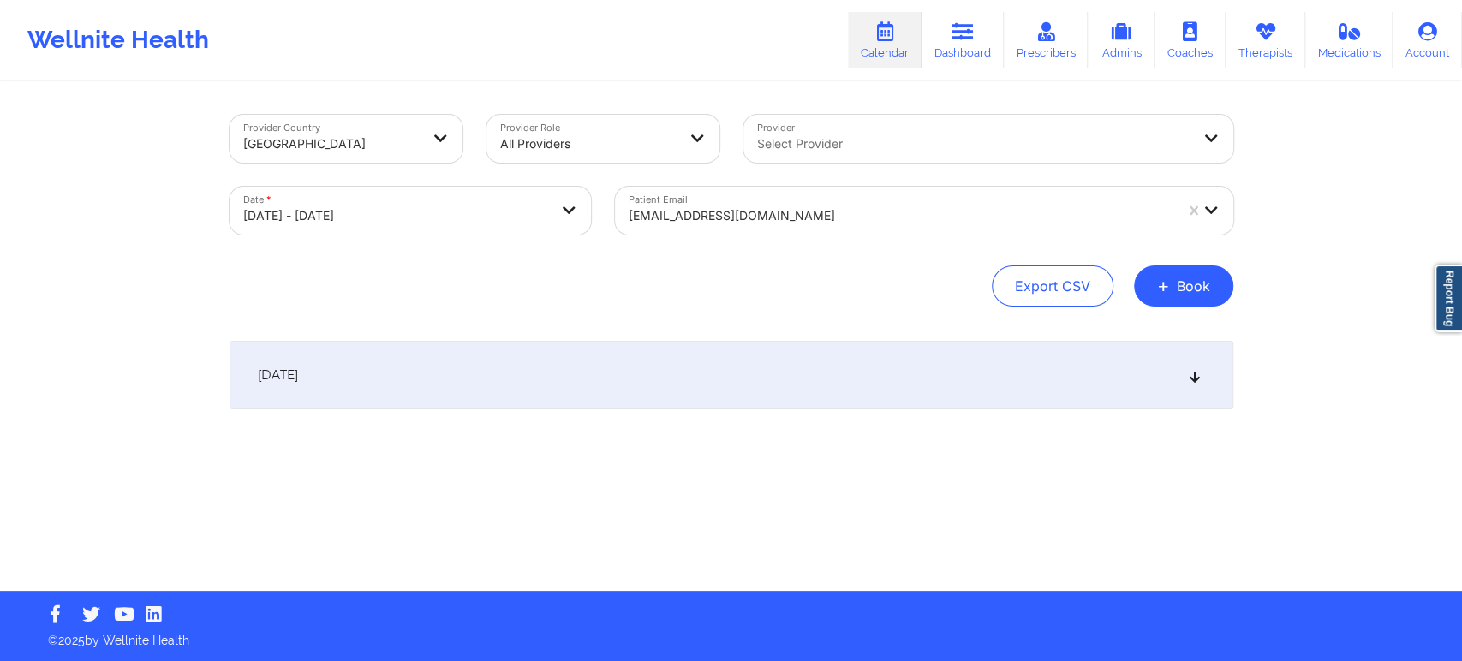
click at [955, 382] on div "October 16, 2025" at bounding box center [732, 375] width 1004 height 69
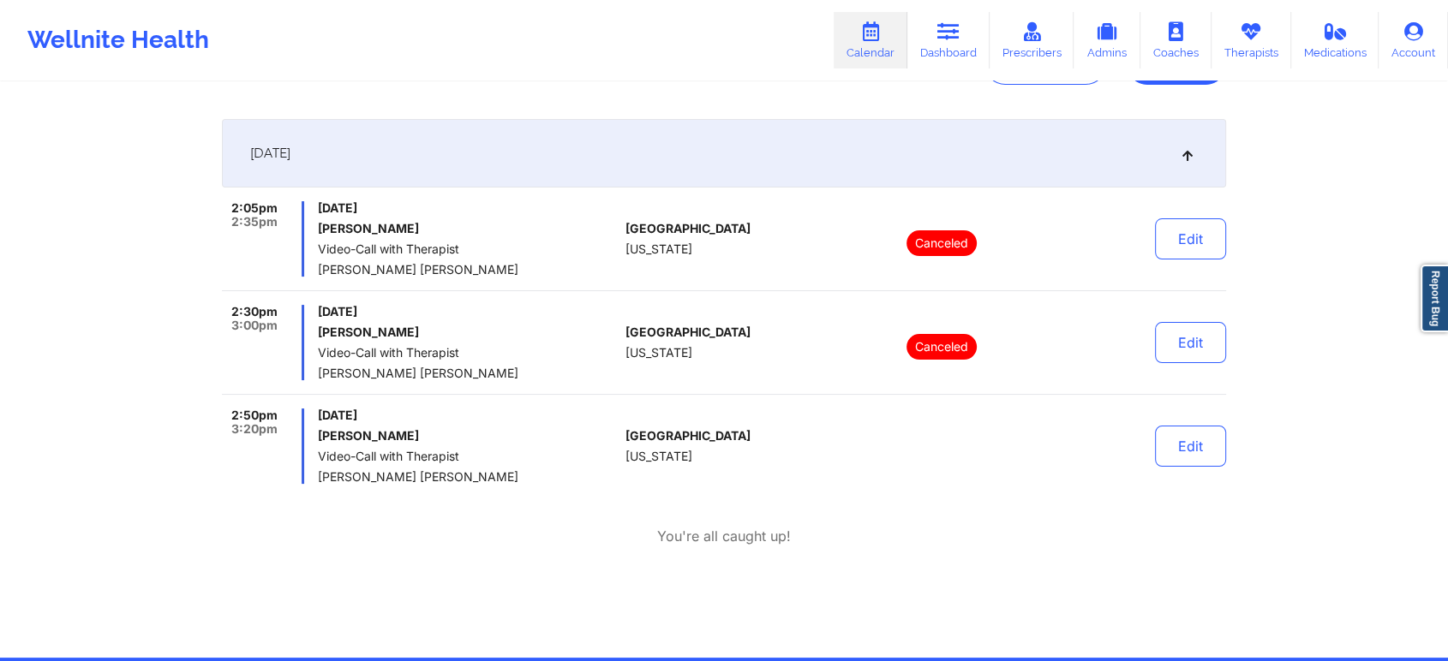
scroll to position [190, 0]
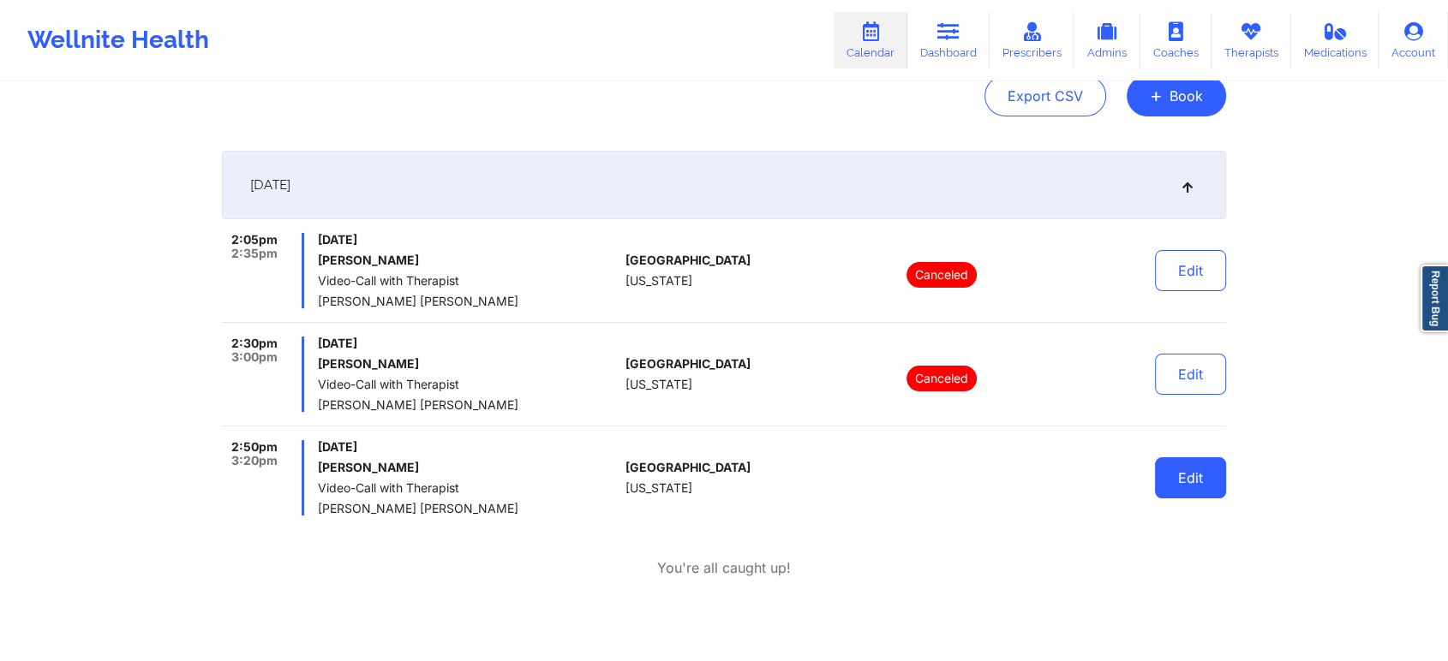
click at [1188, 478] on button "Edit" at bounding box center [1190, 477] width 71 height 41
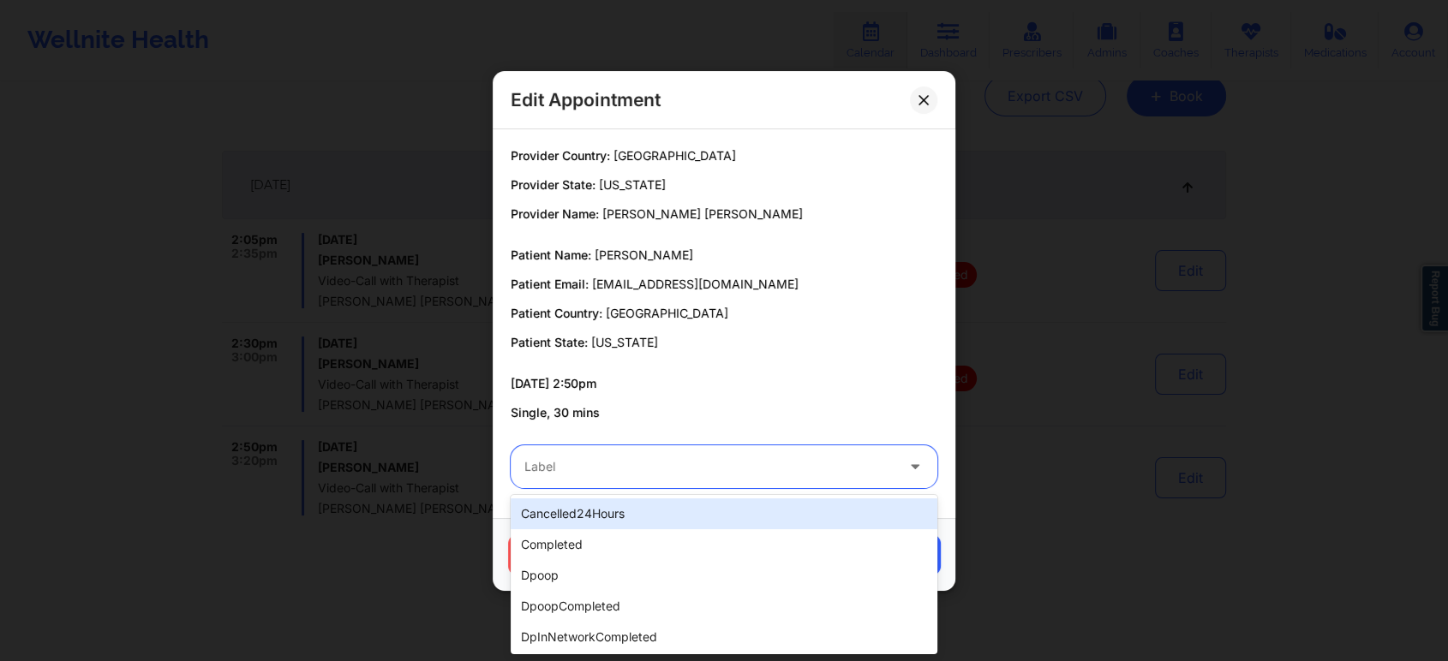
click at [902, 471] on div at bounding box center [916, 466] width 41 height 43
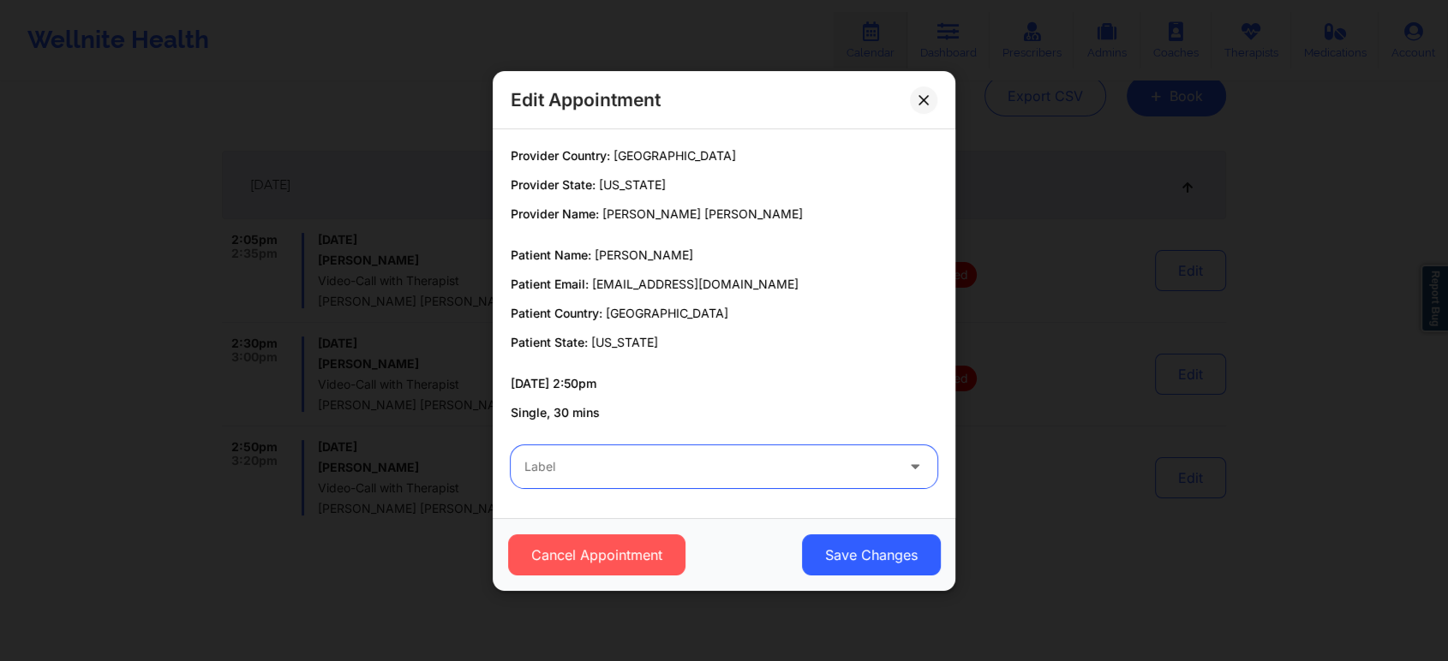
click at [902, 471] on div at bounding box center [916, 466] width 41 height 43
click at [1218, 540] on div "Edit Appointment Provider Country: United States Provider State: California Pro…" at bounding box center [724, 330] width 1448 height 661
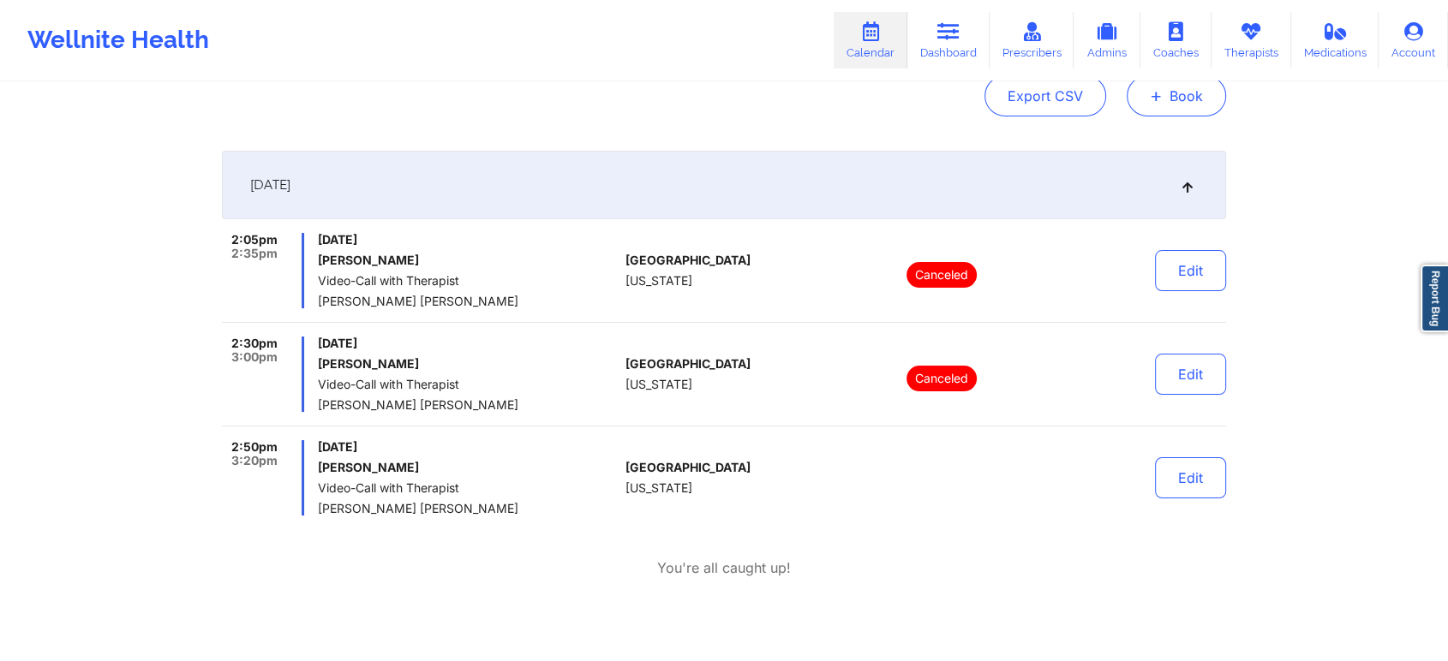
click at [1179, 106] on button "+ Book" at bounding box center [1175, 95] width 99 height 41
click at [454, 516] on div "2:05pm 2:35pm Thursday, October 16, 2025 KARLA AARON Video-Call with Therapist …" at bounding box center [724, 405] width 1004 height 345
click at [1186, 97] on button "+ Book" at bounding box center [1175, 95] width 99 height 41
click at [1139, 144] on button "Therapy Session" at bounding box center [1147, 150] width 131 height 28
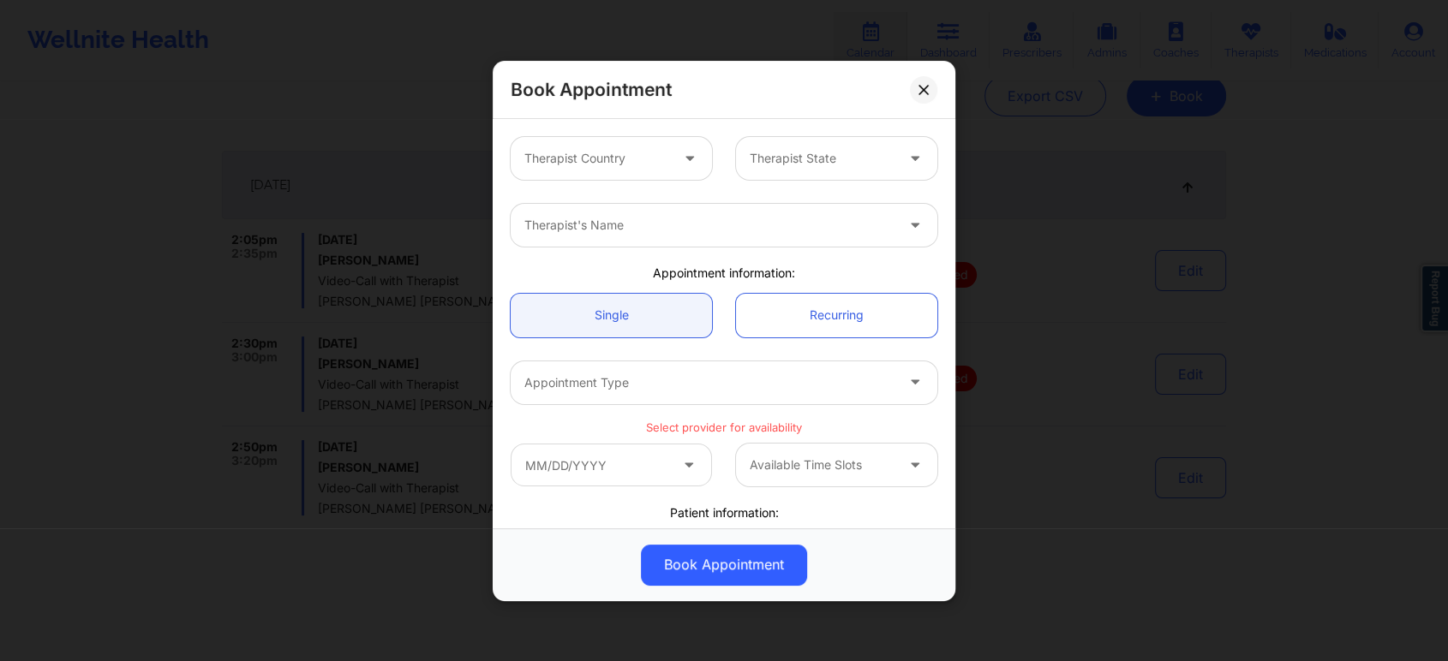
click at [579, 170] on div "Therapist Country" at bounding box center [591, 158] width 160 height 43
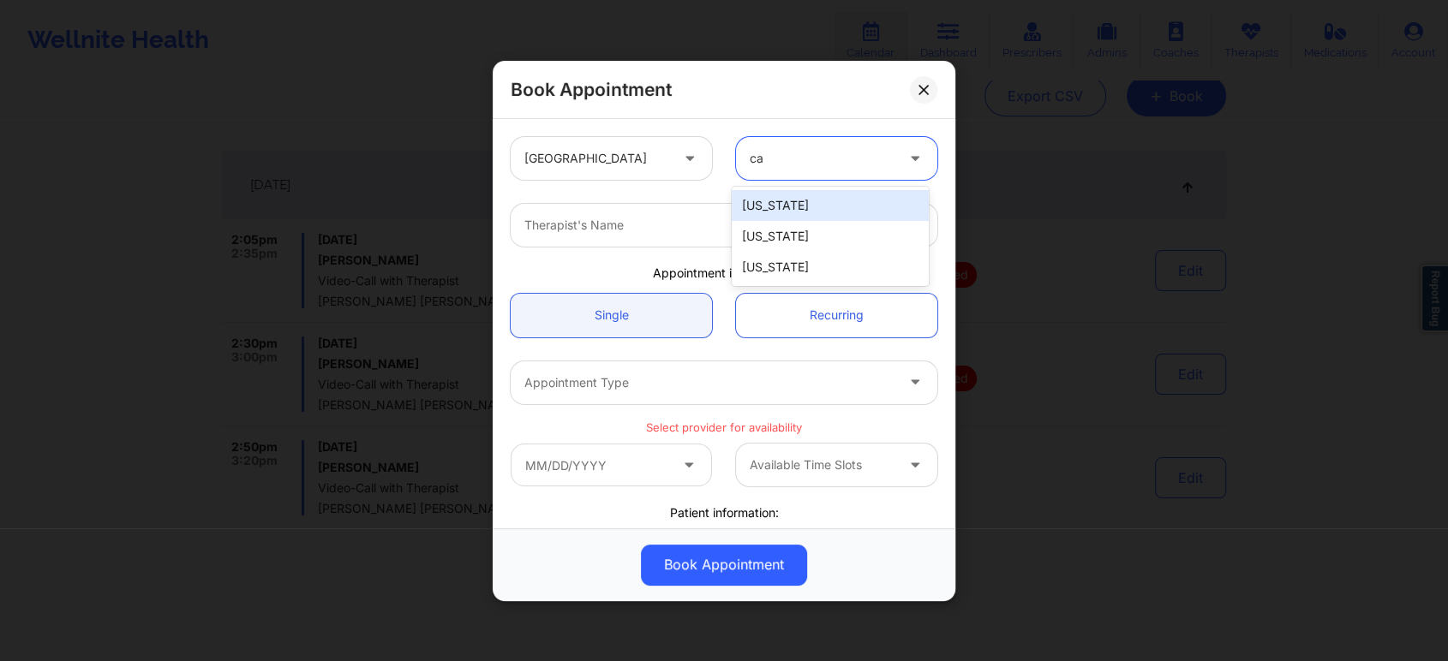
type input "cal"
click at [764, 219] on div at bounding box center [709, 225] width 370 height 21
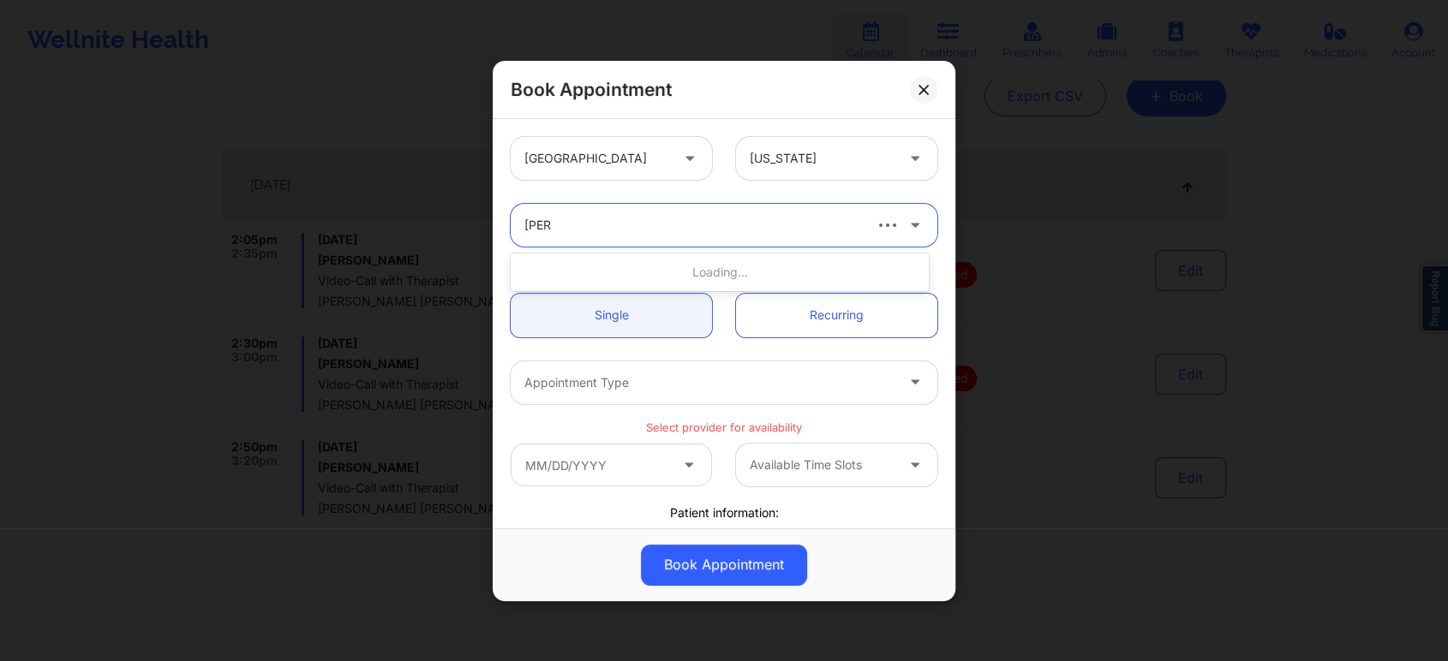
type input "quisha"
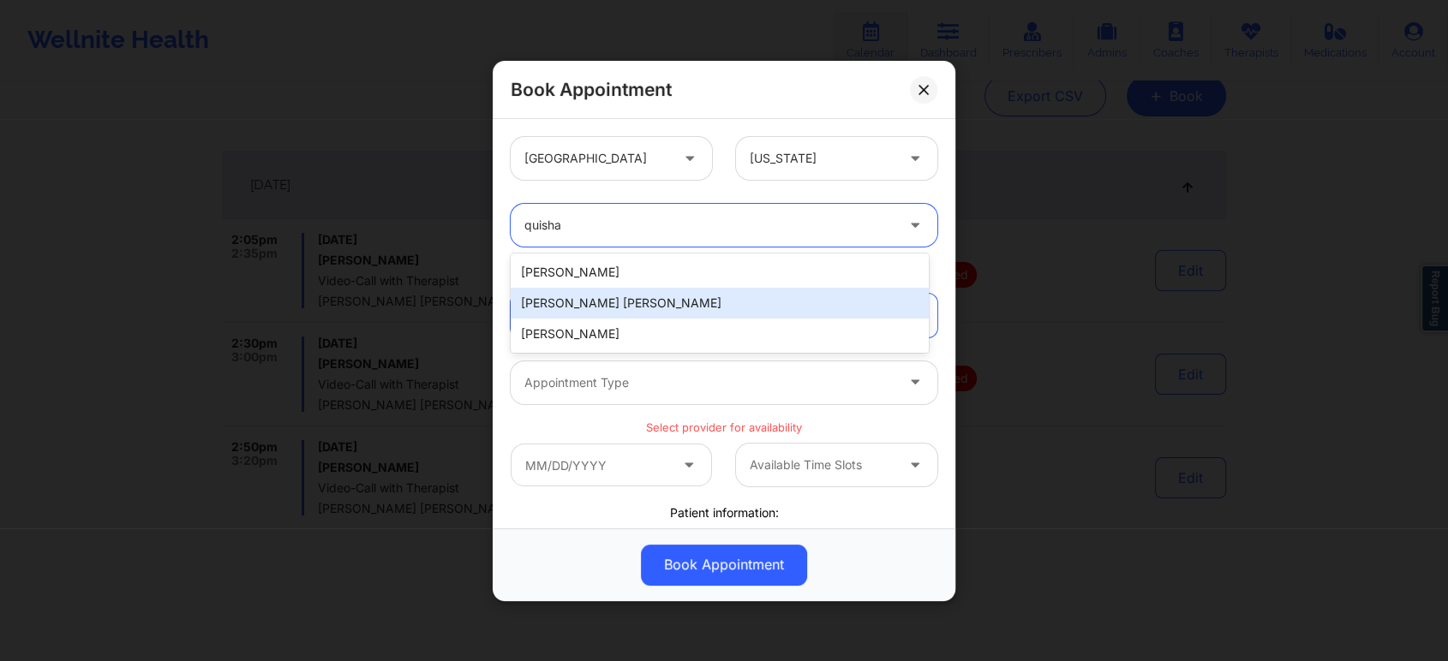
click at [708, 308] on div "Quisha Monique Castro" at bounding box center [720, 303] width 418 height 31
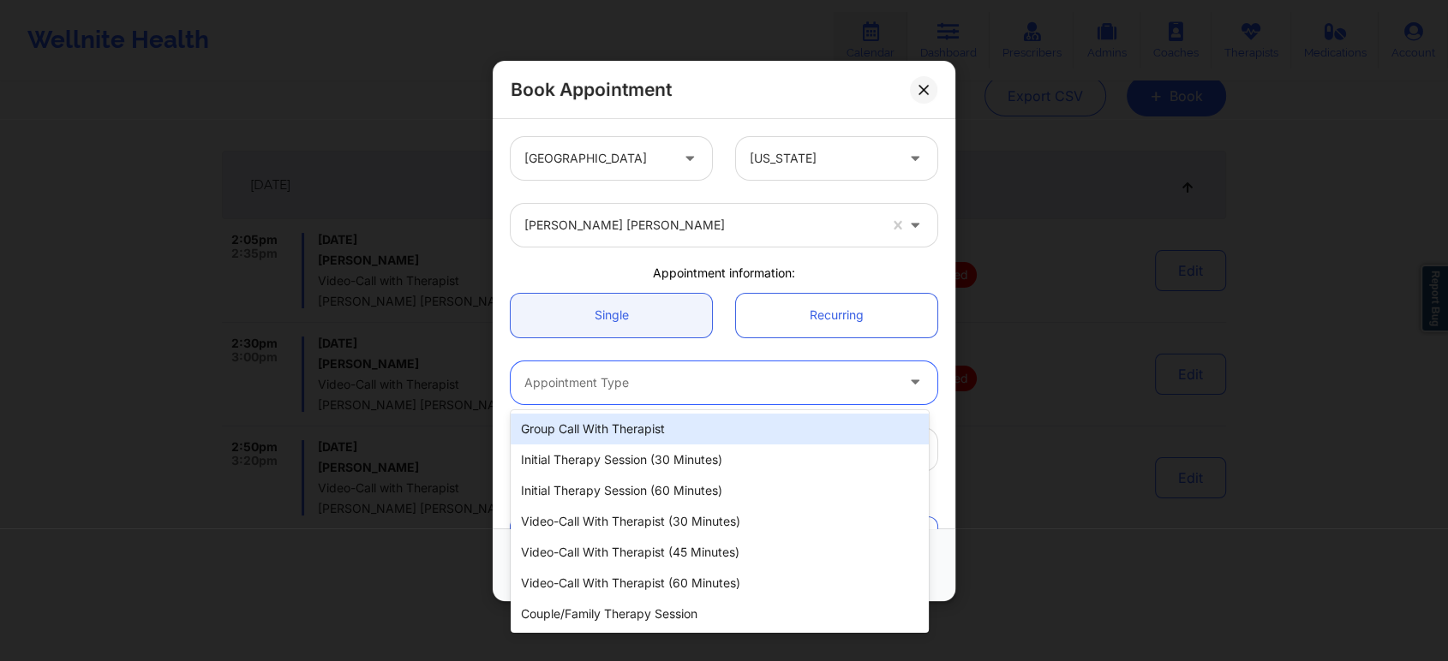
click at [775, 379] on div at bounding box center [709, 383] width 370 height 21
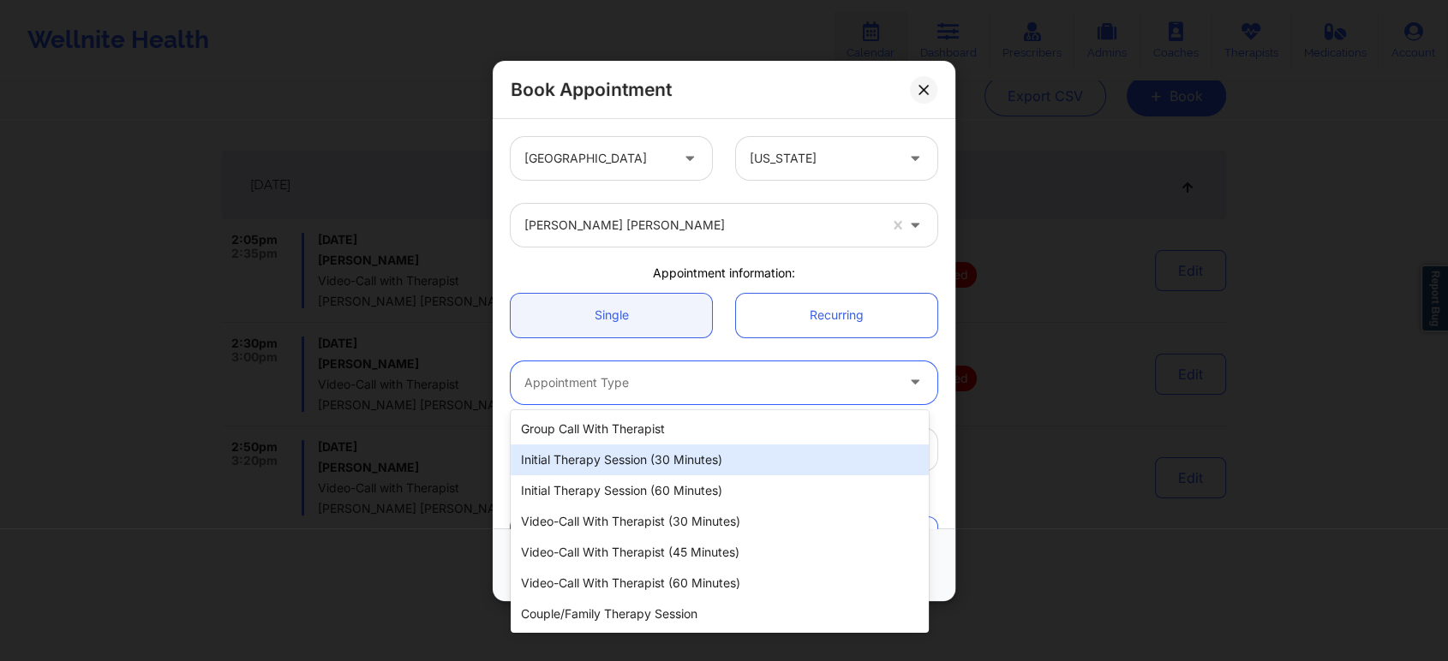
click at [747, 457] on div "Initial Therapy Session (30 minutes)" at bounding box center [720, 460] width 418 height 31
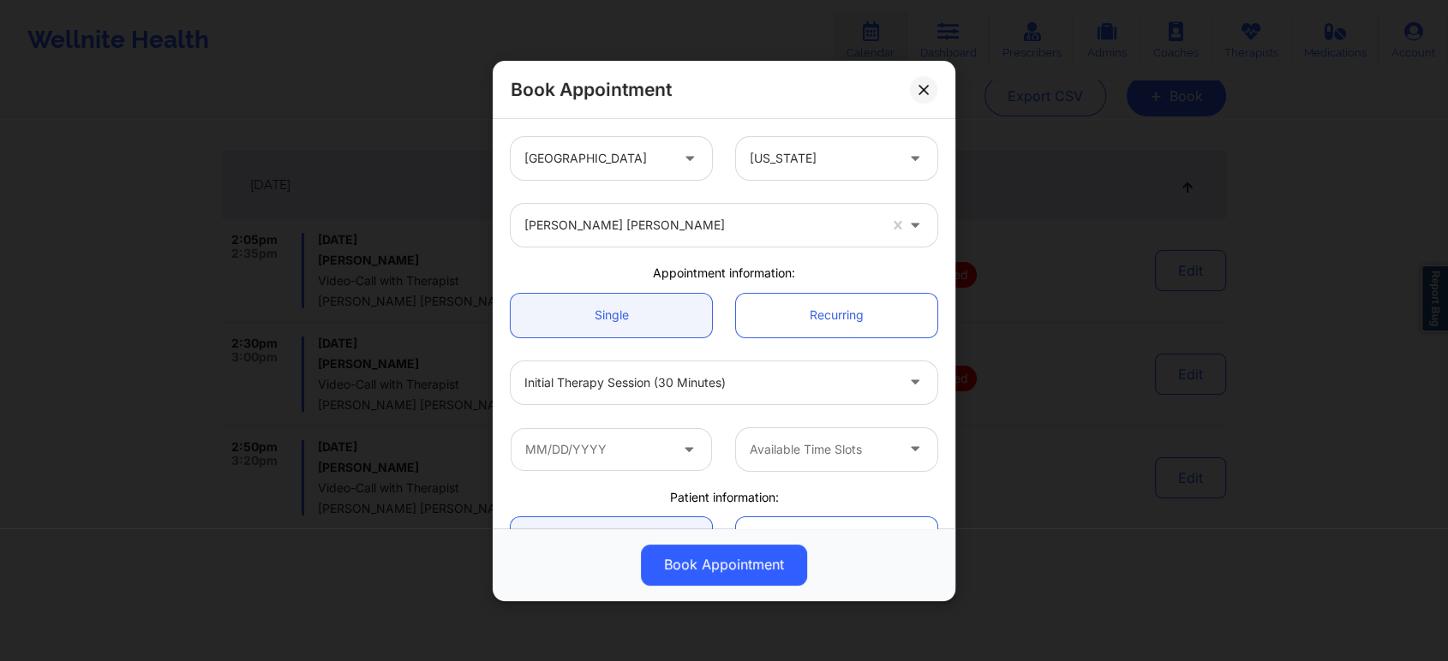
click at [680, 455] on span at bounding box center [690, 449] width 21 height 21
click at [644, 445] on input "text" at bounding box center [611, 448] width 201 height 43
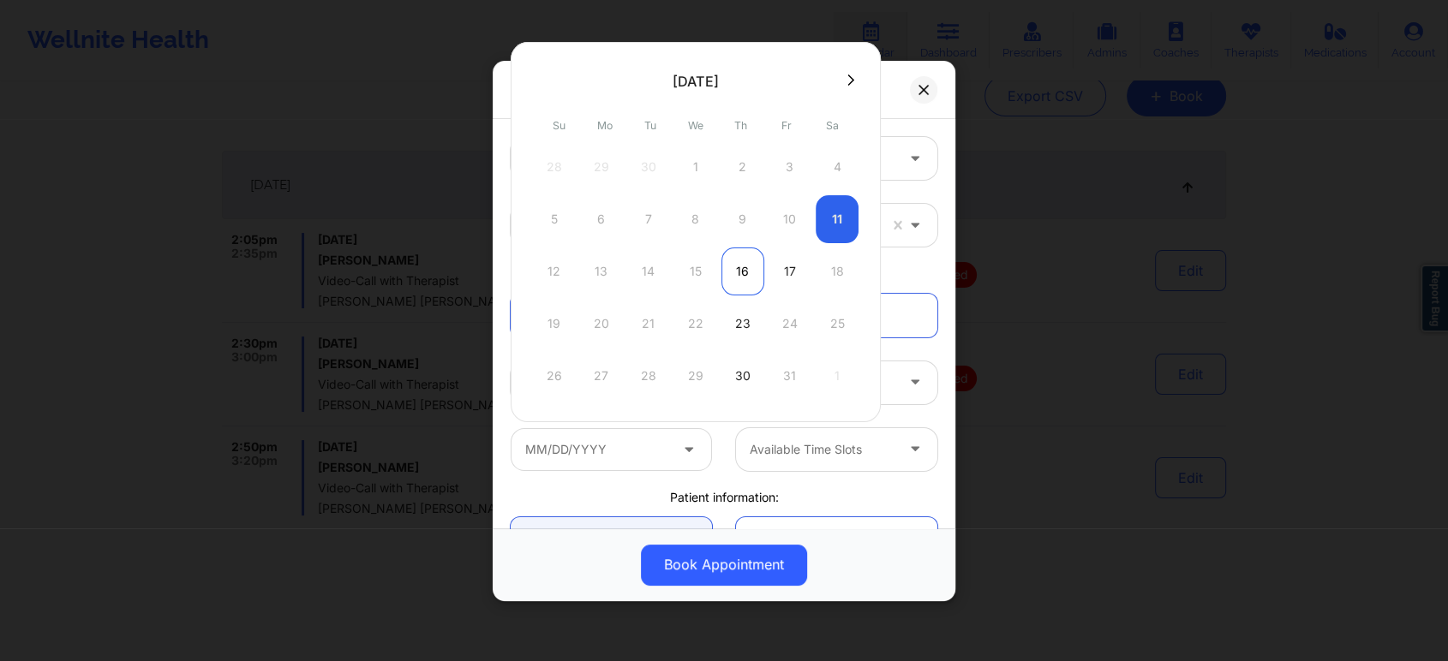
click at [741, 266] on div "16" at bounding box center [742, 272] width 43 height 48
type input "10/16/2025"
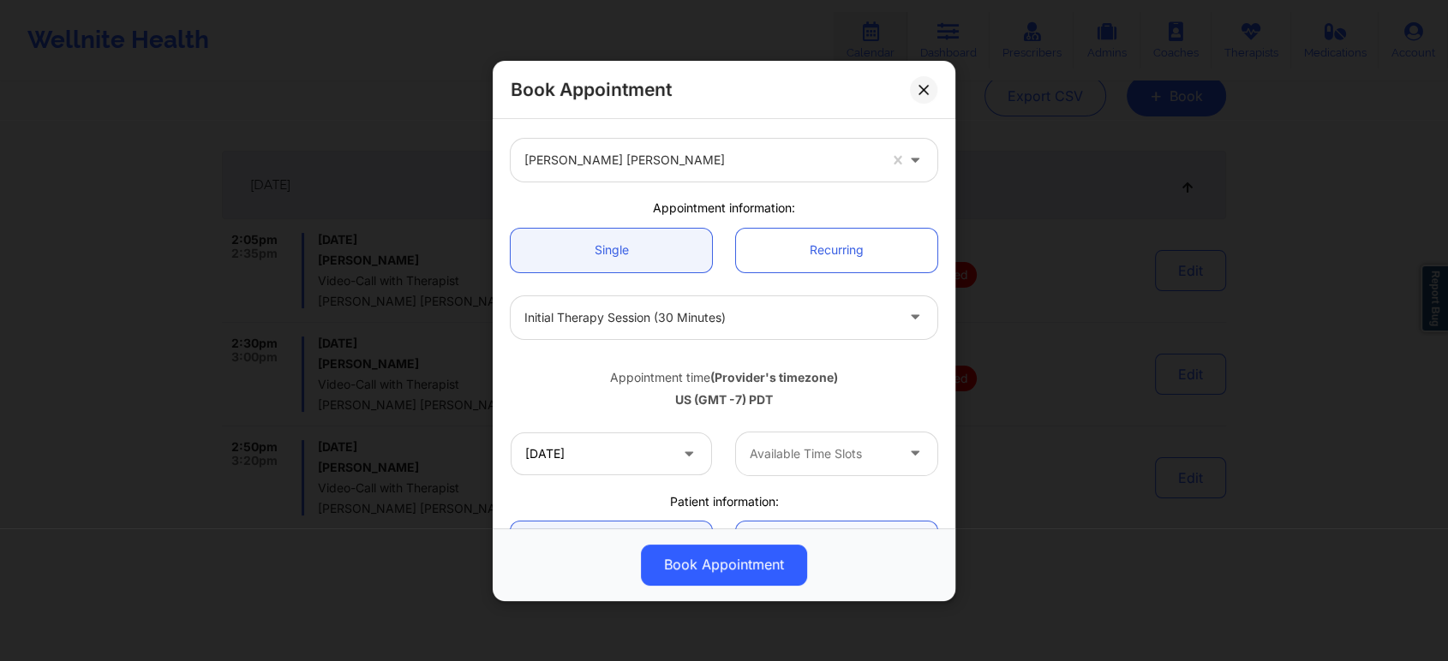
scroll to position [285, 0]
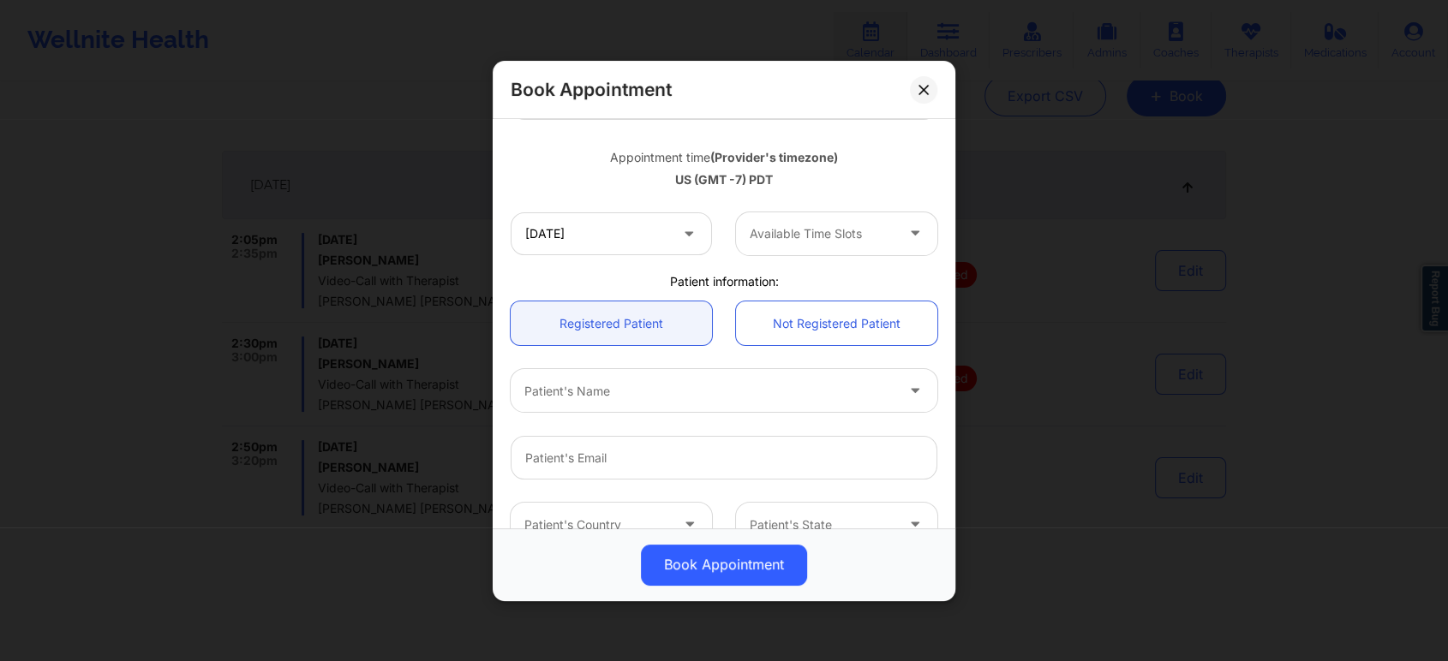
click at [896, 234] on div at bounding box center [916, 233] width 41 height 43
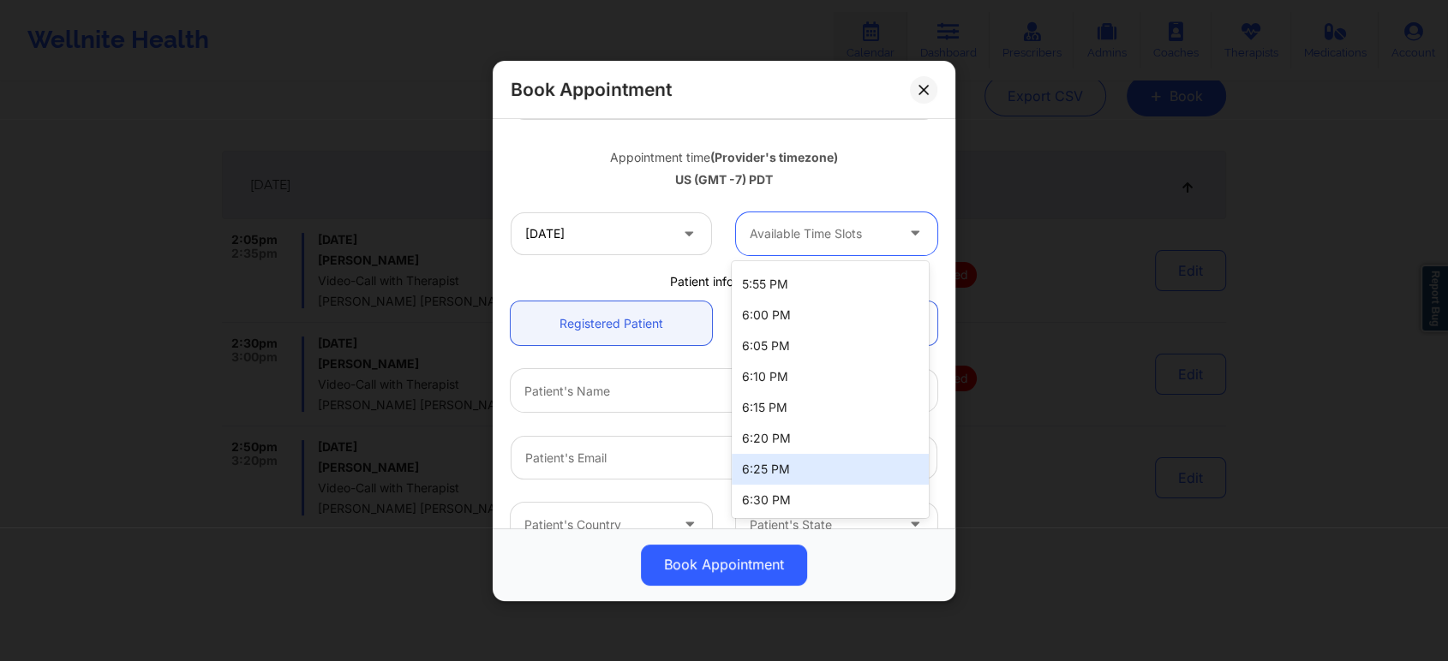
click at [591, 565] on div "Book Appointment" at bounding box center [724, 564] width 439 height 41
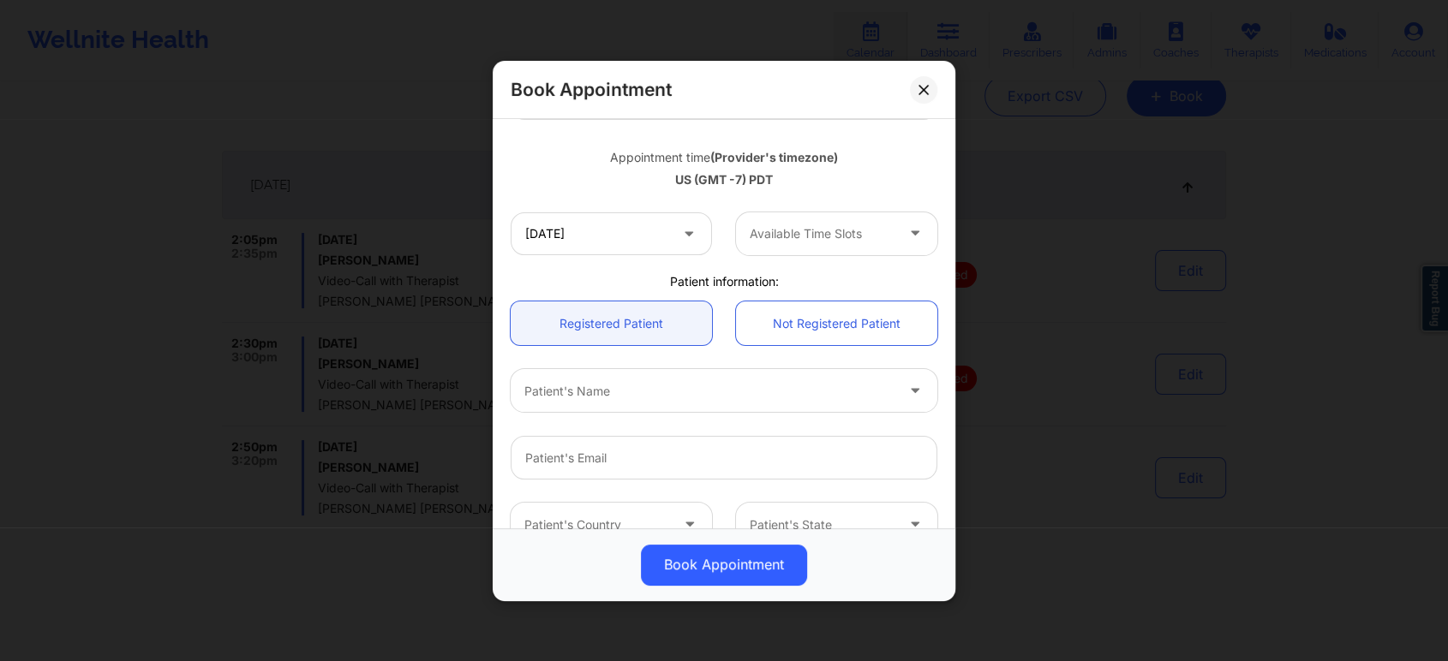
click at [896, 242] on div at bounding box center [916, 233] width 41 height 43
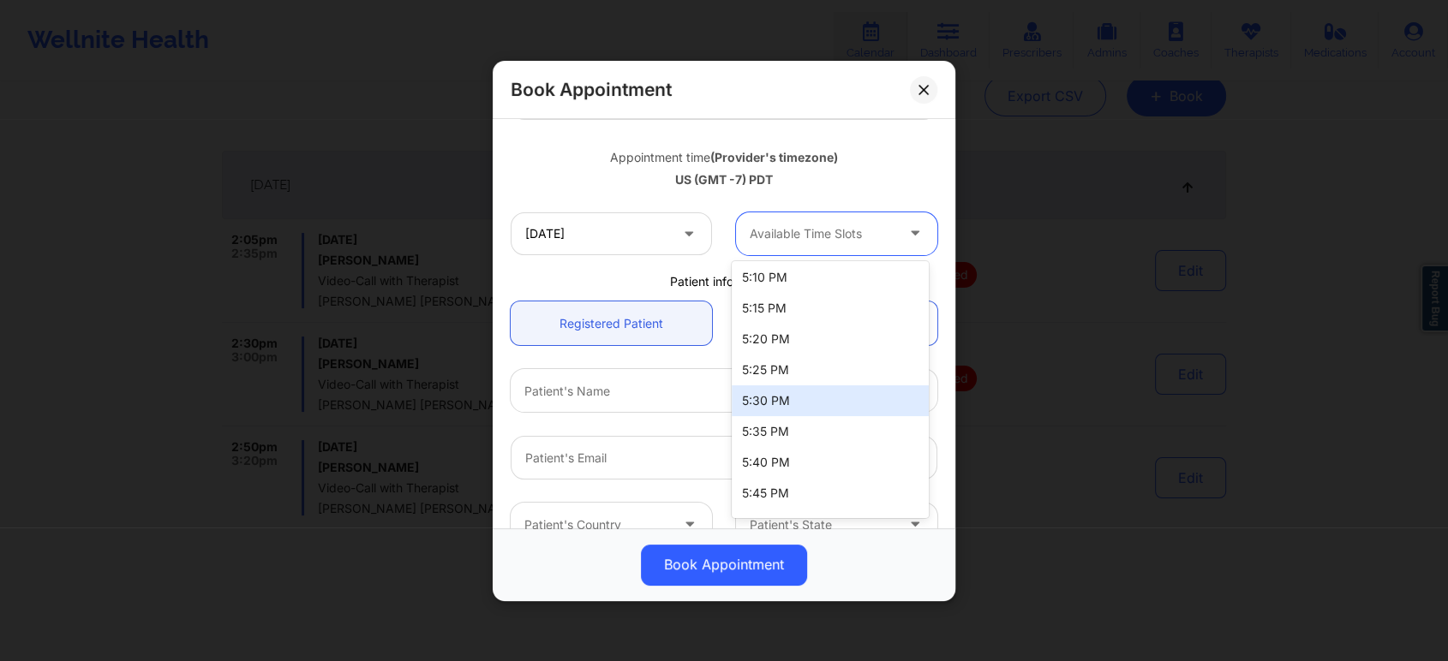
scroll to position [190, 0]
click at [642, 284] on div "Patient information:" at bounding box center [724, 280] width 451 height 17
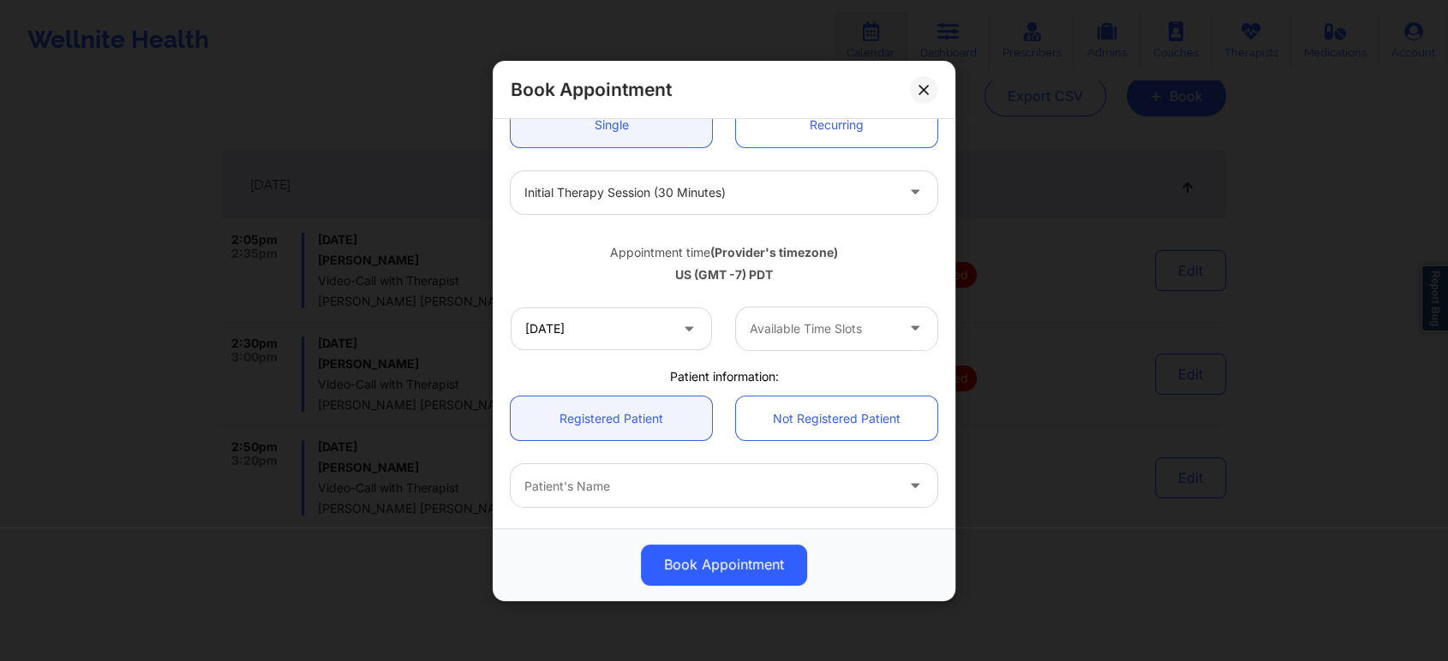
click at [836, 338] on div at bounding box center [822, 329] width 145 height 21
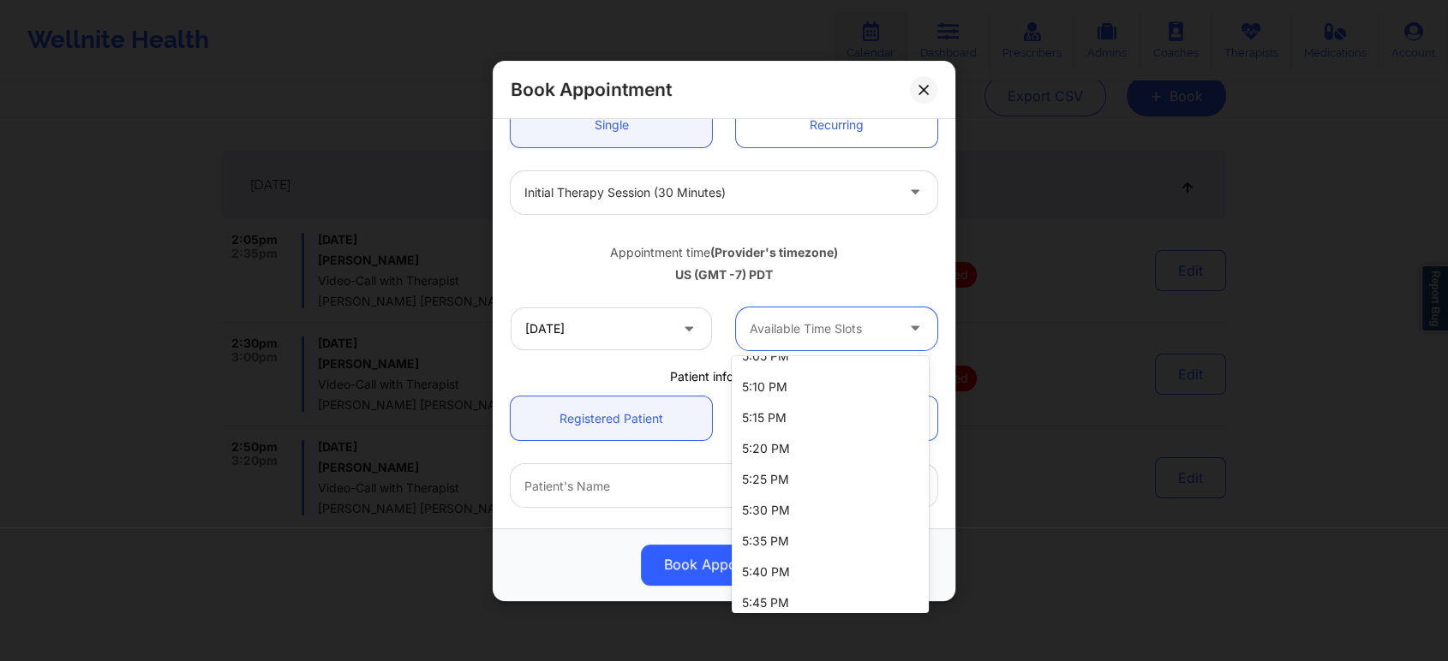
scroll to position [0, 0]
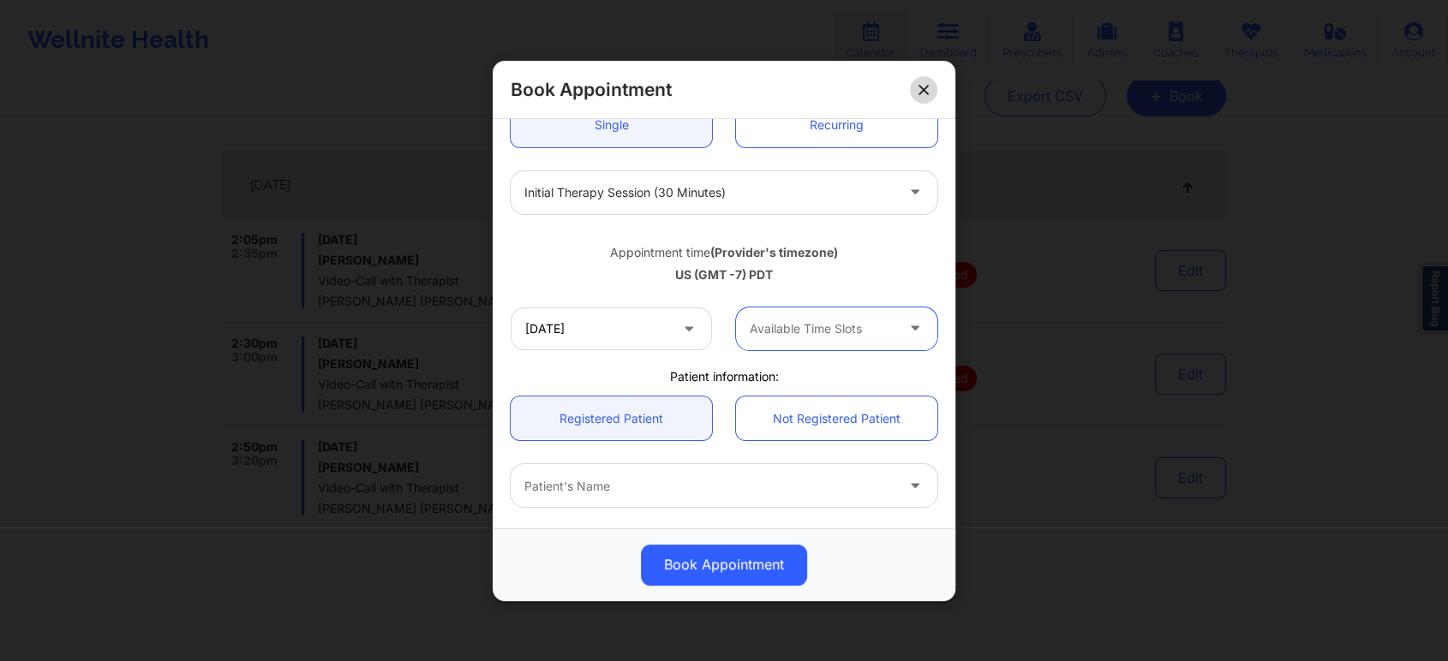
click at [925, 92] on icon at bounding box center [922, 89] width 9 height 9
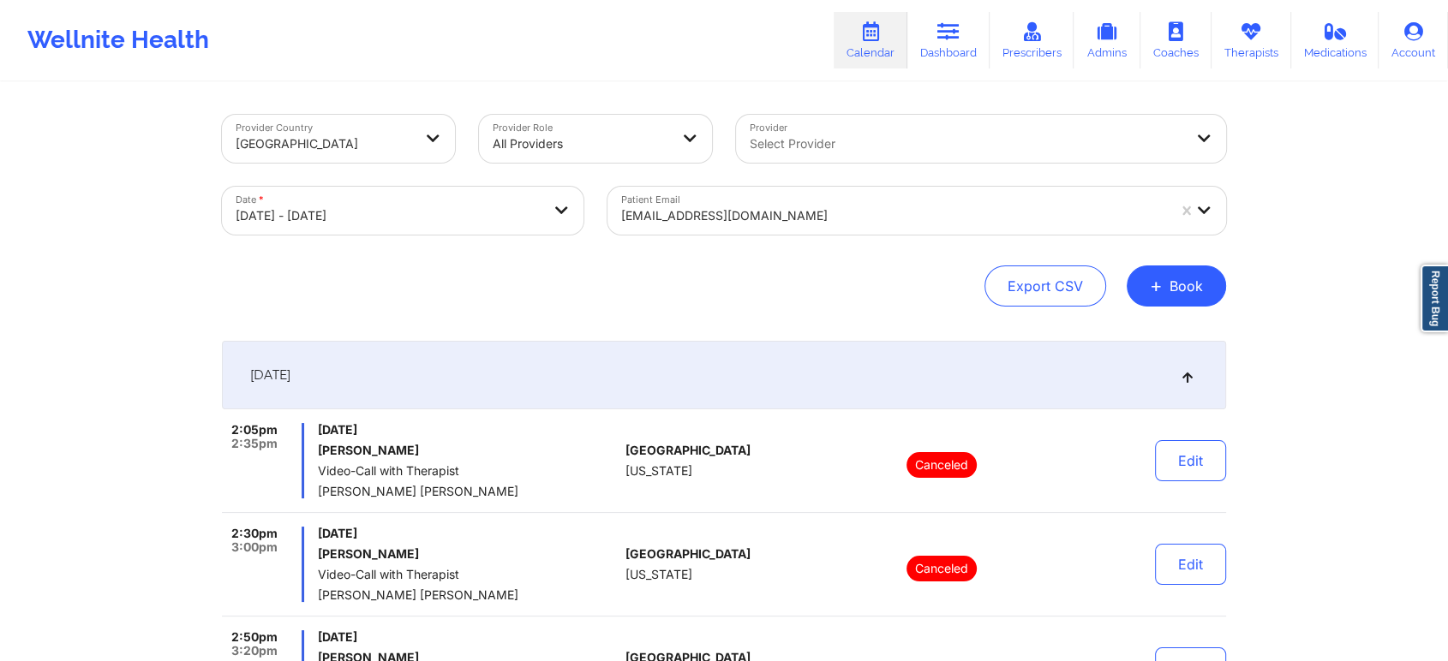
click at [506, 206] on body "Wellnite Health Calendar Dashboard Prescribers Admins Coaches Therapists Medica…" at bounding box center [724, 330] width 1448 height 661
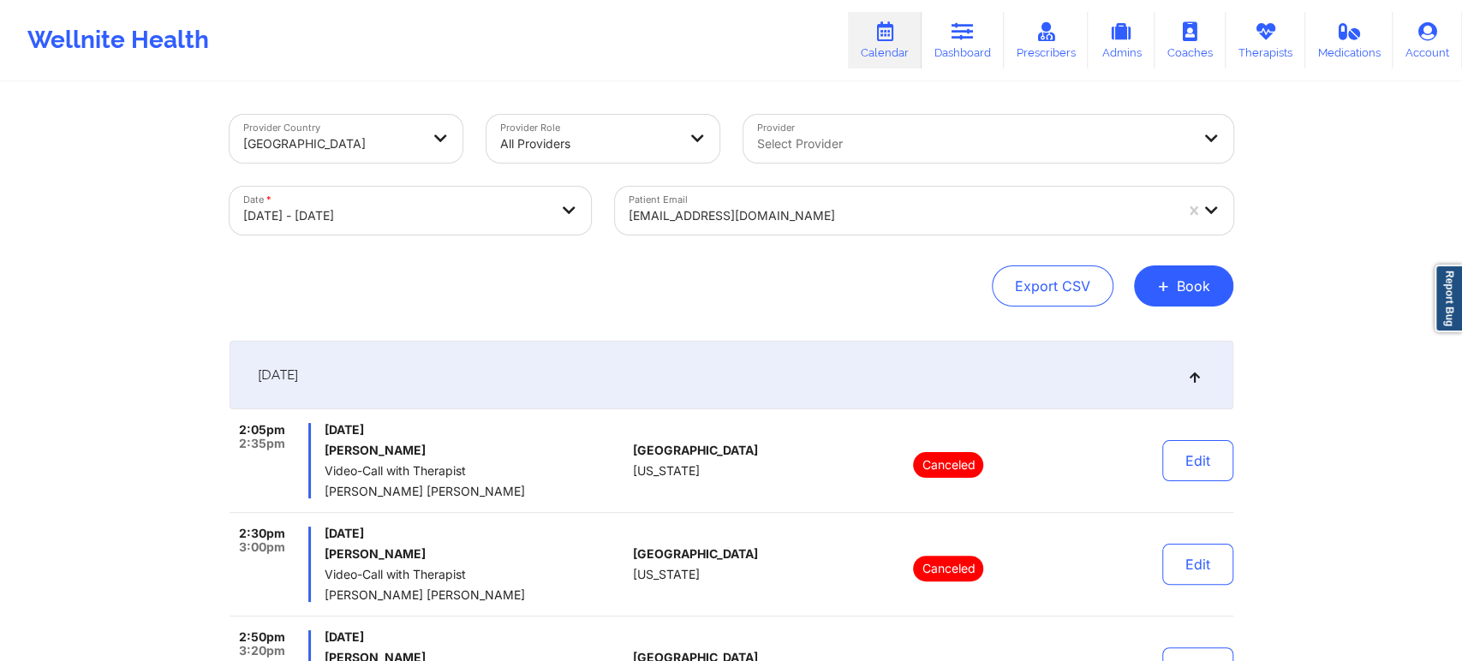
select select "2025-9"
select select "2025-10"
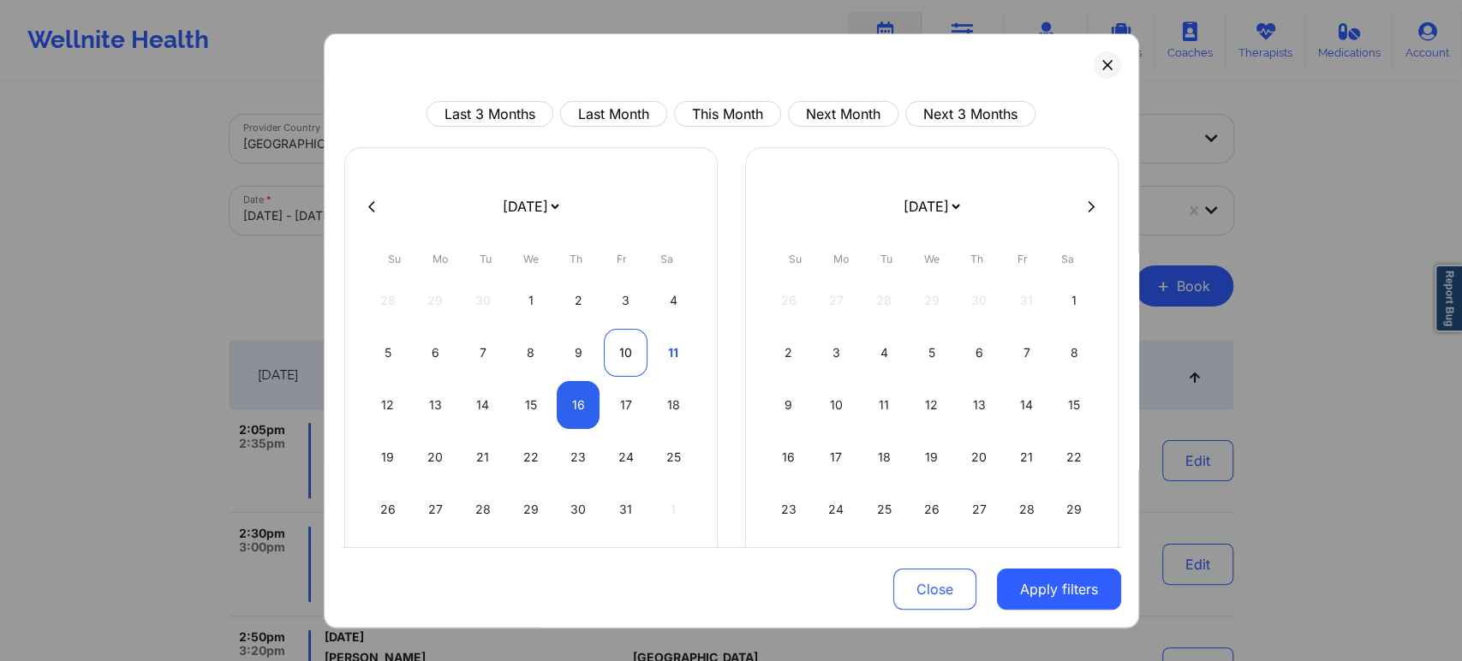
click at [620, 343] on div "10" at bounding box center [626, 353] width 44 height 48
select select "2025-9"
select select "2025-10"
select select "2025-9"
select select "2025-10"
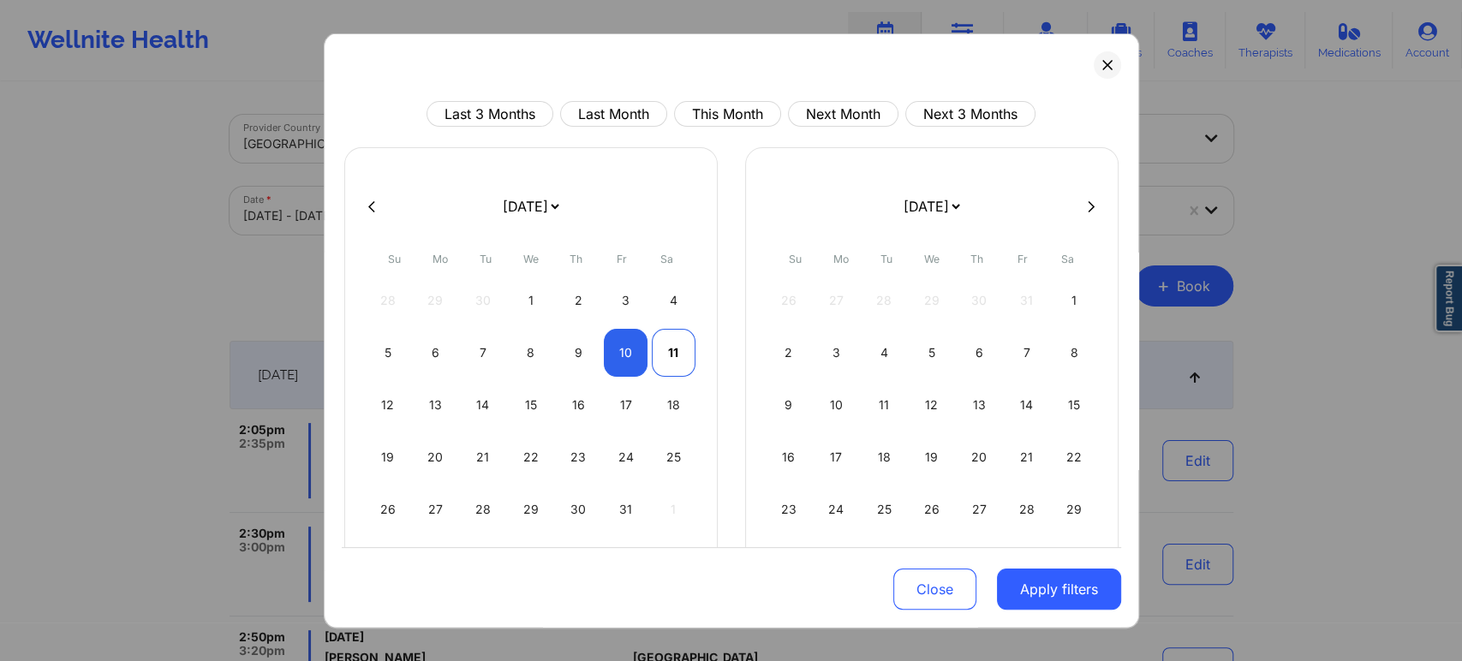
click at [666, 362] on div "11" at bounding box center [674, 353] width 44 height 48
select select "2025-9"
select select "2025-10"
click at [1020, 587] on button "Apply filters" at bounding box center [1059, 589] width 124 height 41
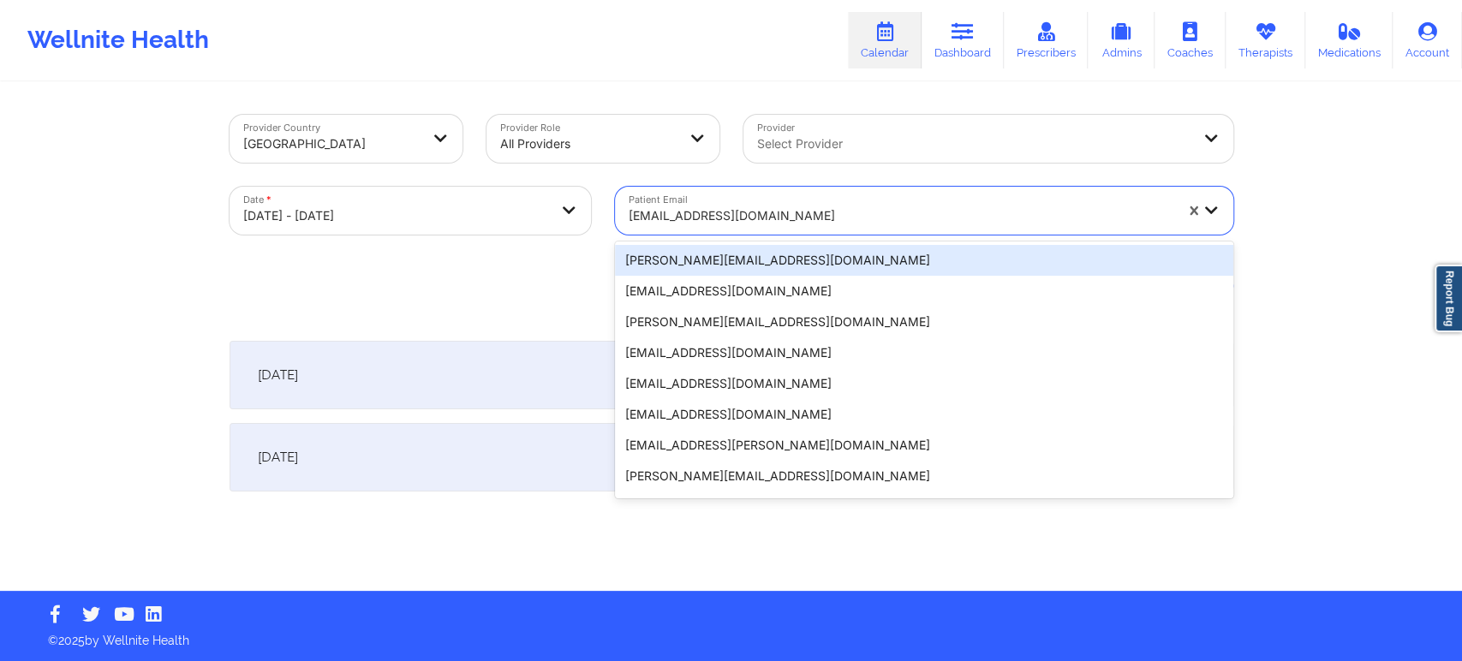
click at [864, 212] on div at bounding box center [901, 216] width 545 height 21
paste input "bennek80@gmail.com"
type input "bennek80@gmail.com"
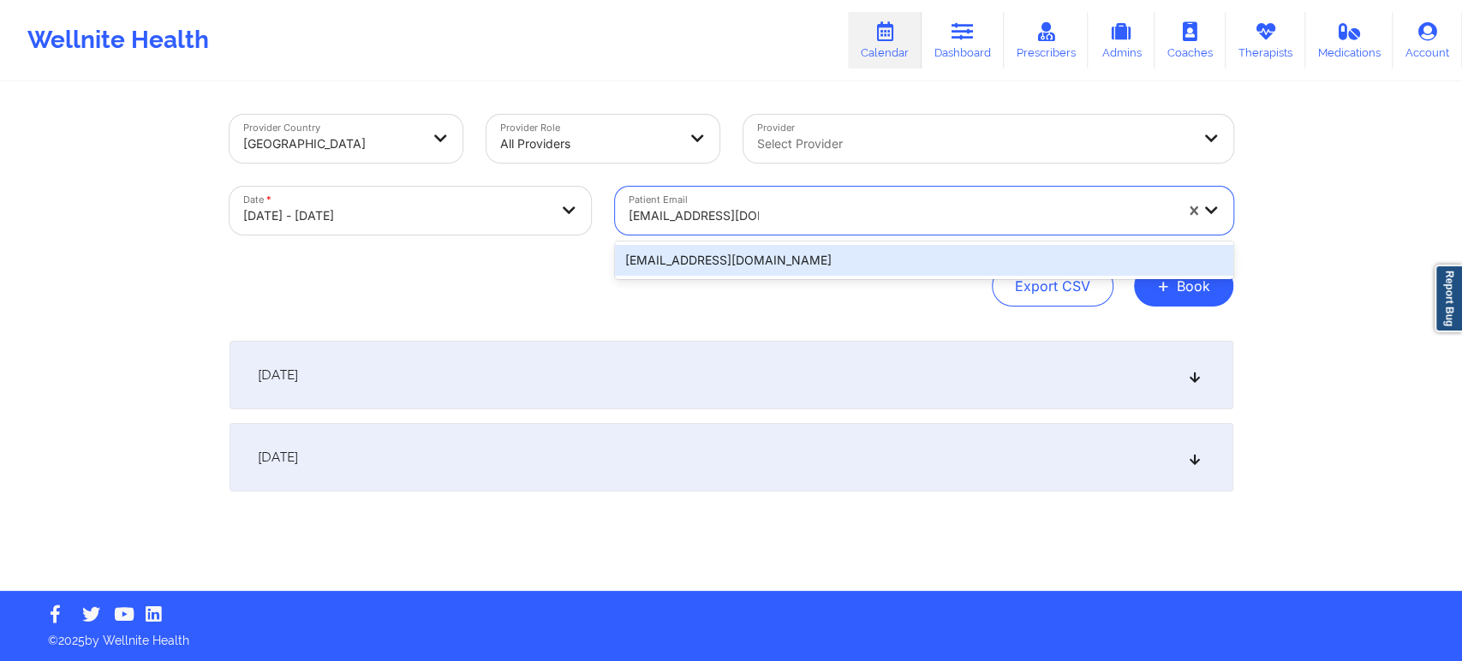
click at [772, 258] on div "bennek80@gmail.com" at bounding box center [924, 260] width 618 height 31
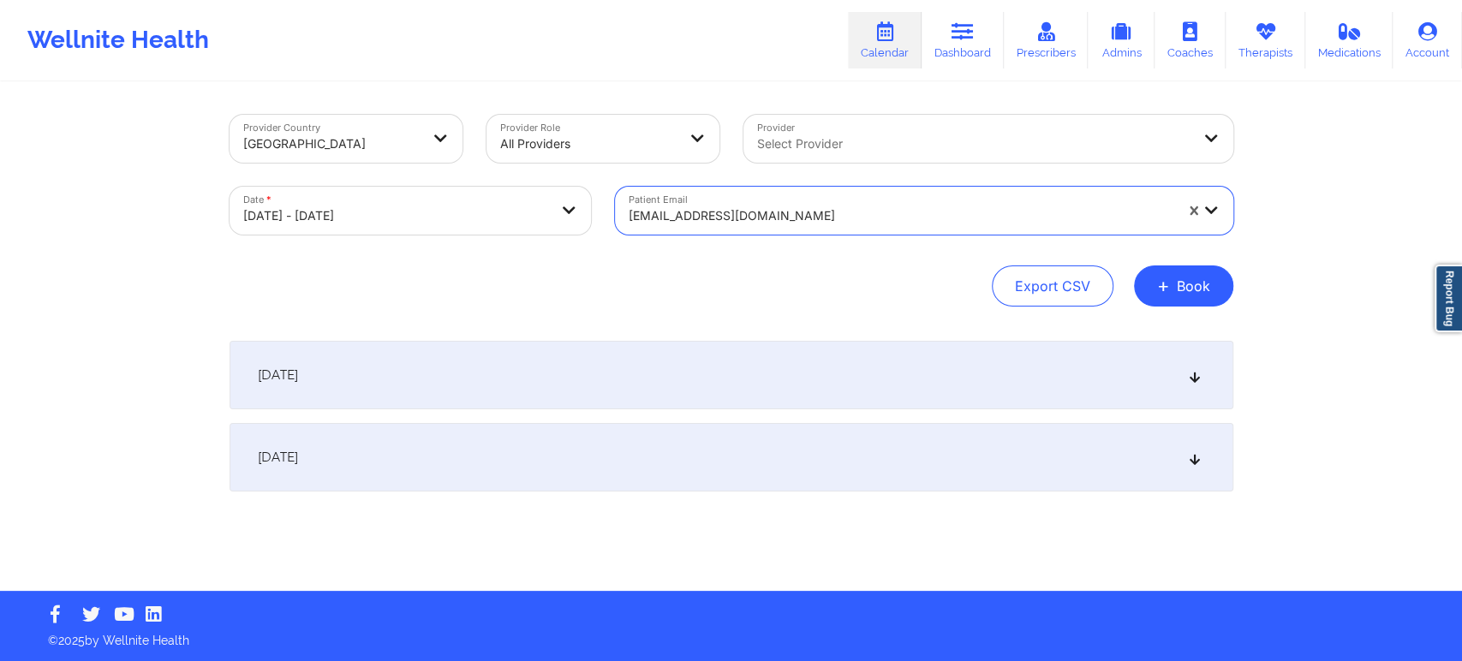
click at [773, 375] on div "October 10, 2025" at bounding box center [732, 375] width 1004 height 69
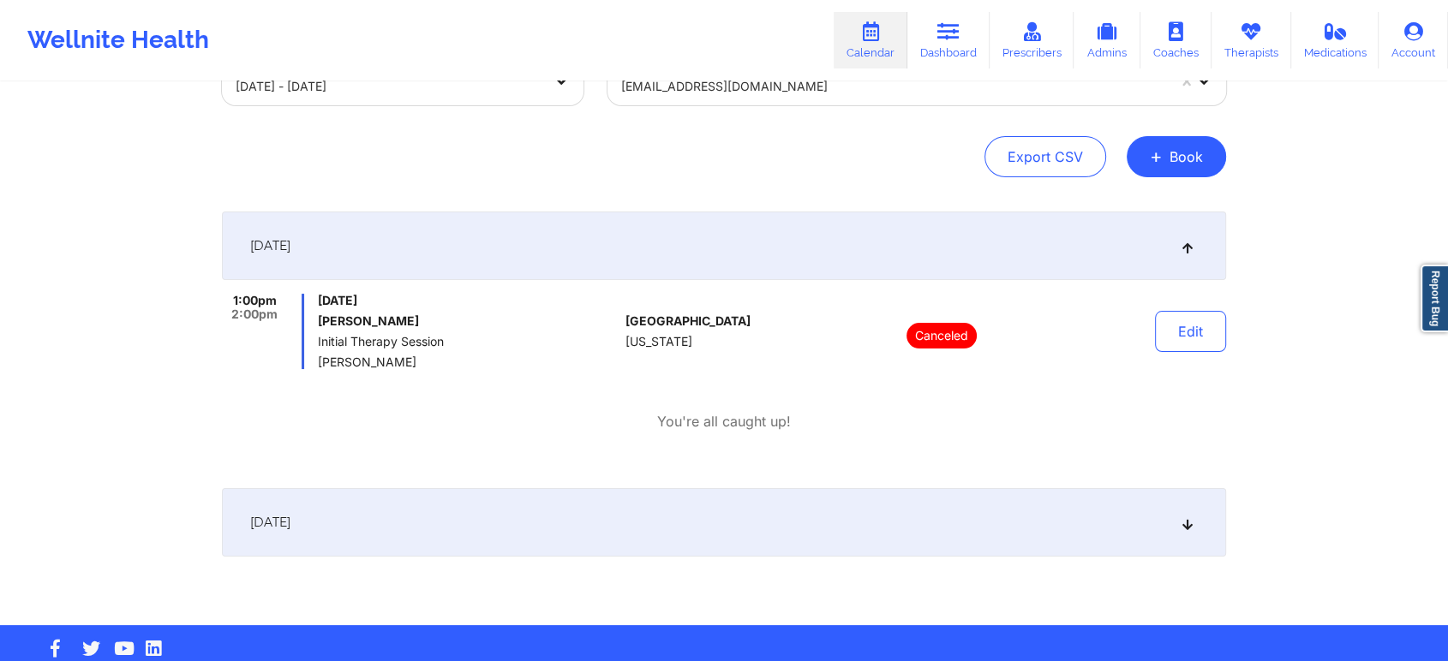
scroll to position [163, 0]
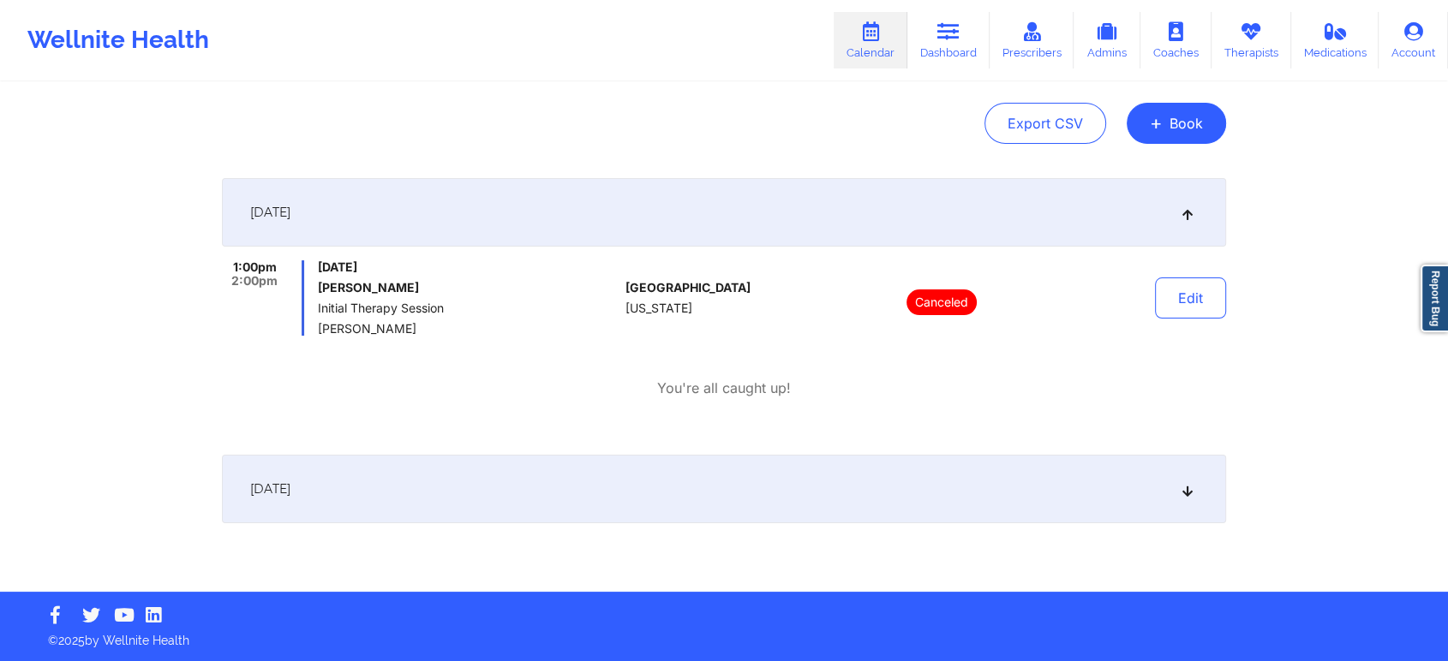
click at [823, 483] on div "October 11, 2025" at bounding box center [724, 489] width 1004 height 69
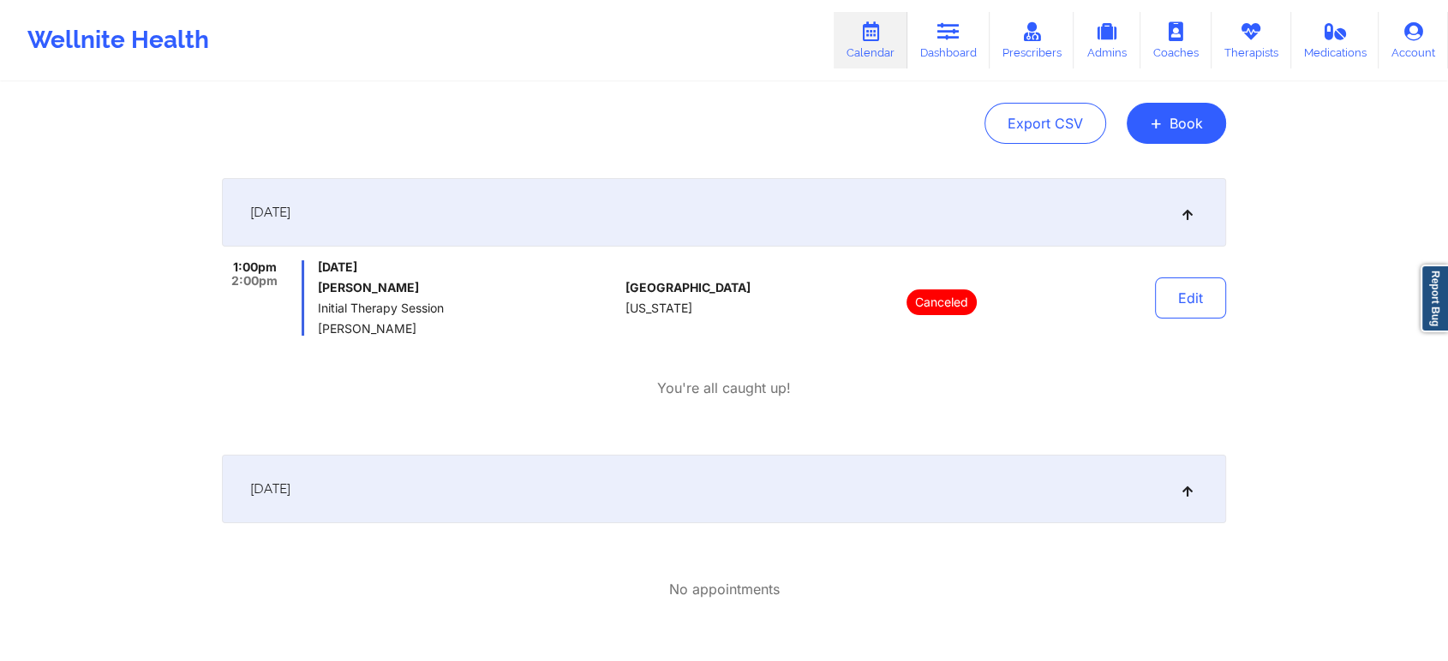
scroll to position [68, 0]
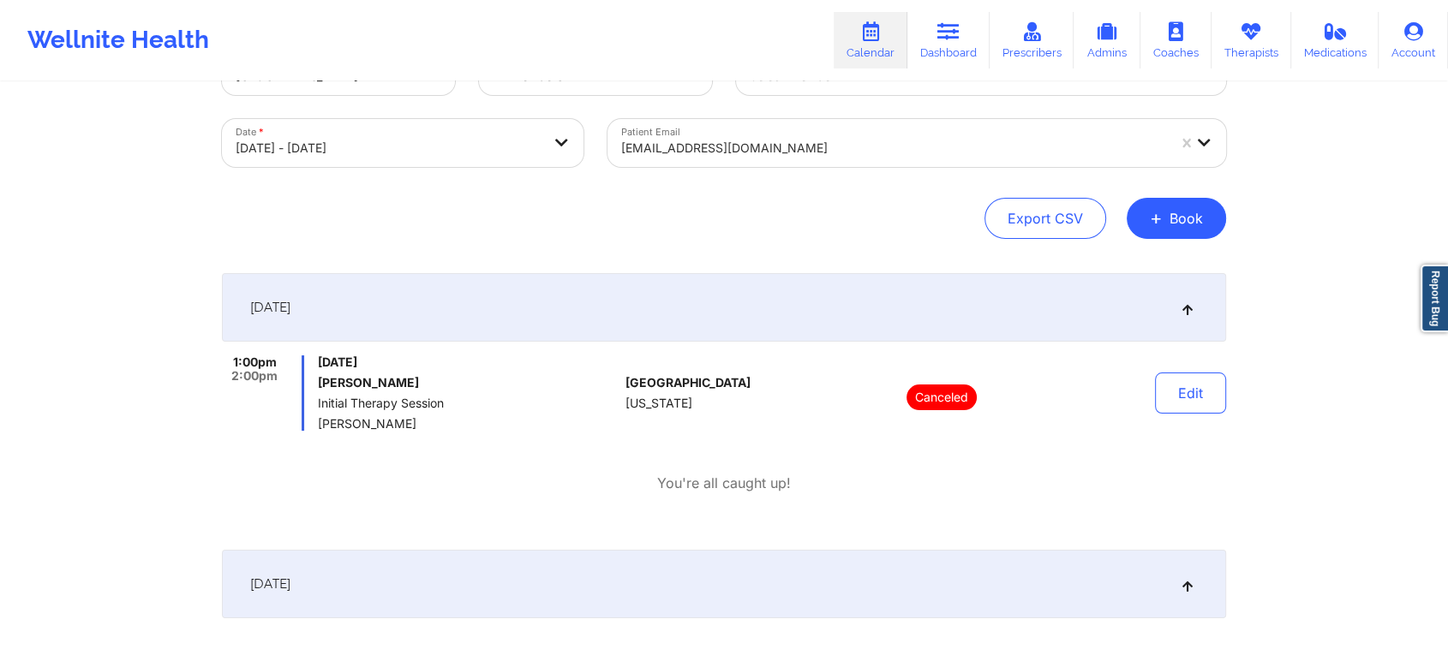
click at [873, 132] on div "bennek80@gmail.com" at bounding box center [893, 148] width 545 height 38
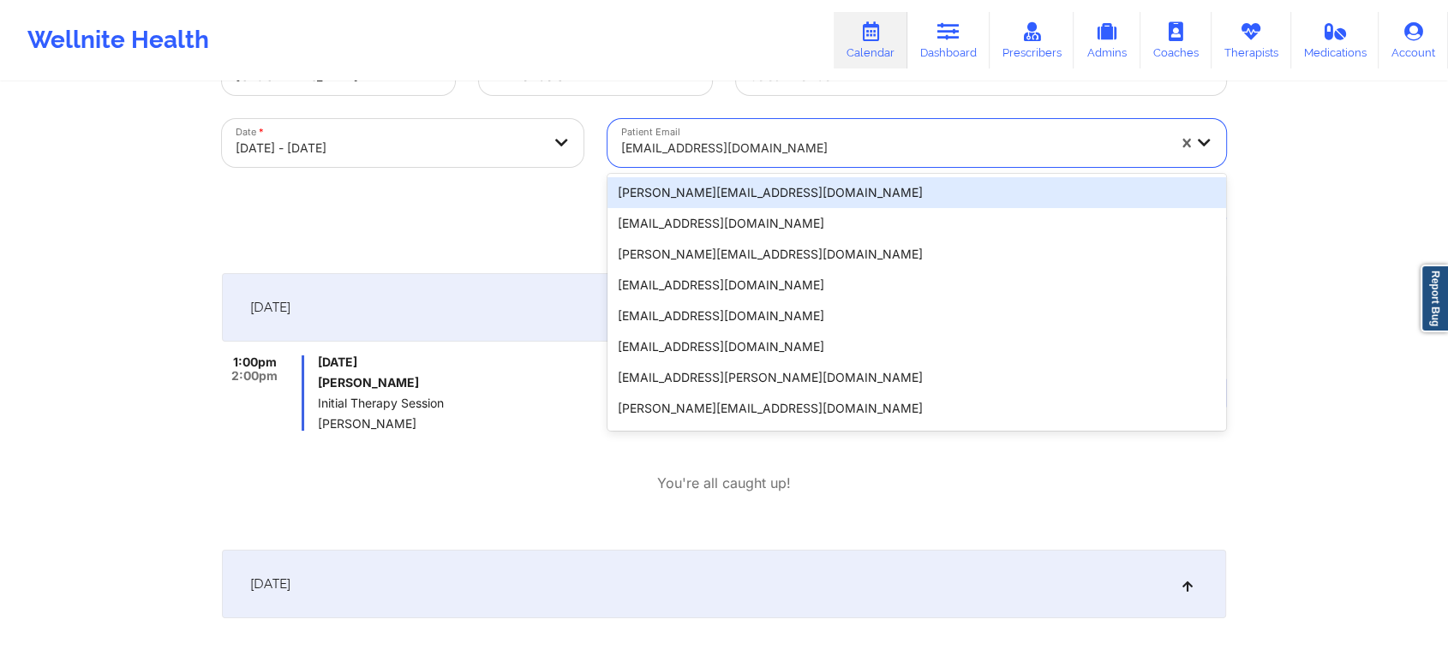
paste input "jrayewrites@gmail.com"
type input "jrayewrites@gmail.com"
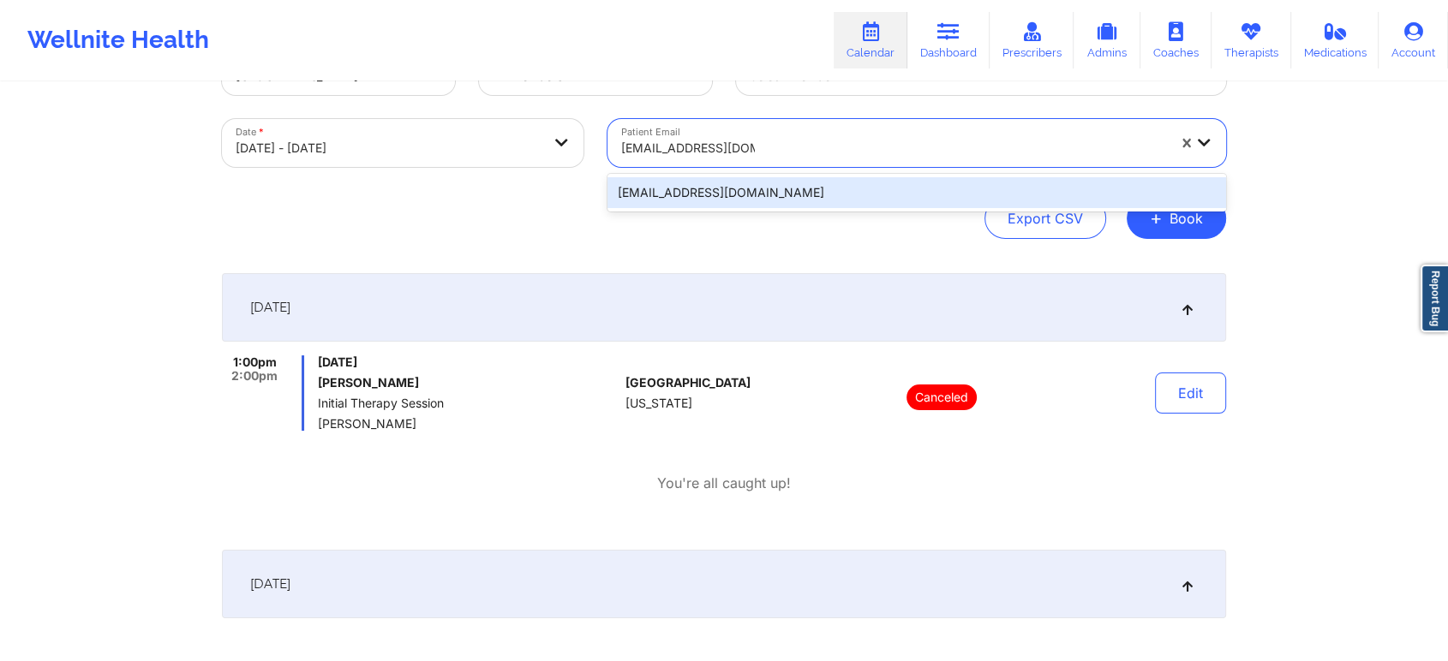
click at [820, 188] on div "jrayewrites@gmail.com" at bounding box center [916, 192] width 618 height 31
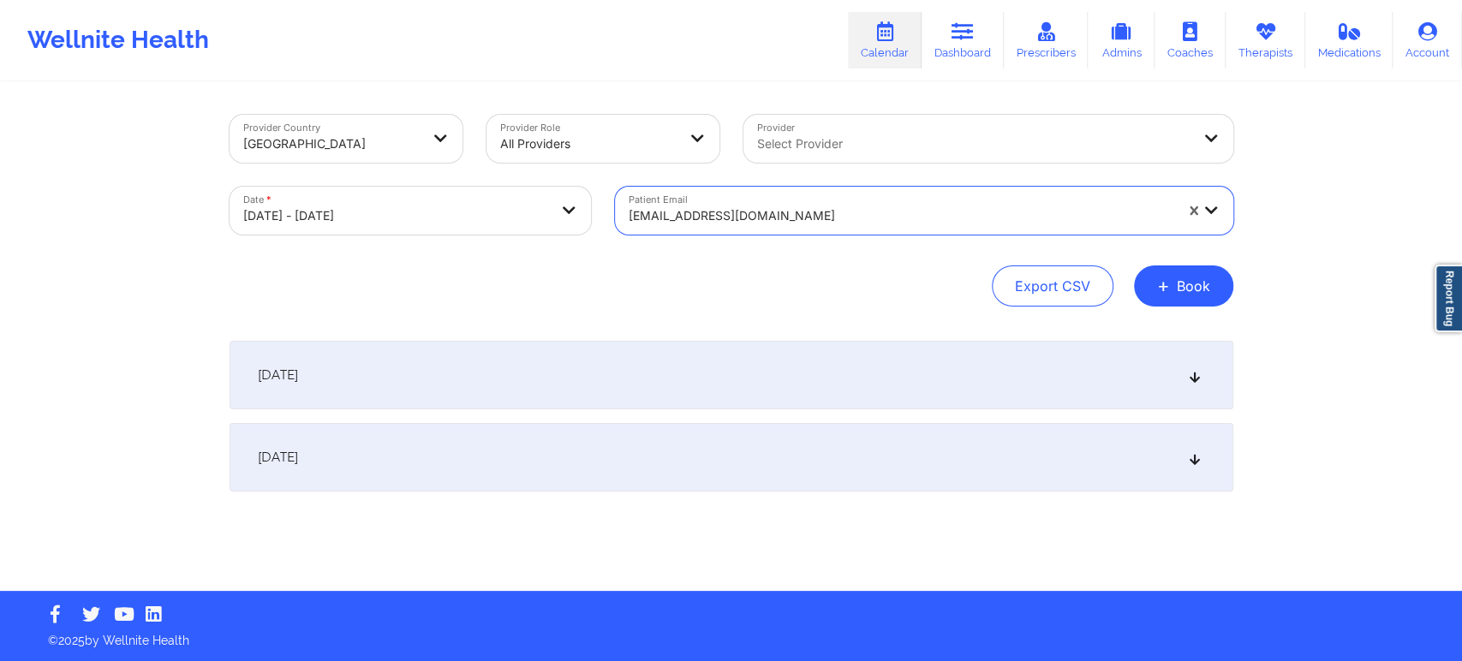
click at [838, 370] on div "October 10, 2025" at bounding box center [732, 375] width 1004 height 69
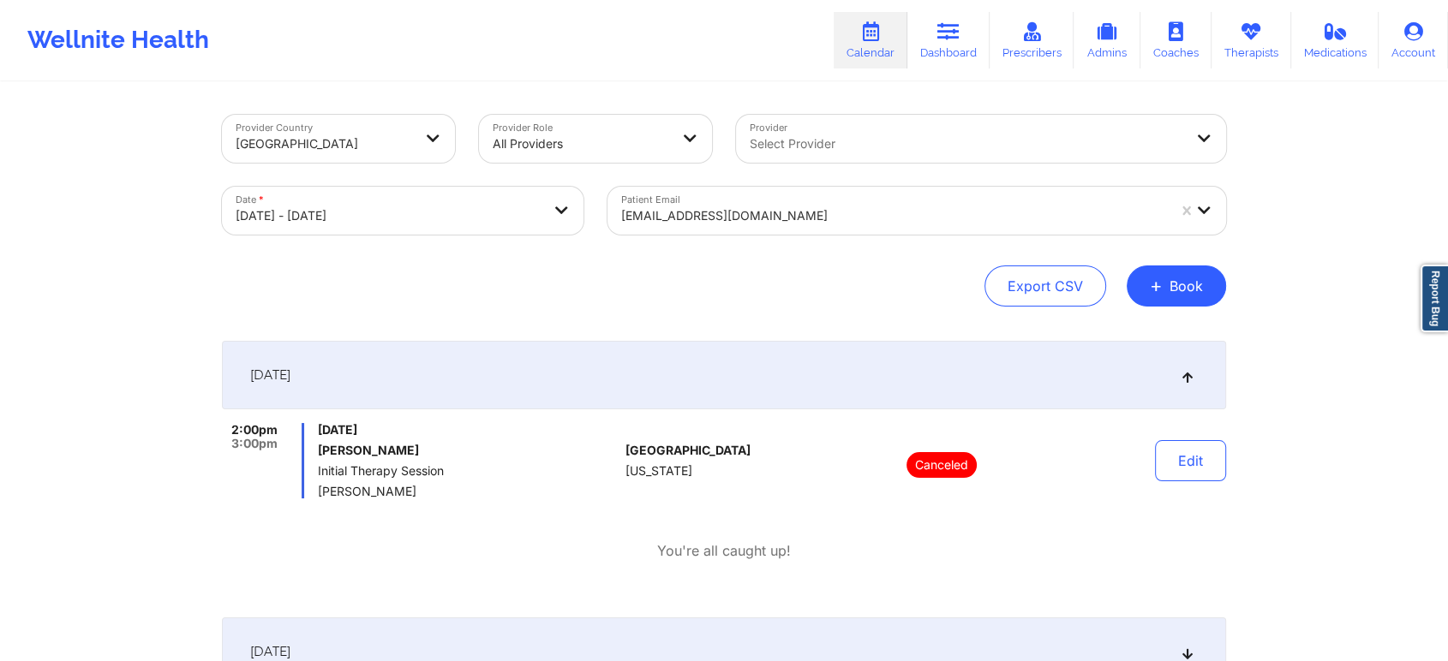
click at [891, 214] on div at bounding box center [893, 216] width 545 height 21
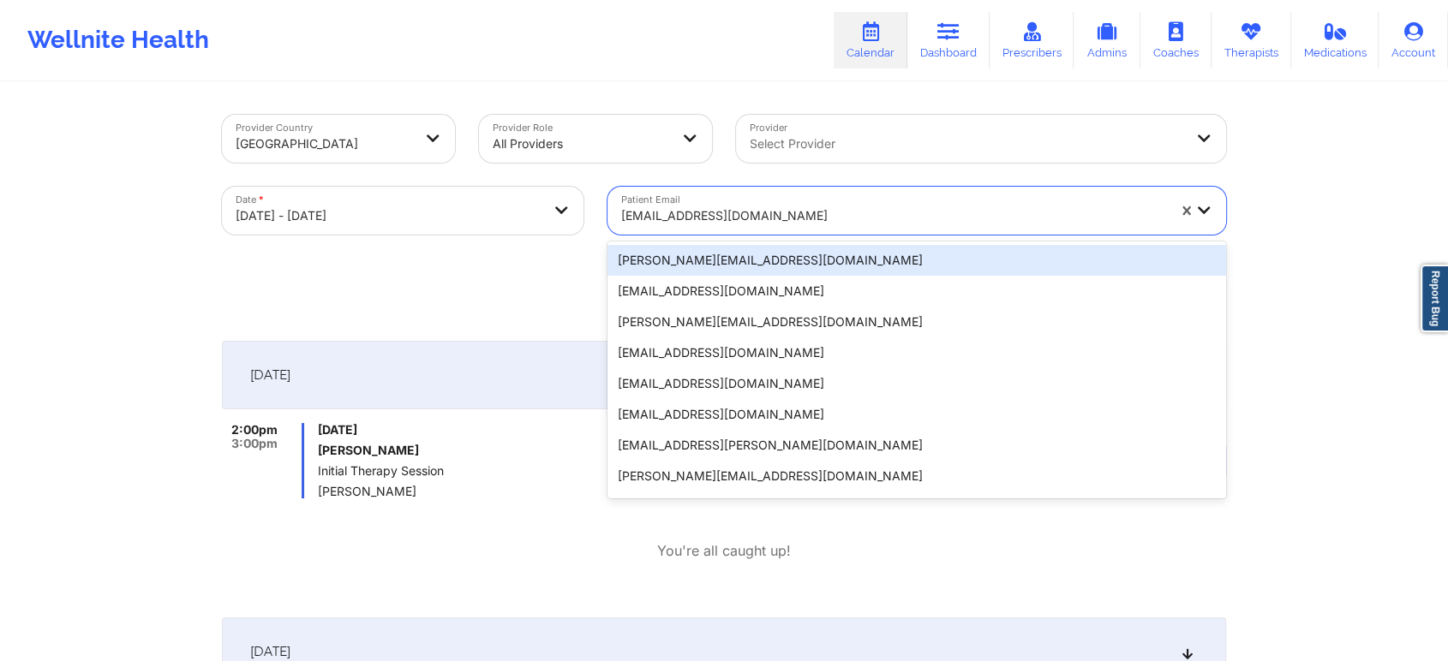
paste input "jerquelwhite@gmail.com"
type input "jerquelwhite@gmail.com"
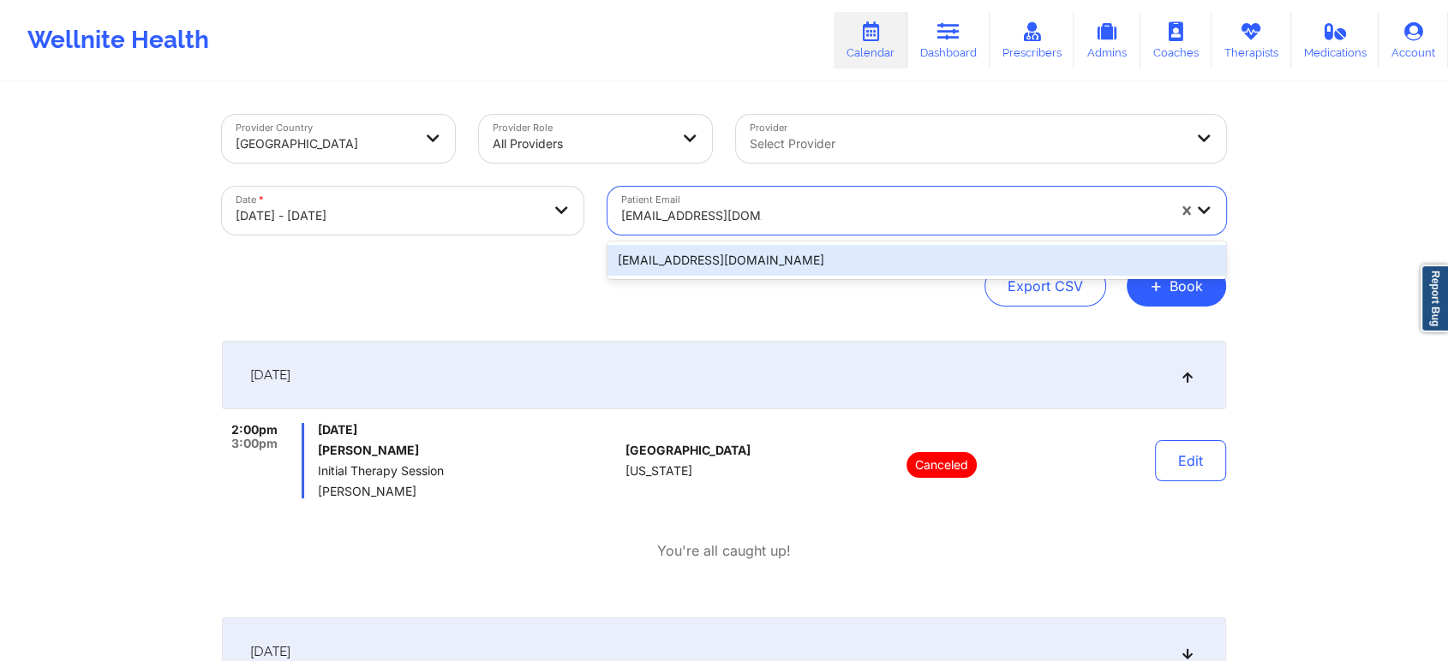
click at [846, 257] on div "jerquelwhite@gmail.com" at bounding box center [916, 260] width 618 height 31
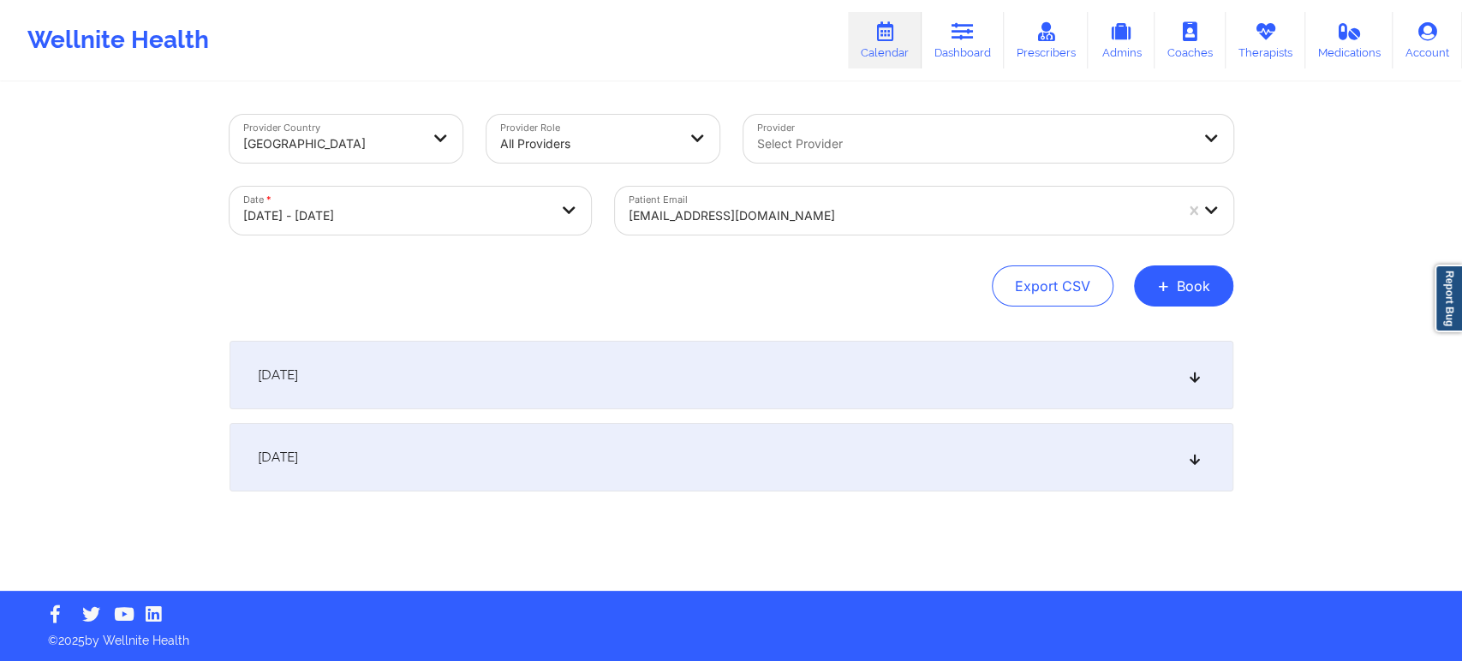
click at [859, 384] on div "October 10, 2025" at bounding box center [732, 375] width 1004 height 69
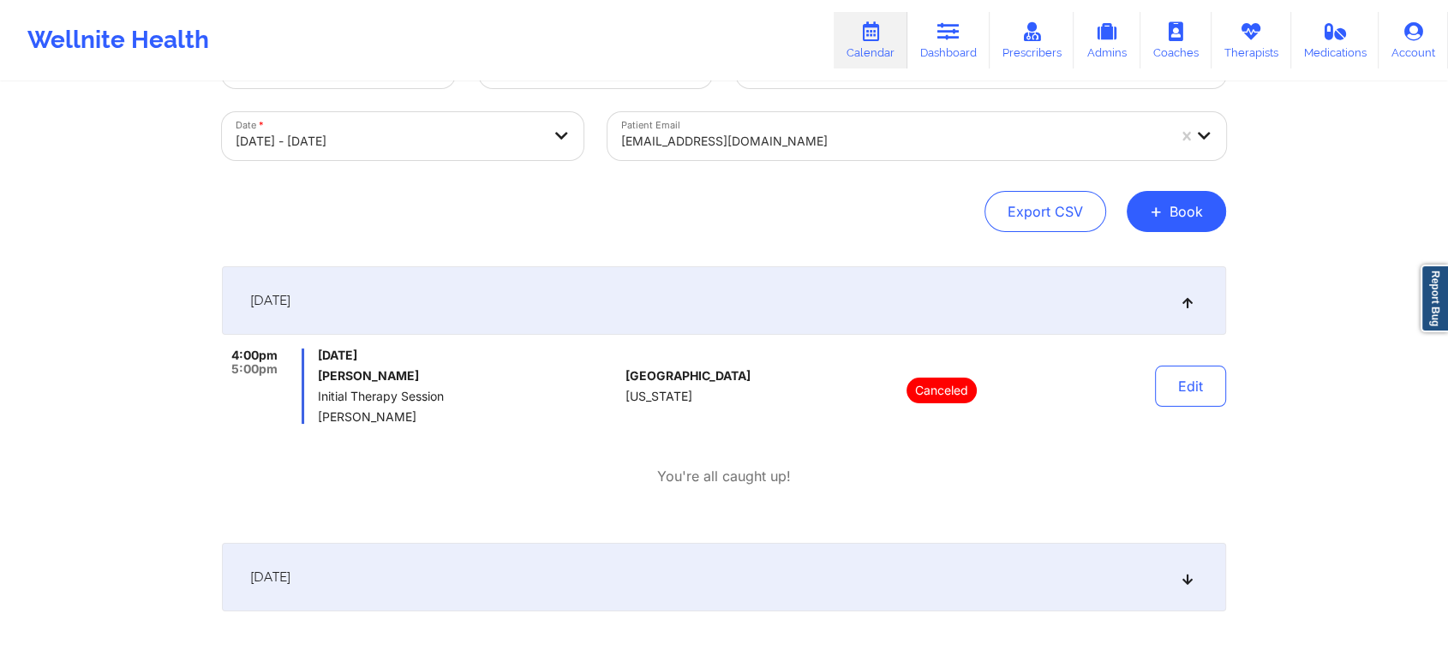
scroll to position [163, 0]
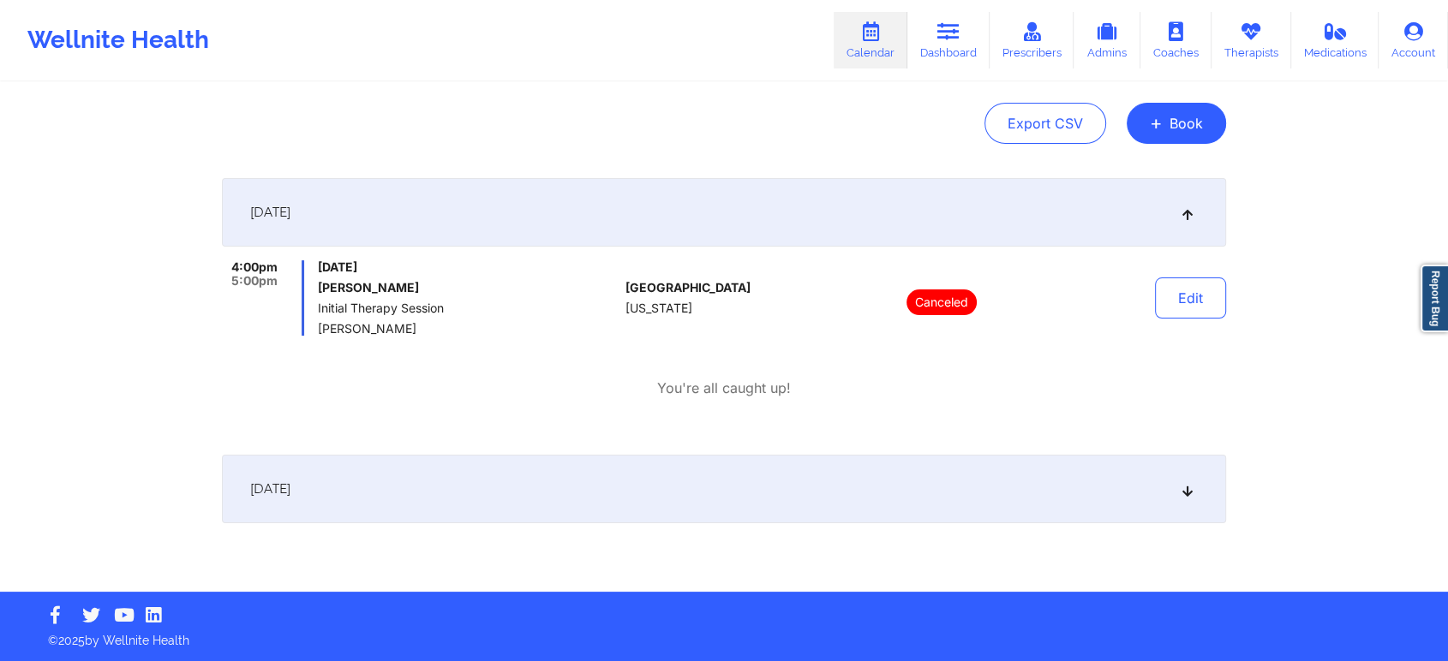
click at [906, 499] on div "October 11, 2025" at bounding box center [724, 489] width 1004 height 69
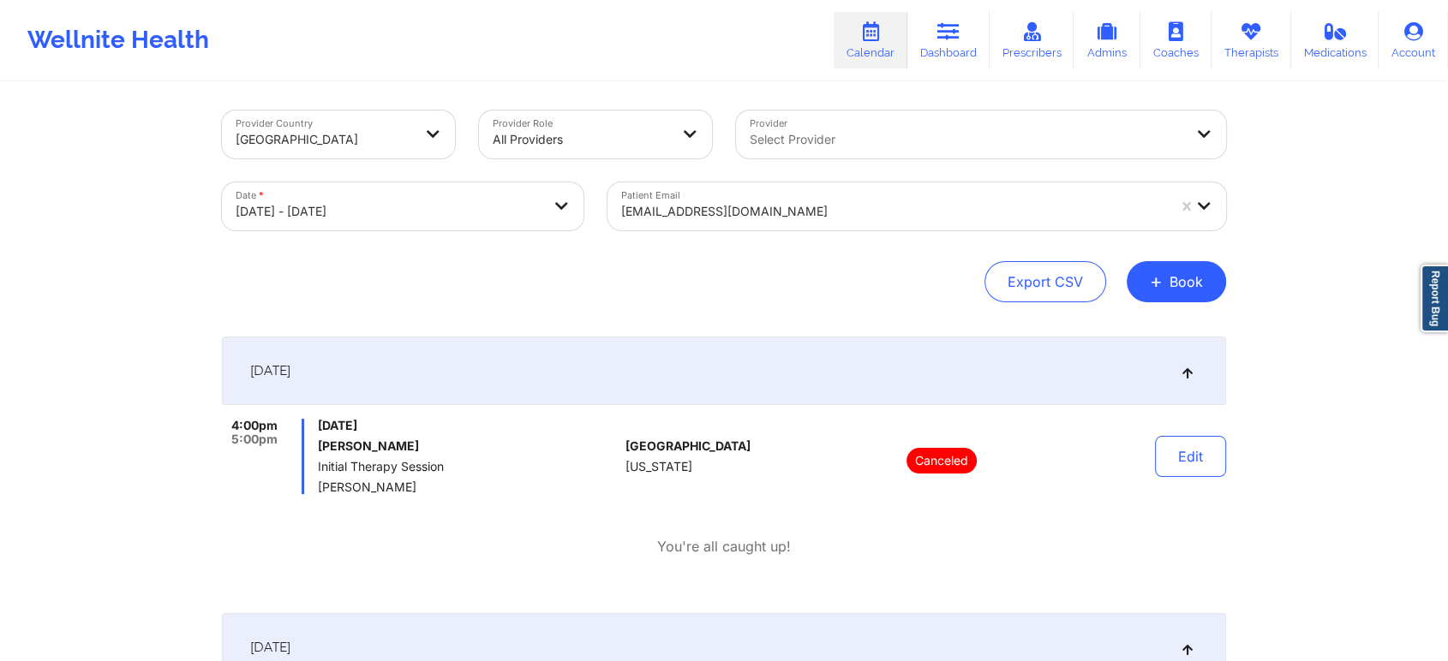
scroll to position [0, 0]
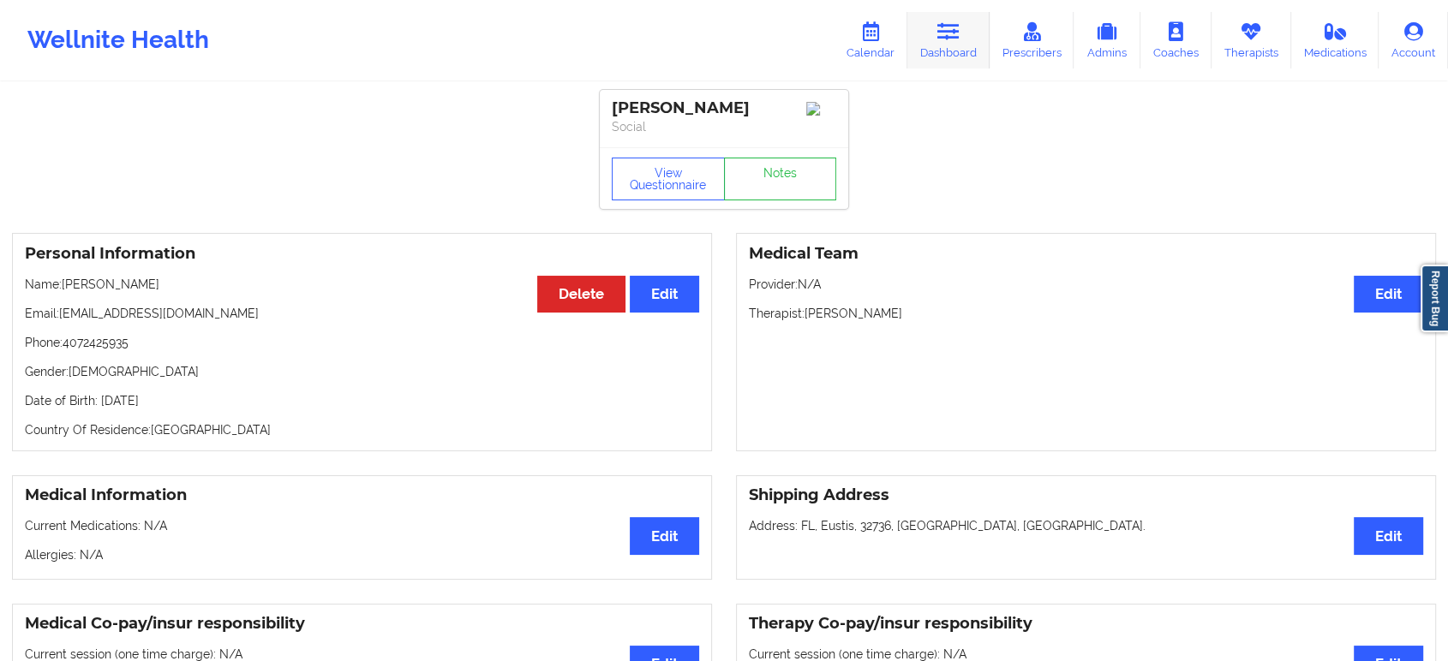
click at [956, 28] on icon at bounding box center [948, 31] width 22 height 19
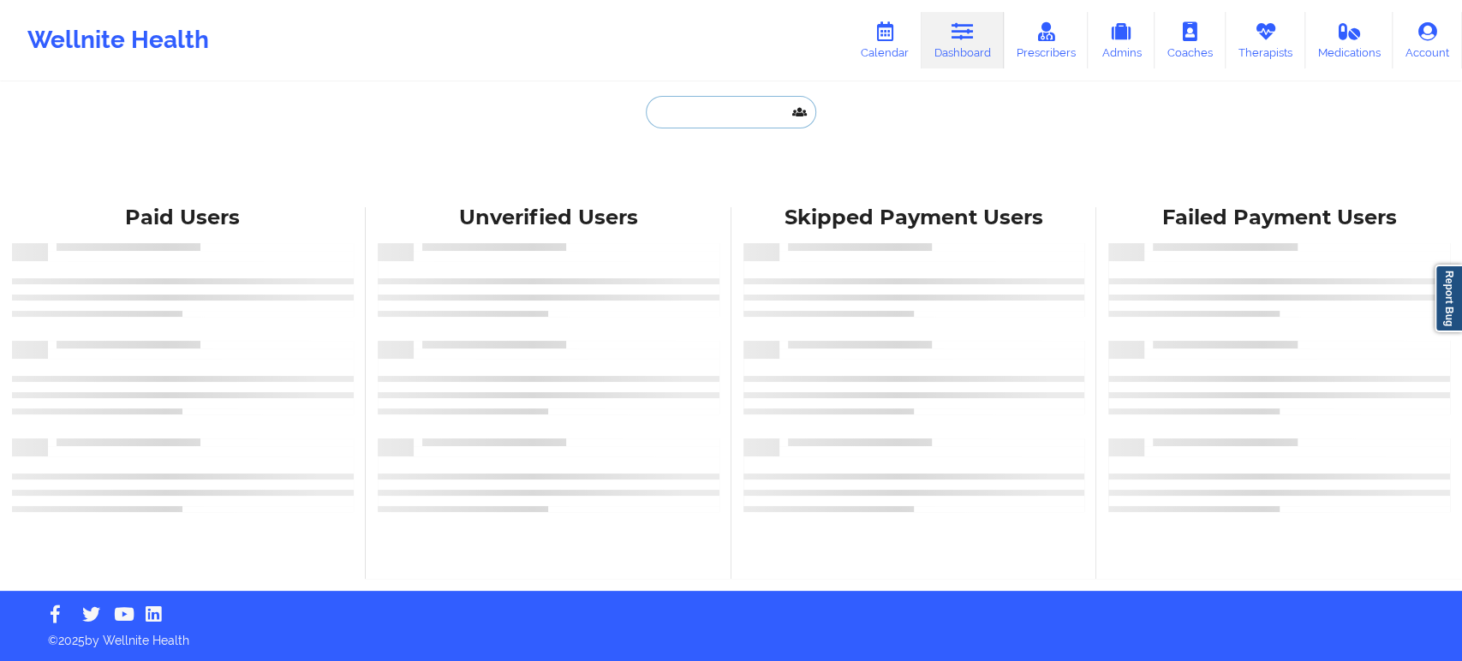
click at [706, 122] on input "text" at bounding box center [731, 112] width 170 height 33
paste input "[EMAIL_ADDRESS][DOMAIN_NAME]"
type input "[EMAIL_ADDRESS][DOMAIN_NAME]"
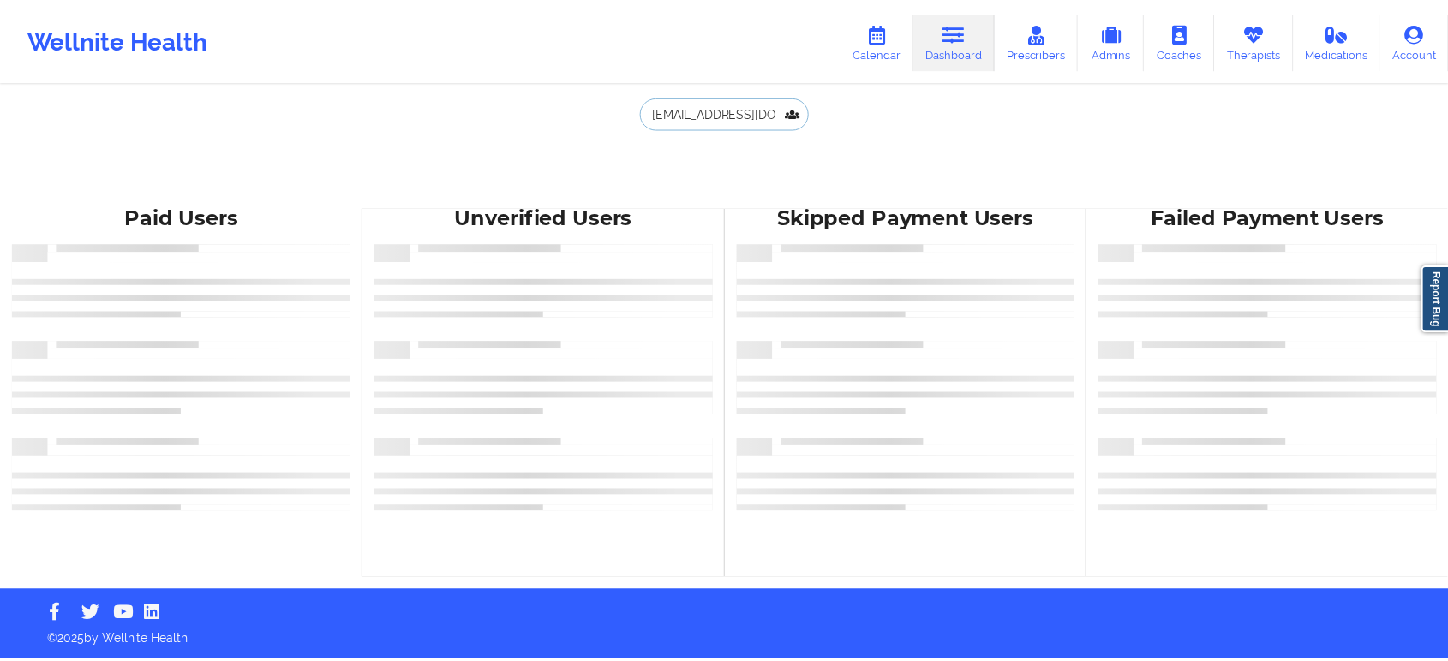
scroll to position [0, 33]
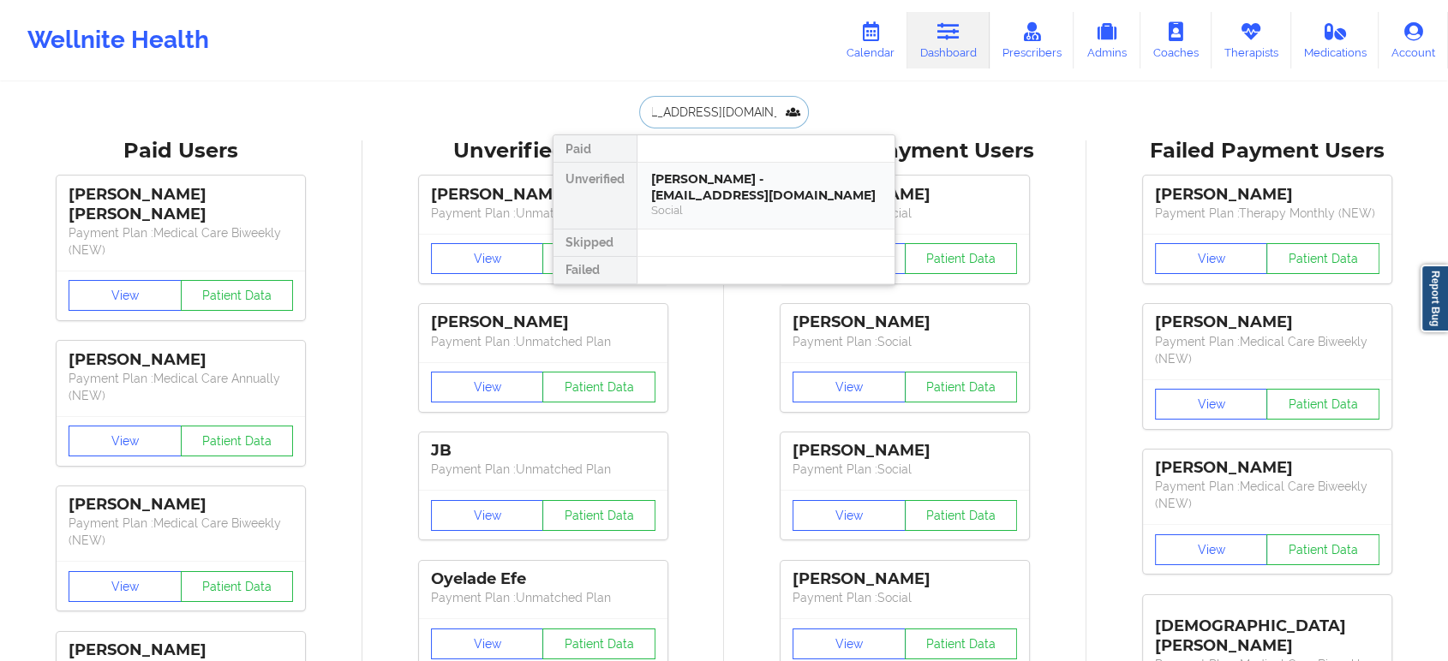
click at [733, 178] on div "[PERSON_NAME] - [EMAIL_ADDRESS][DOMAIN_NAME]" at bounding box center [766, 187] width 230 height 32
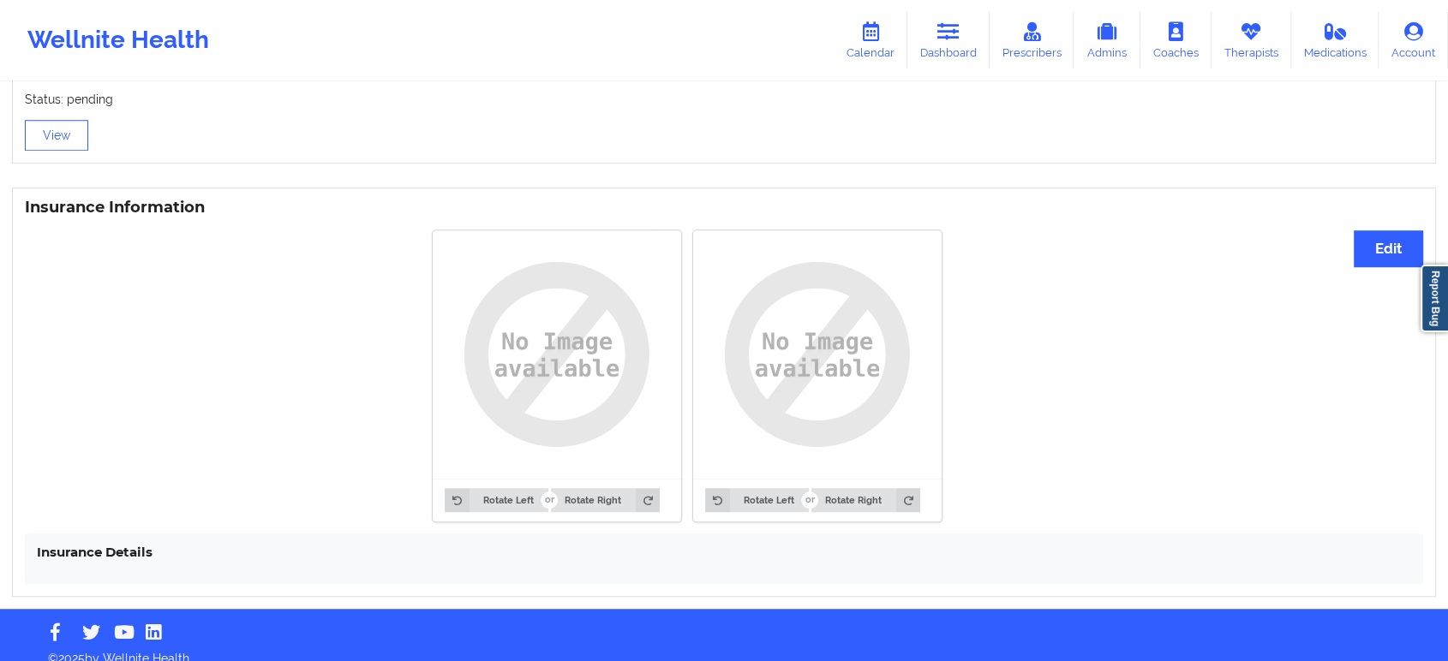
scroll to position [1186, 0]
